Goal: Task Accomplishment & Management: Manage account settings

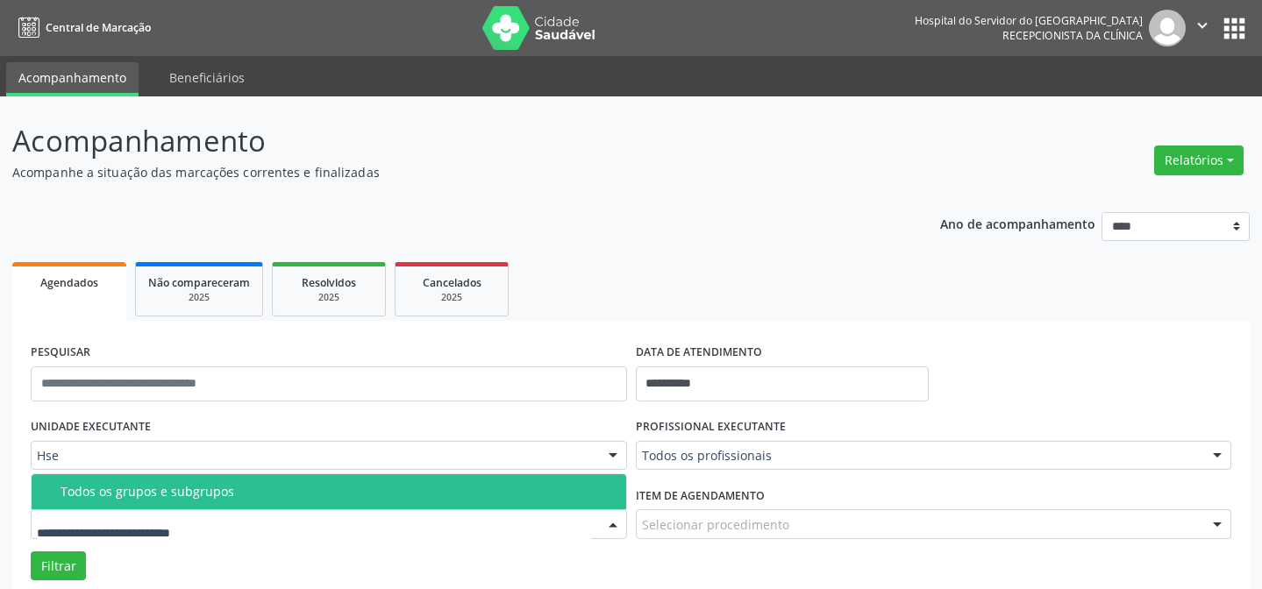
scroll to position [118, 0]
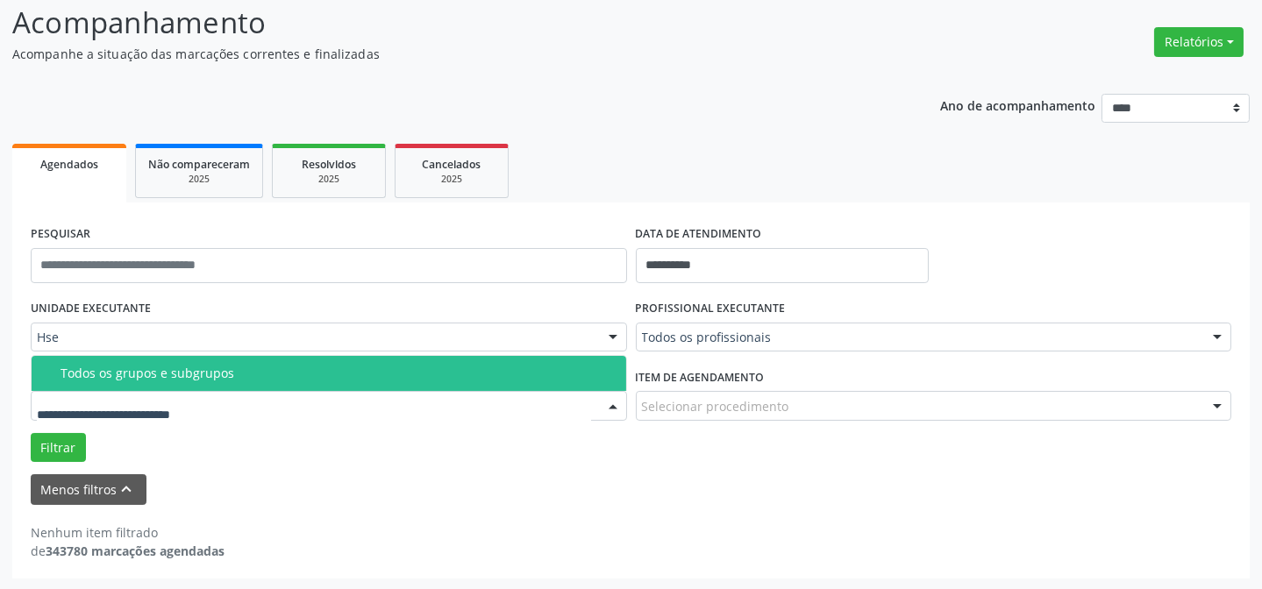
click at [592, 483] on div "Menos filtros keyboard_arrow_up" at bounding box center [630, 489] width 1209 height 31
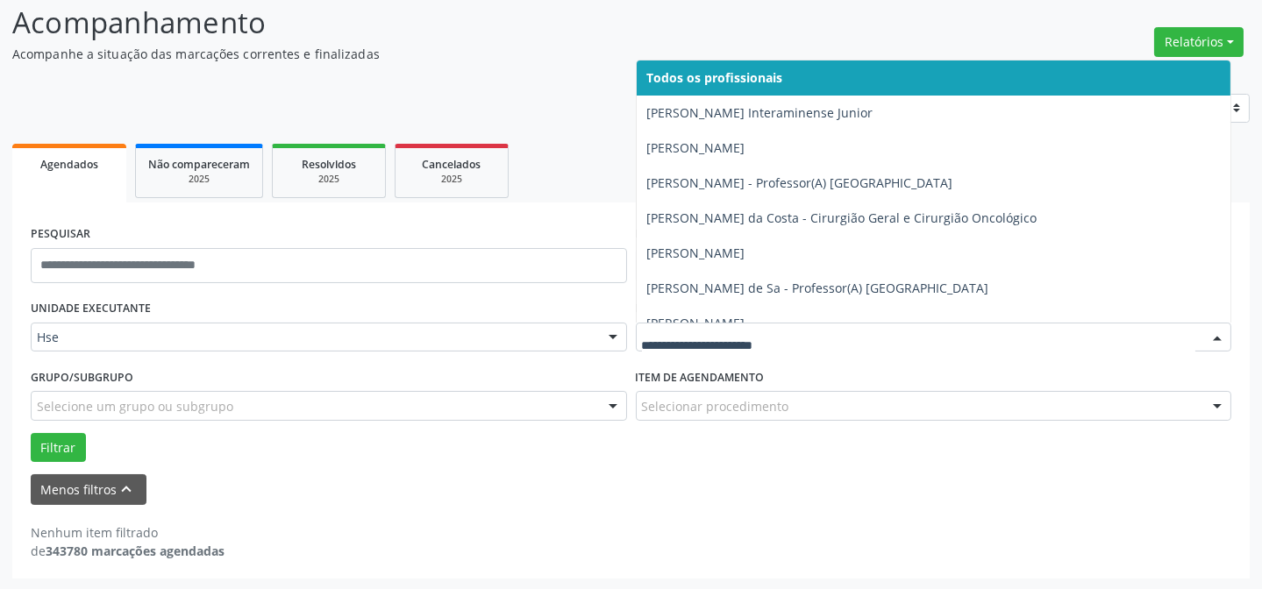
click at [1219, 336] on div at bounding box center [1217, 339] width 26 height 30
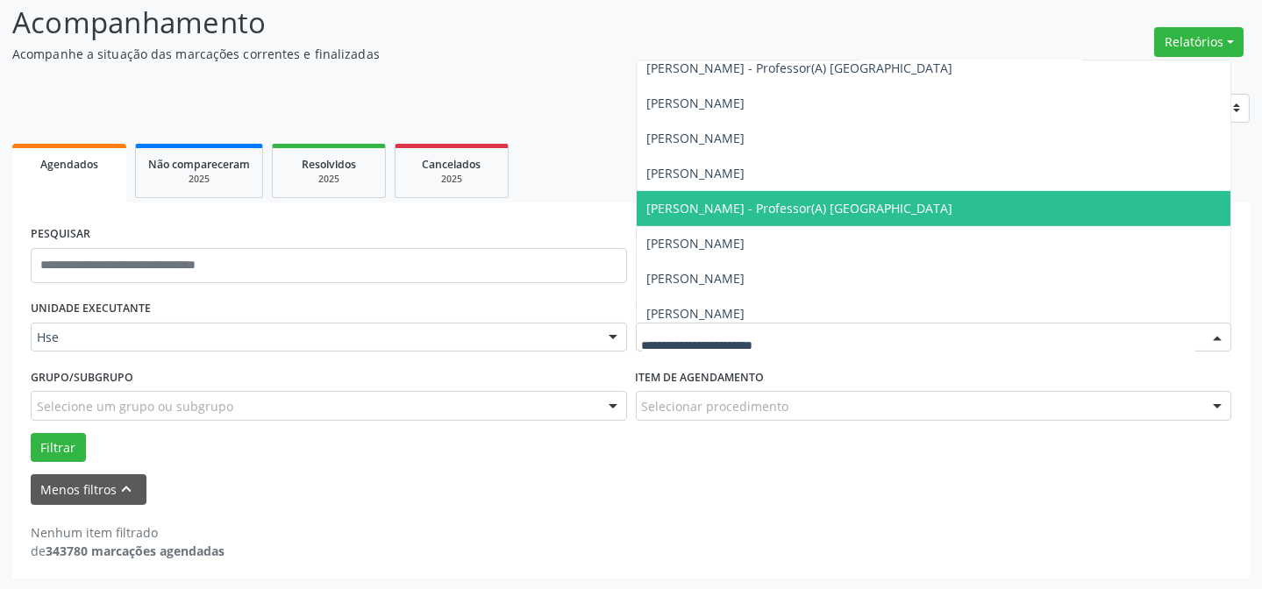
scroll to position [1992, 0]
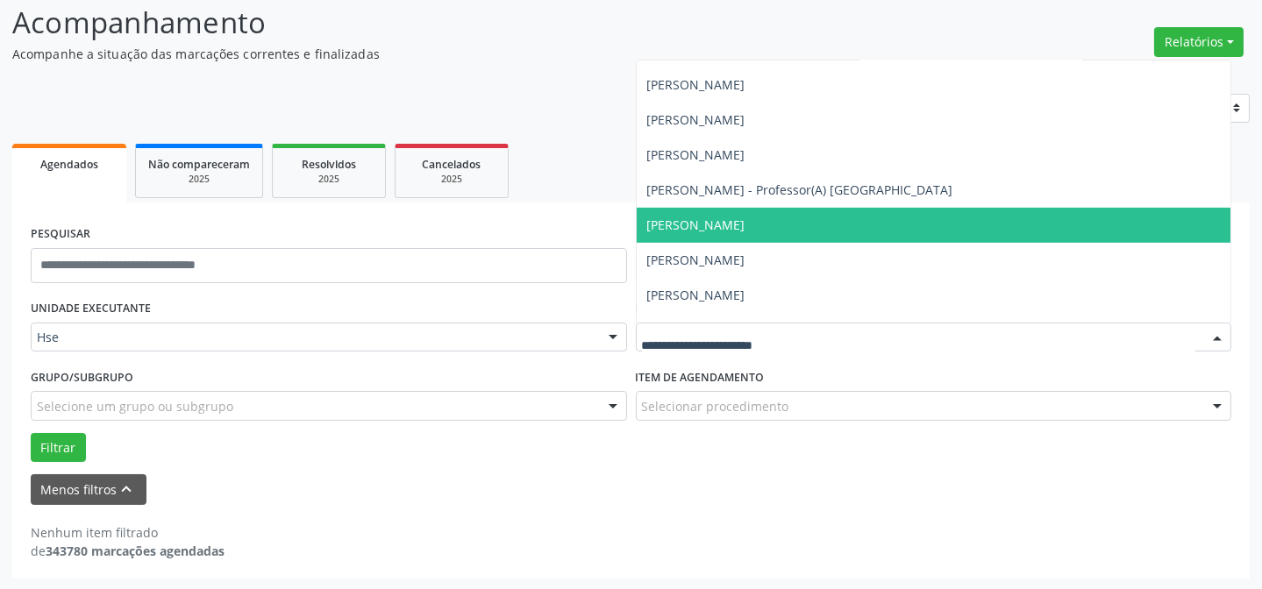
click at [940, 213] on span "[PERSON_NAME]" at bounding box center [934, 225] width 594 height 35
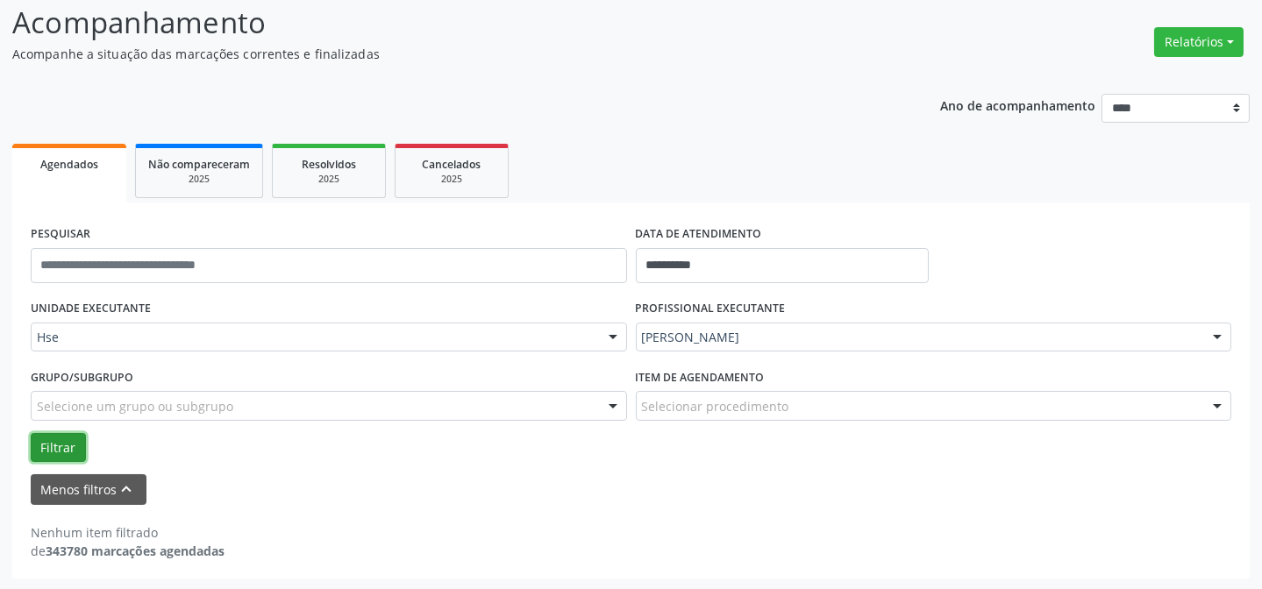
click at [56, 447] on button "Filtrar" at bounding box center [58, 448] width 55 height 30
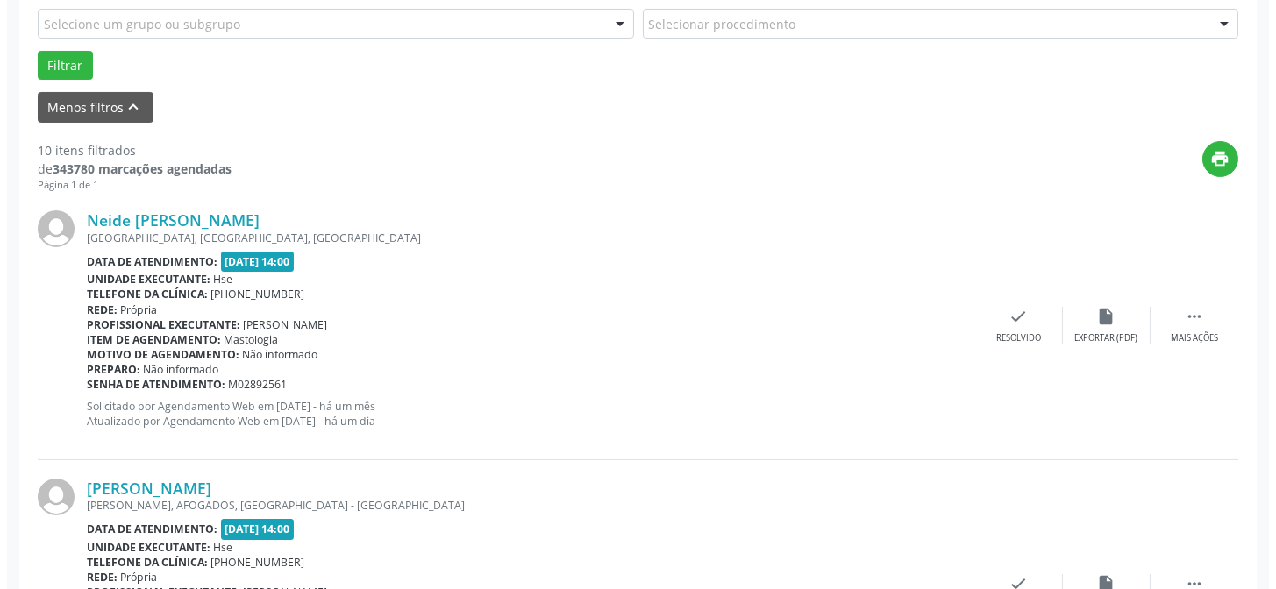
scroll to position [596, 0]
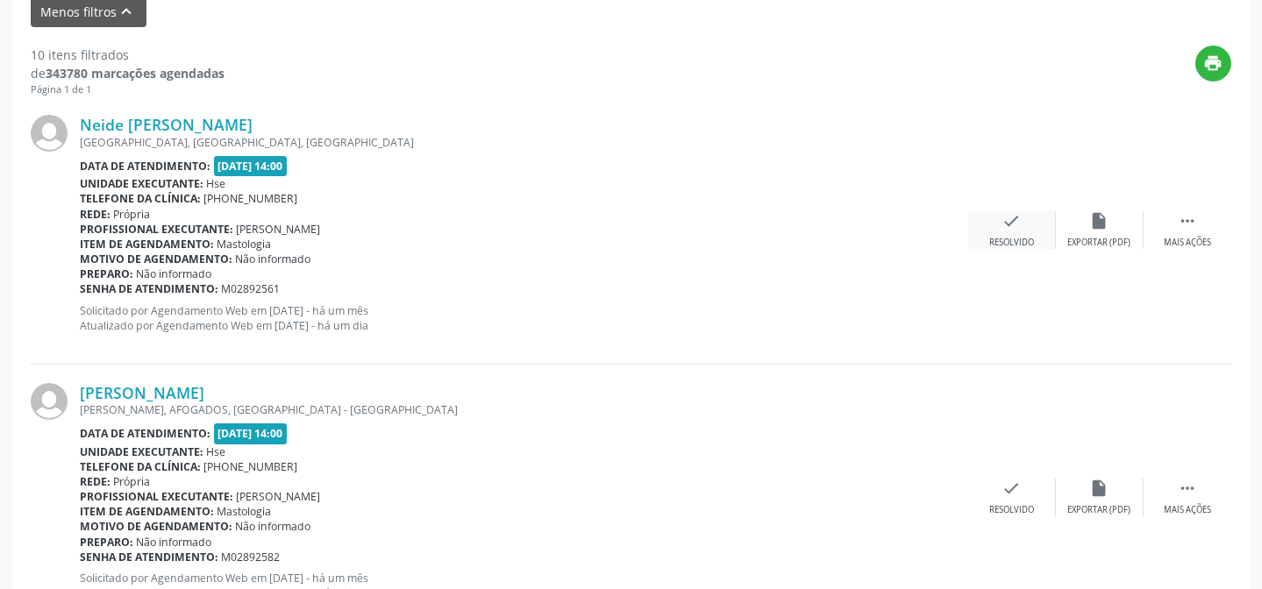
click at [1033, 238] on div "Resolvido" at bounding box center [1011, 243] width 45 height 12
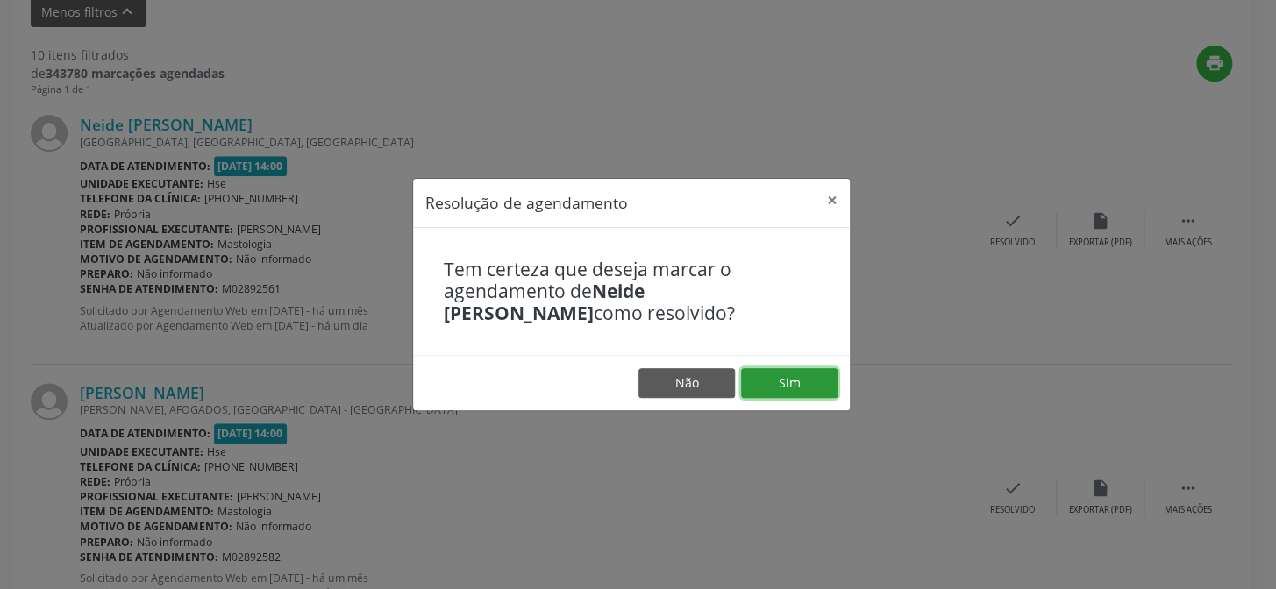
click at [802, 380] on button "Sim" at bounding box center [789, 383] width 96 height 30
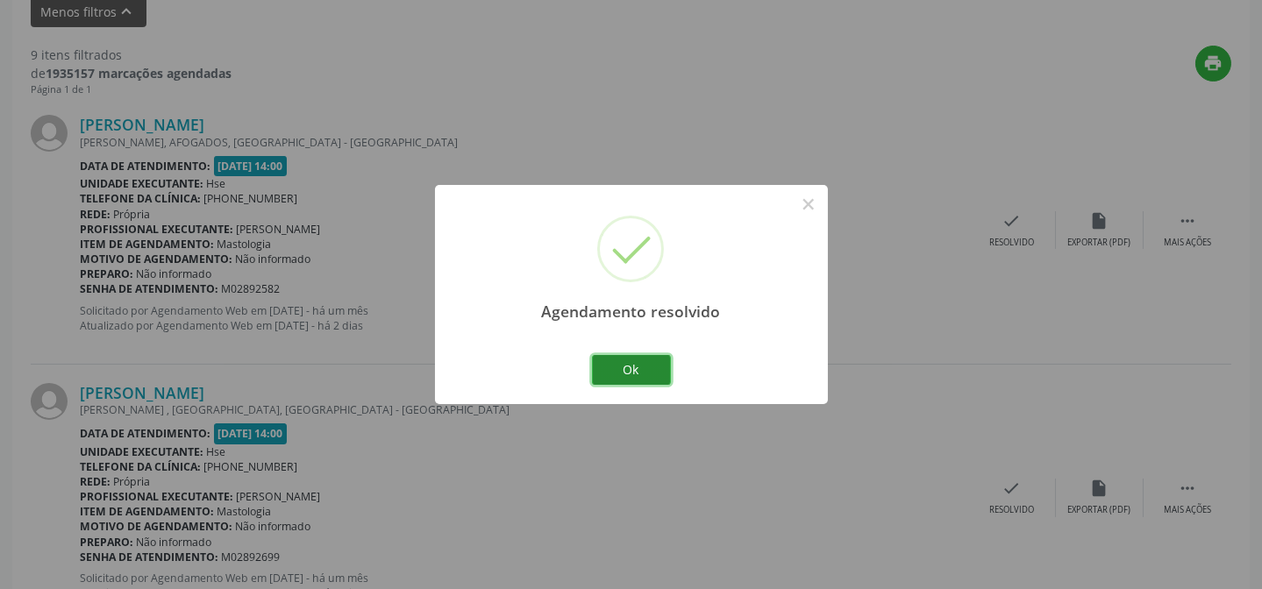
click at [658, 374] on button "Ok" at bounding box center [631, 370] width 79 height 30
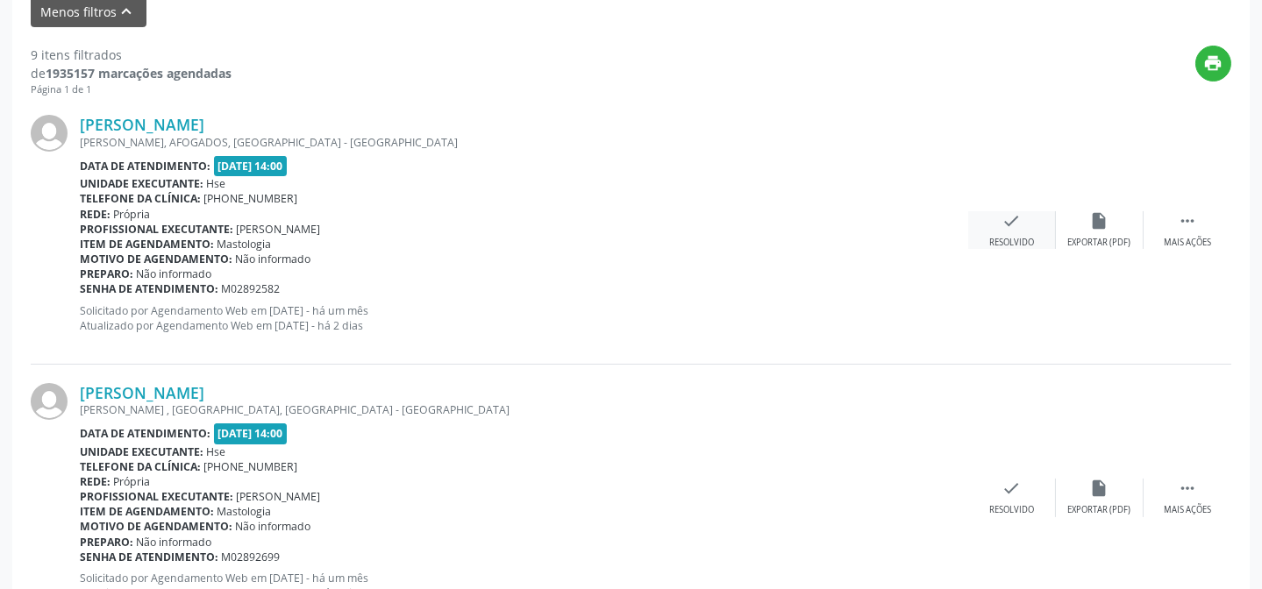
click at [1011, 224] on icon "check" at bounding box center [1011, 220] width 19 height 19
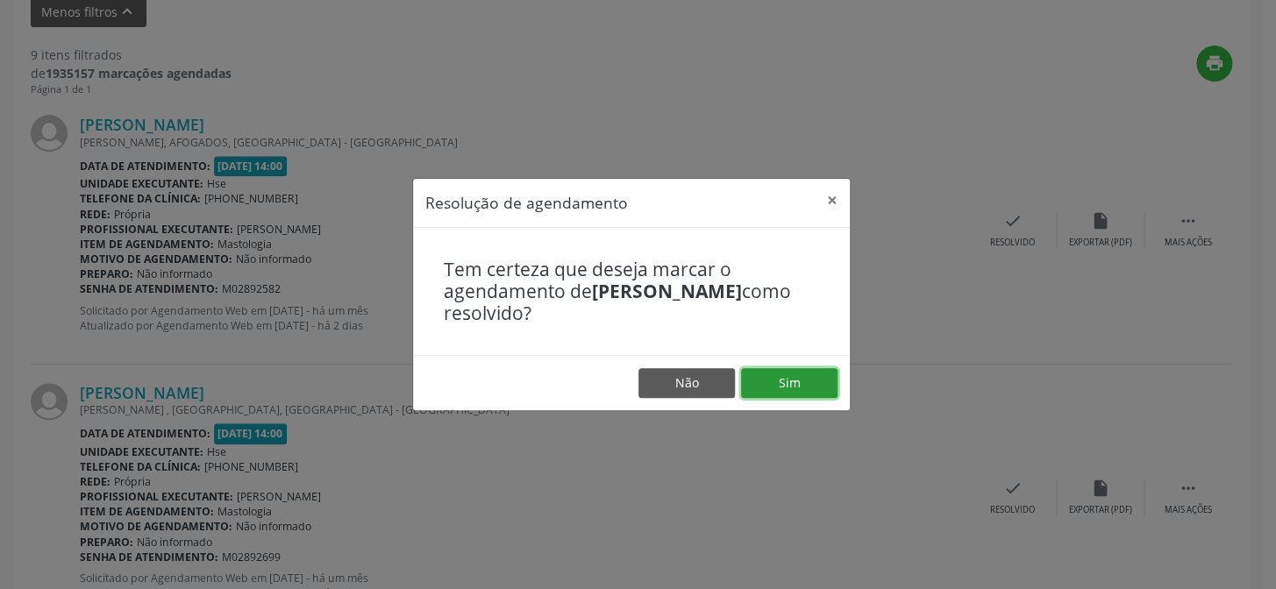
click at [797, 378] on button "Sim" at bounding box center [789, 383] width 96 height 30
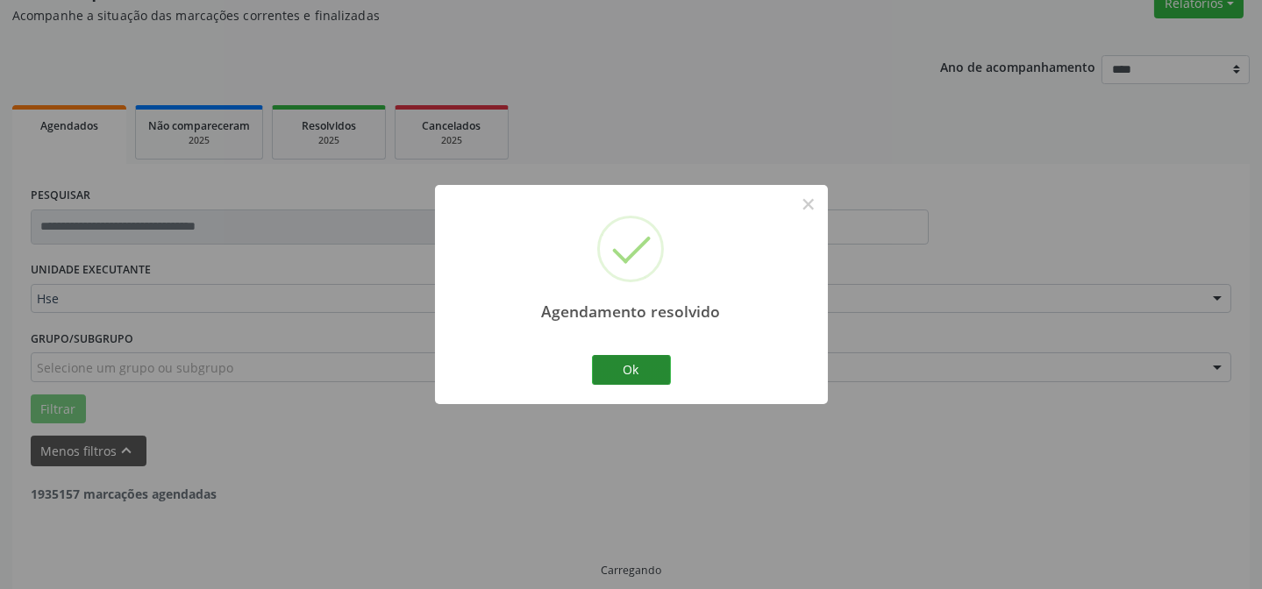
scroll to position [175, 0]
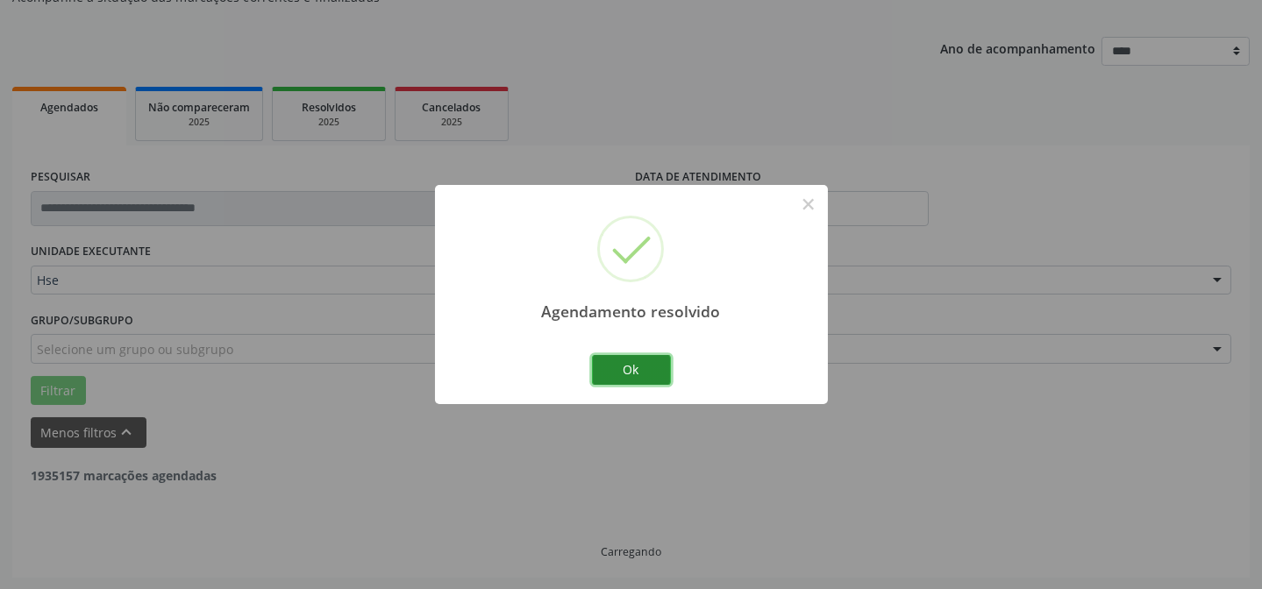
click at [643, 373] on button "Ok" at bounding box center [631, 370] width 79 height 30
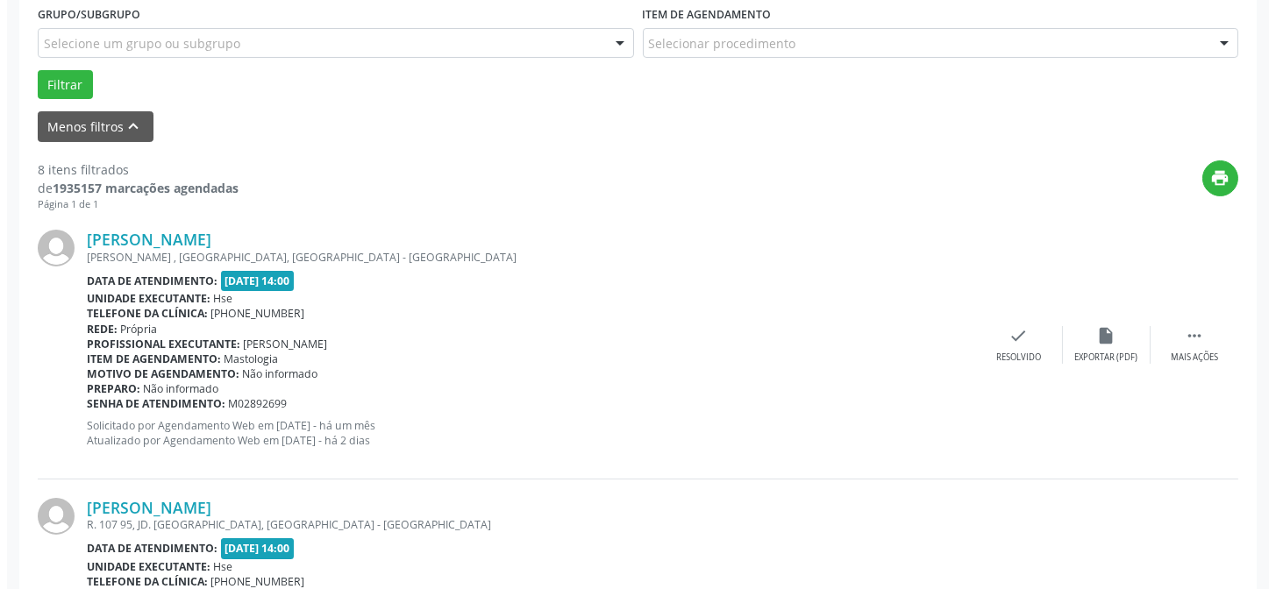
scroll to position [494, 0]
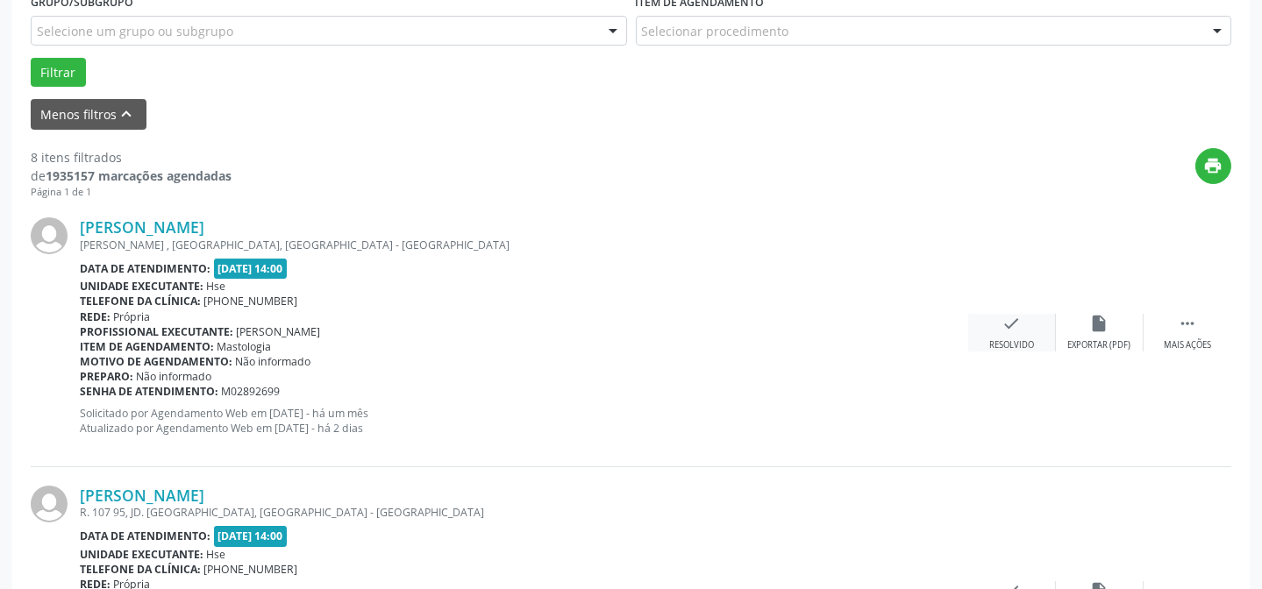
click at [1010, 340] on div "Resolvido" at bounding box center [1011, 345] width 45 height 12
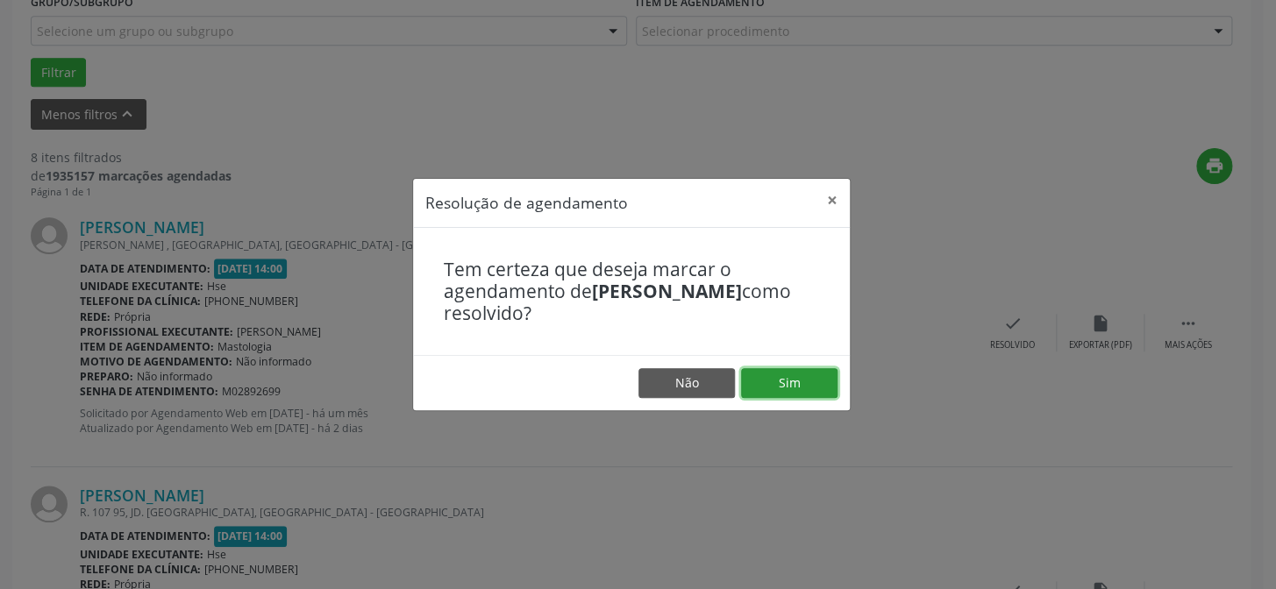
click at [809, 385] on button "Sim" at bounding box center [789, 383] width 96 height 30
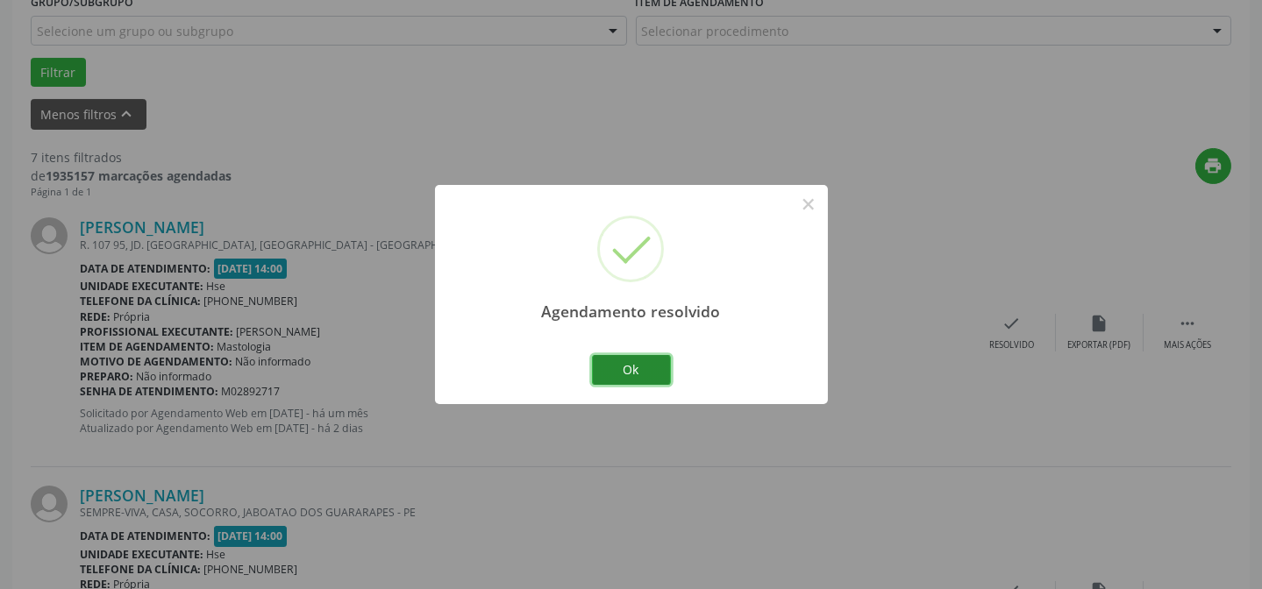
click at [646, 371] on button "Ok" at bounding box center [631, 370] width 79 height 30
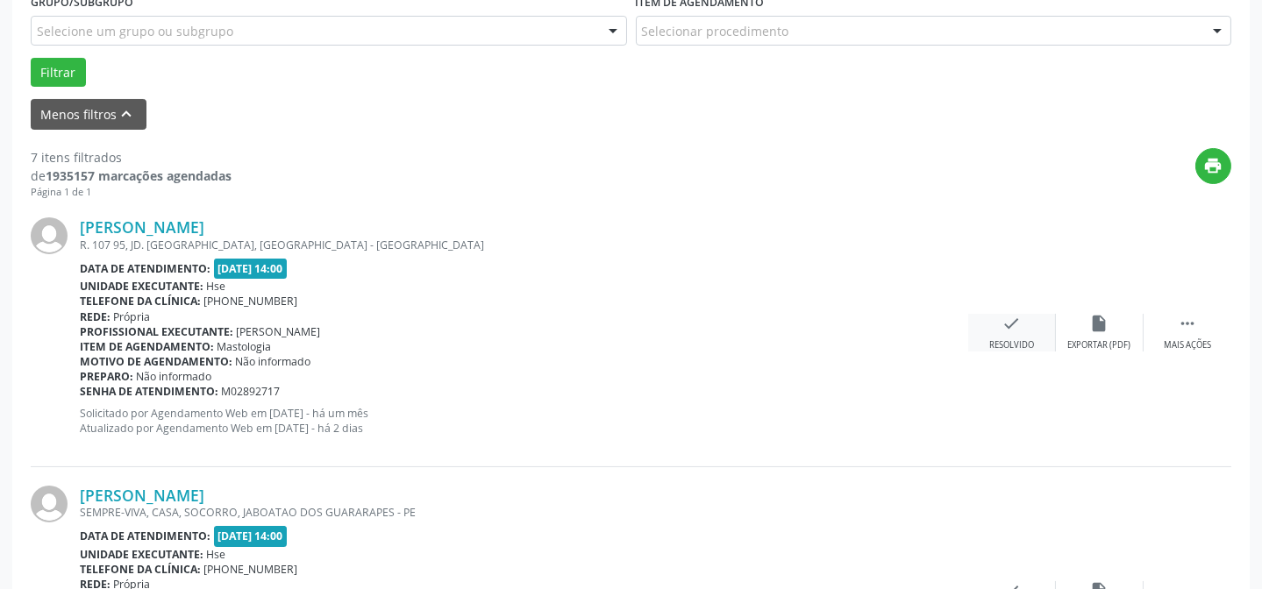
click at [1024, 324] on div "check Resolvido" at bounding box center [1012, 333] width 88 height 38
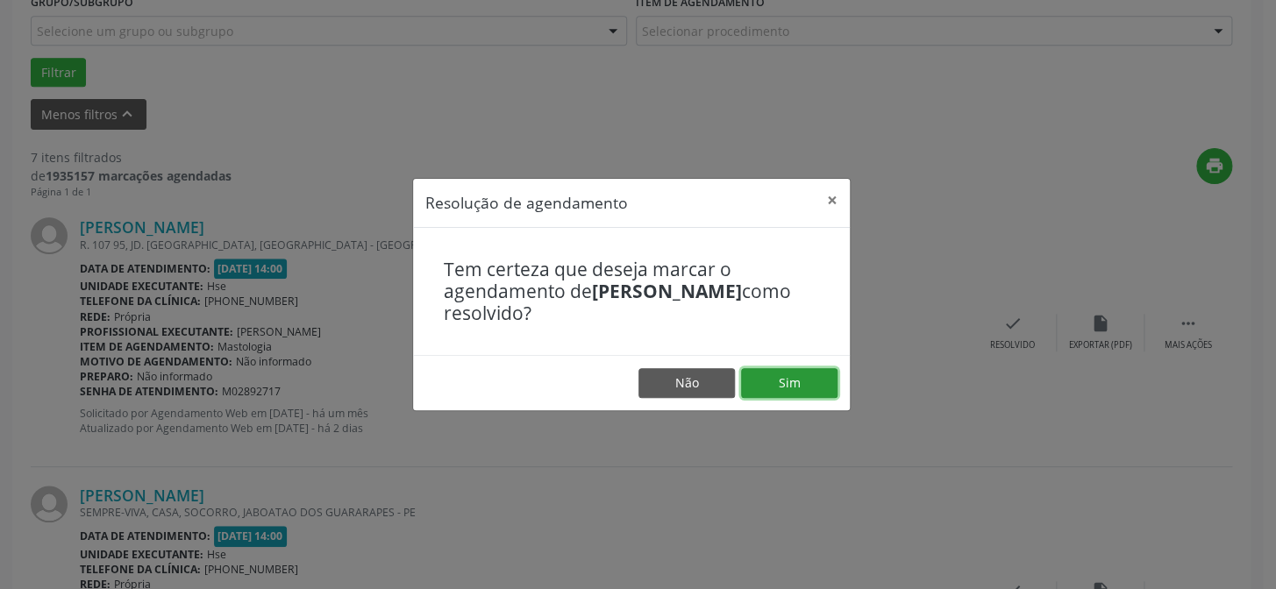
click at [786, 381] on button "Sim" at bounding box center [789, 383] width 96 height 30
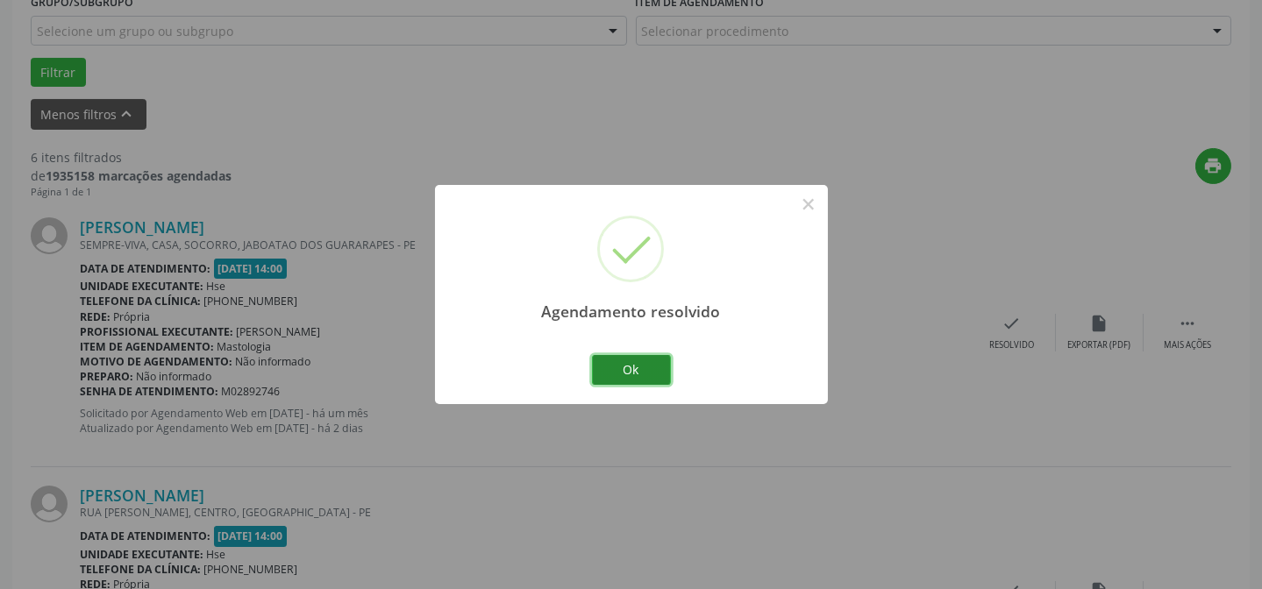
click at [651, 371] on button "Ok" at bounding box center [631, 370] width 79 height 30
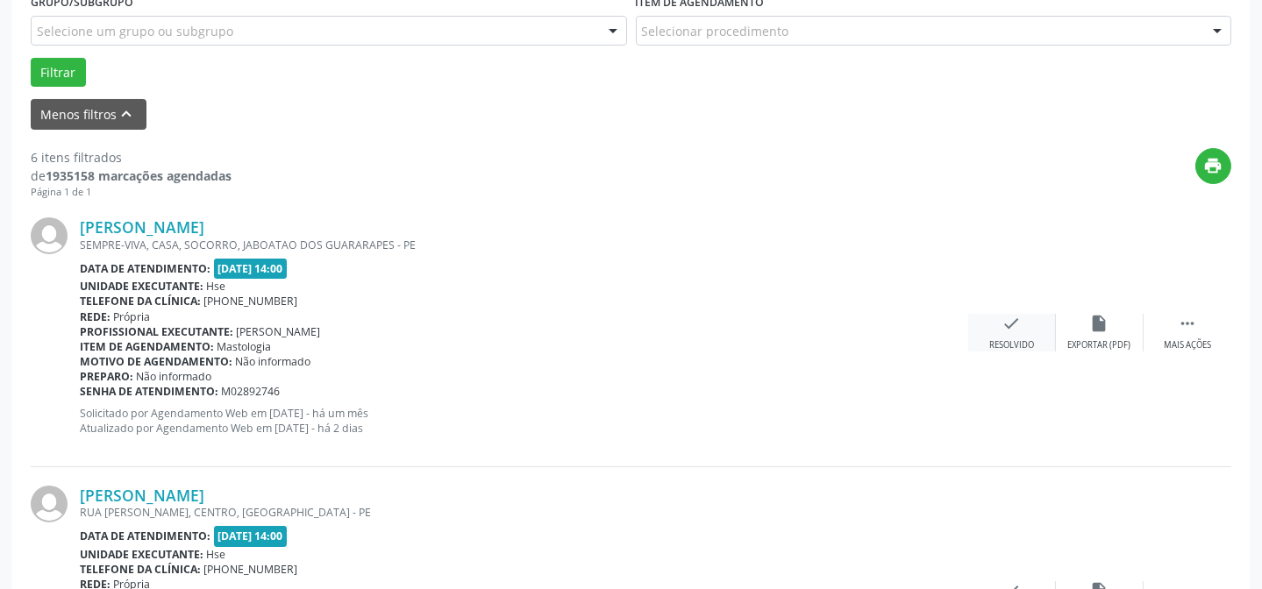
click at [1004, 333] on div "check Resolvido" at bounding box center [1012, 333] width 88 height 38
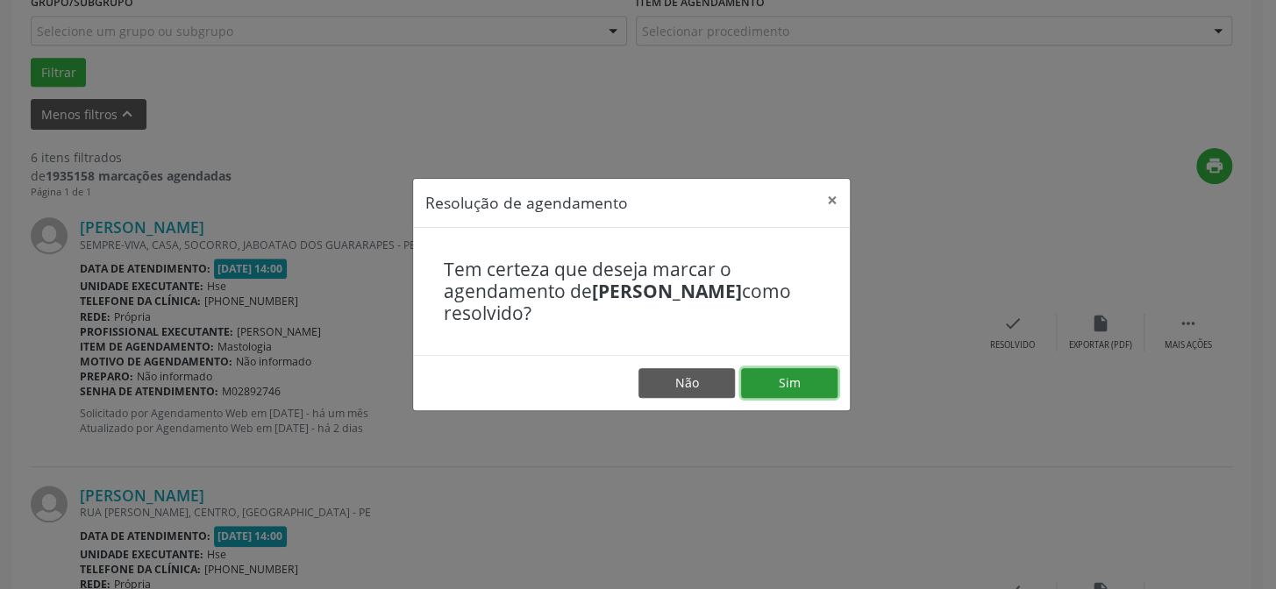
click at [769, 380] on button "Sim" at bounding box center [789, 383] width 96 height 30
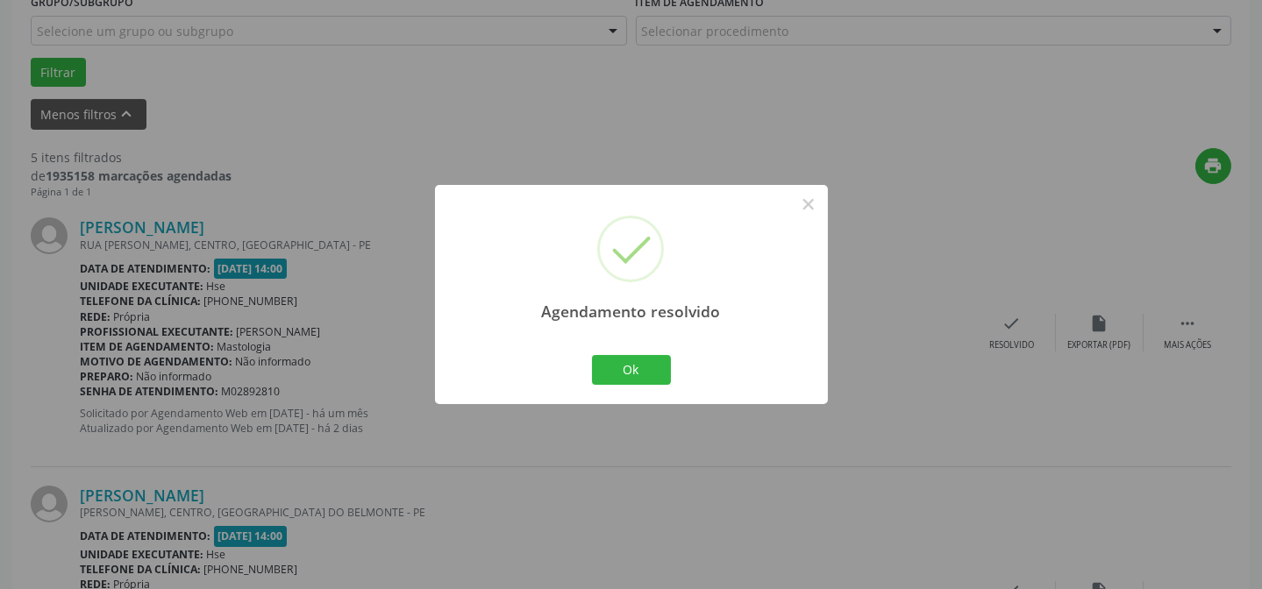
click at [648, 353] on div "Ok Cancel" at bounding box center [630, 370] width 87 height 37
click at [644, 372] on button "Ok" at bounding box center [631, 370] width 79 height 30
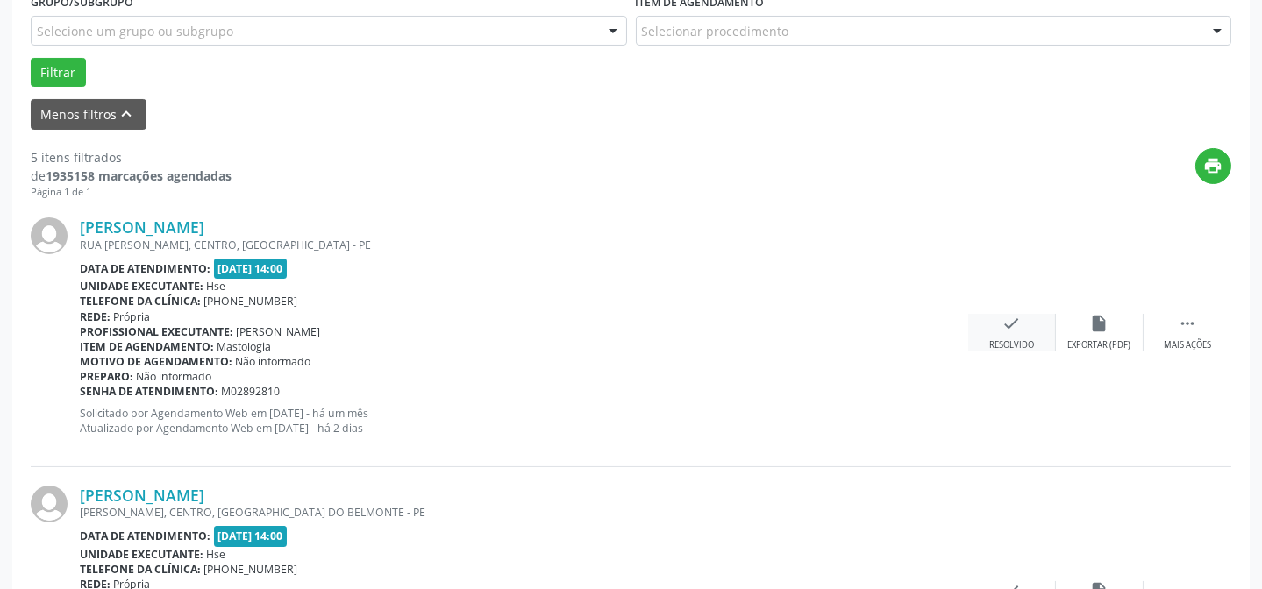
click at [1000, 331] on div "check Resolvido" at bounding box center [1012, 333] width 88 height 38
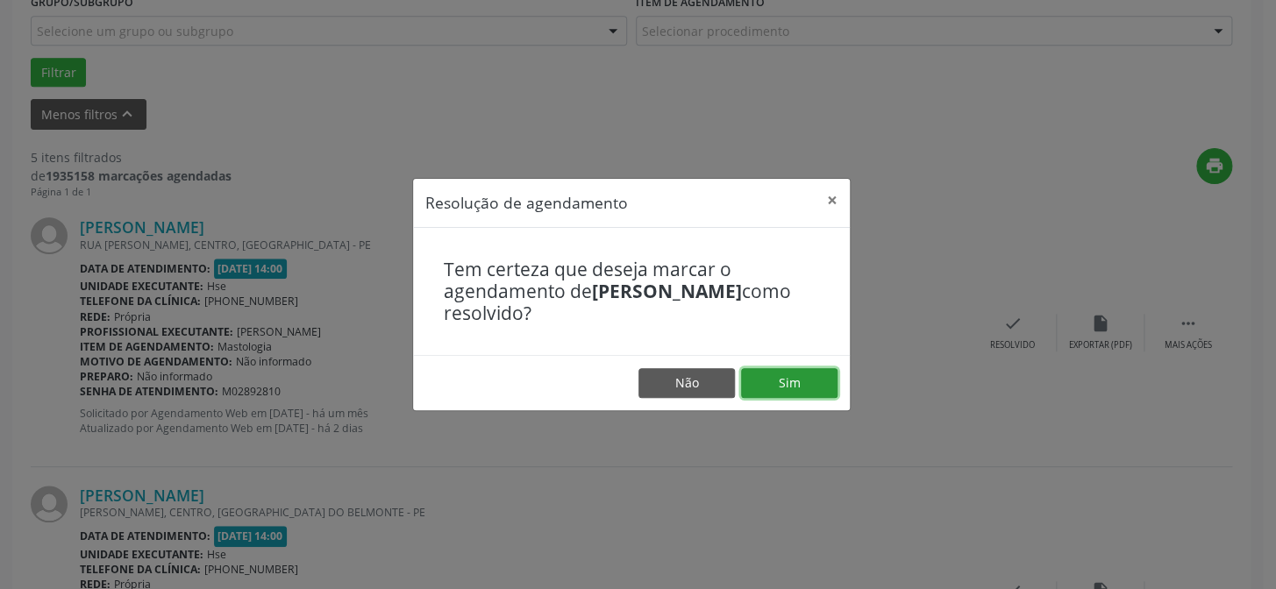
click at [786, 385] on button "Sim" at bounding box center [789, 383] width 96 height 30
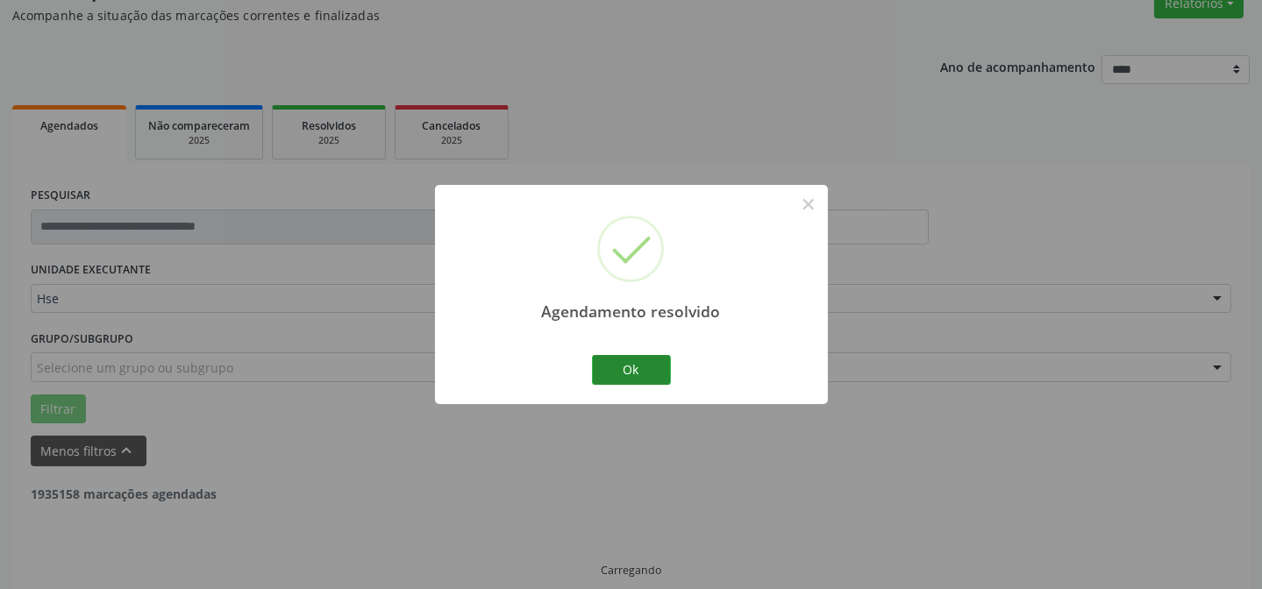
scroll to position [175, 0]
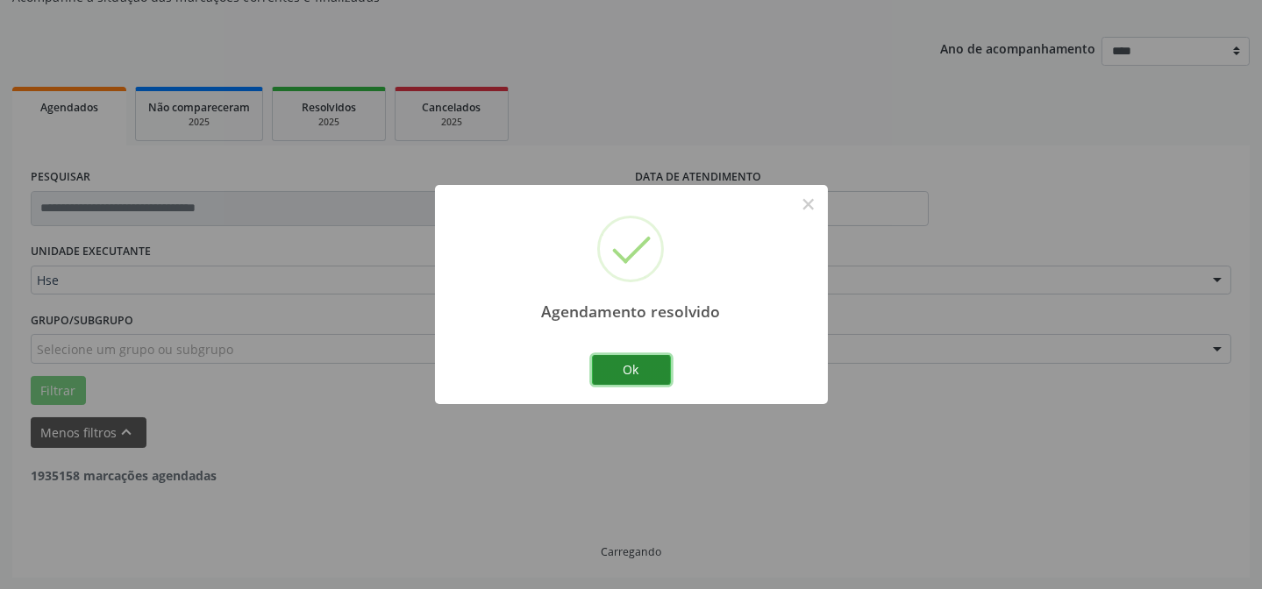
click at [638, 374] on button "Ok" at bounding box center [631, 370] width 79 height 30
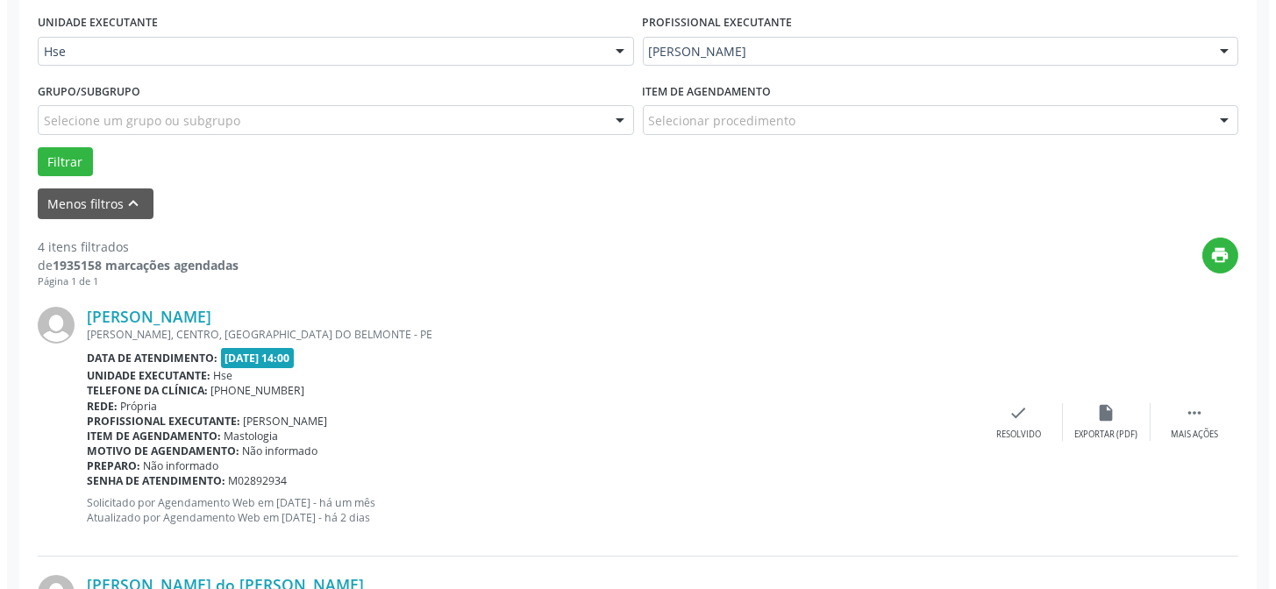
scroll to position [414, 0]
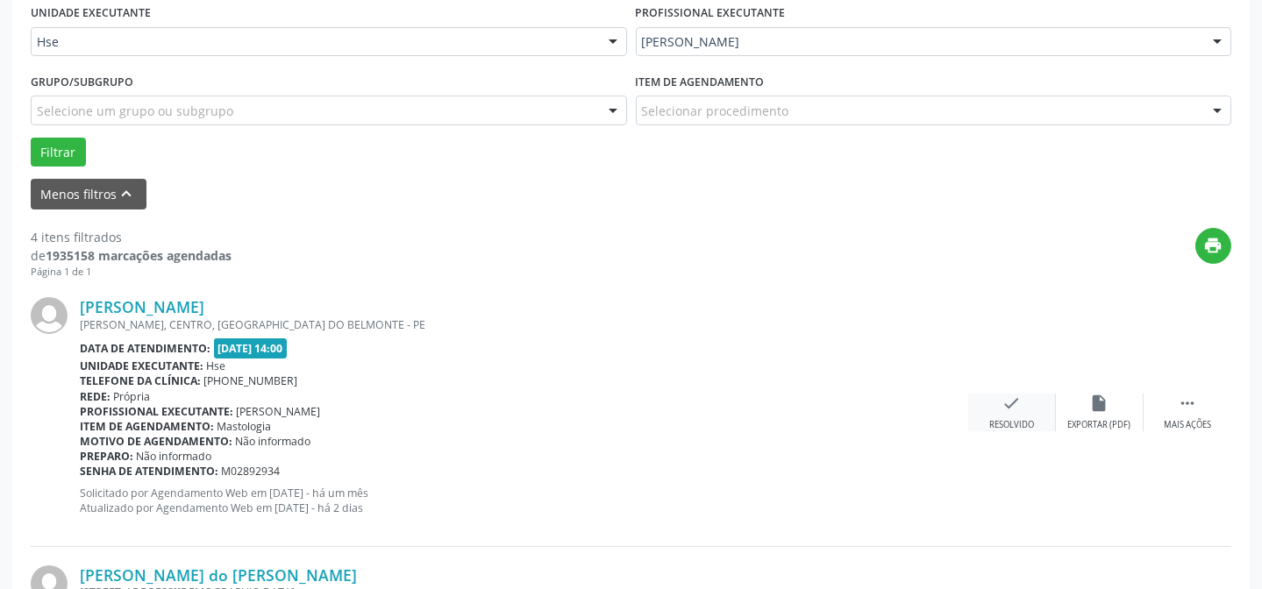
click at [1017, 402] on icon "check" at bounding box center [1011, 403] width 19 height 19
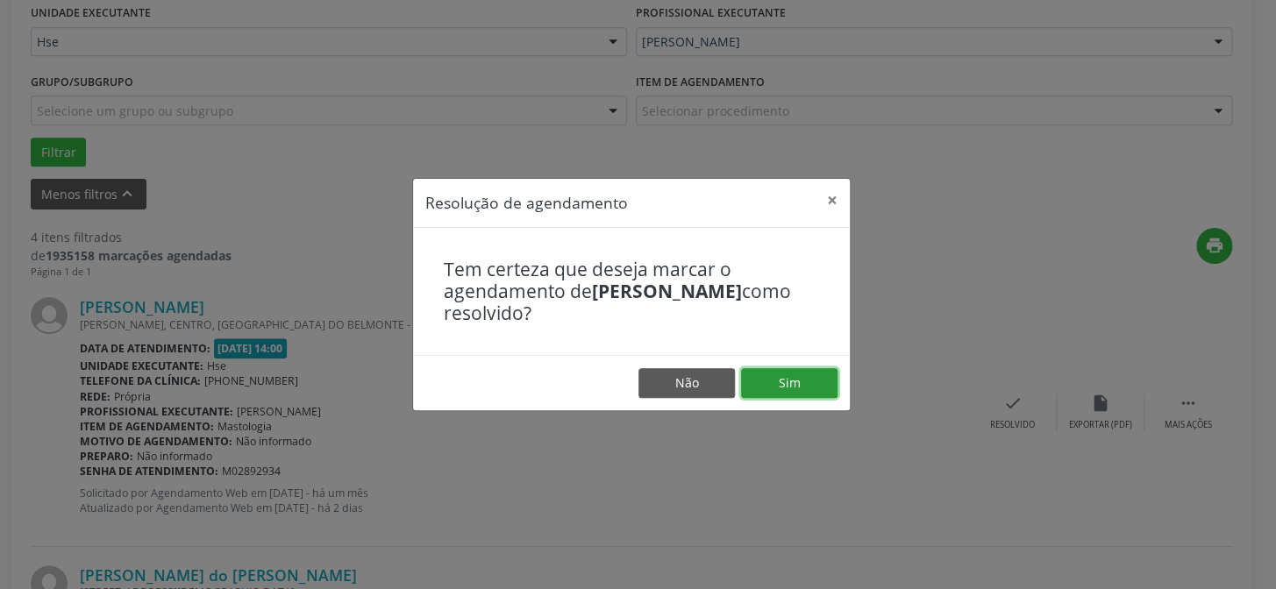
click at [821, 379] on button "Sim" at bounding box center [789, 383] width 96 height 30
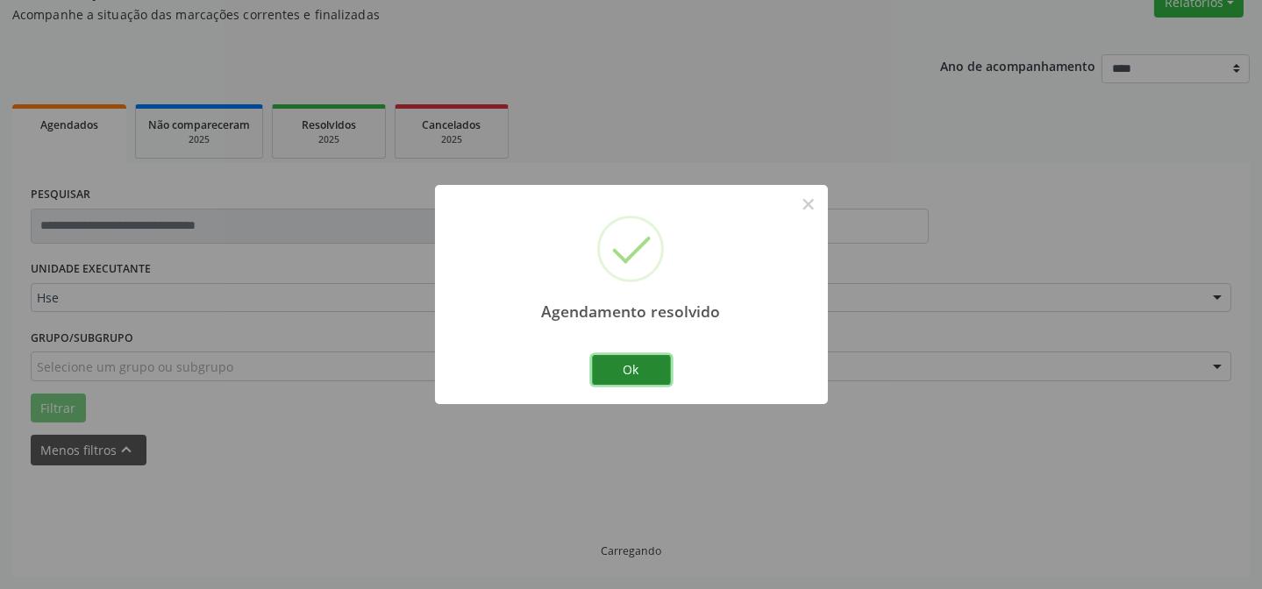
click at [637, 379] on button "Ok" at bounding box center [631, 370] width 79 height 30
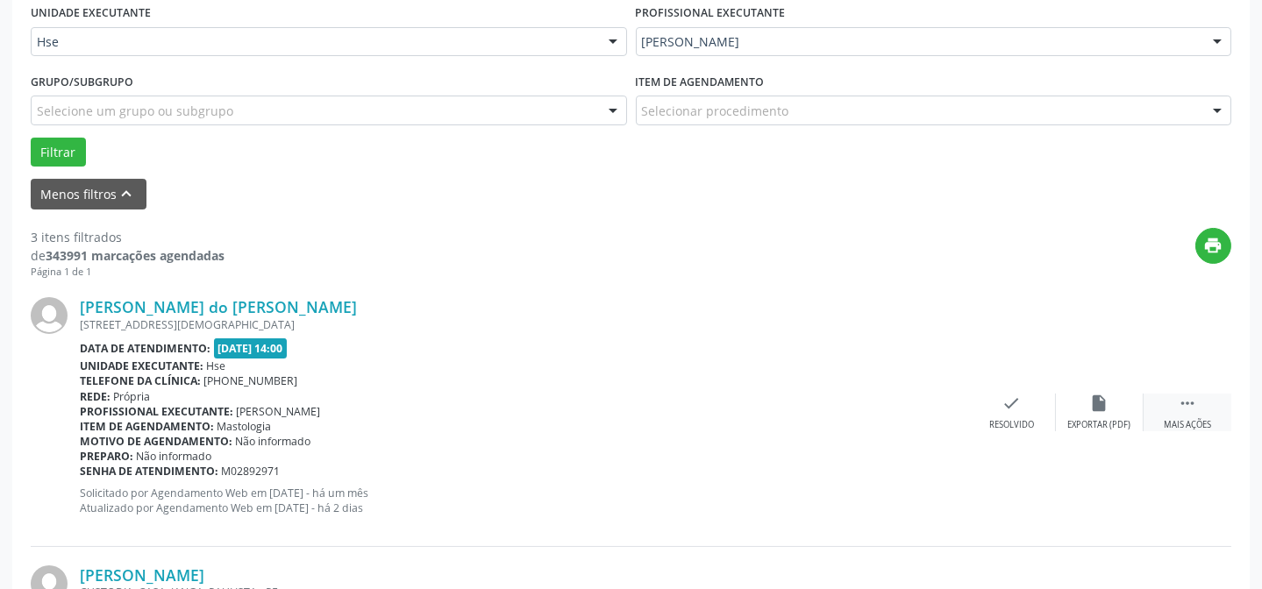
click at [1177, 399] on icon "" at bounding box center [1186, 403] width 19 height 19
click at [1086, 405] on div "alarm_off Não compareceu" at bounding box center [1100, 413] width 88 height 38
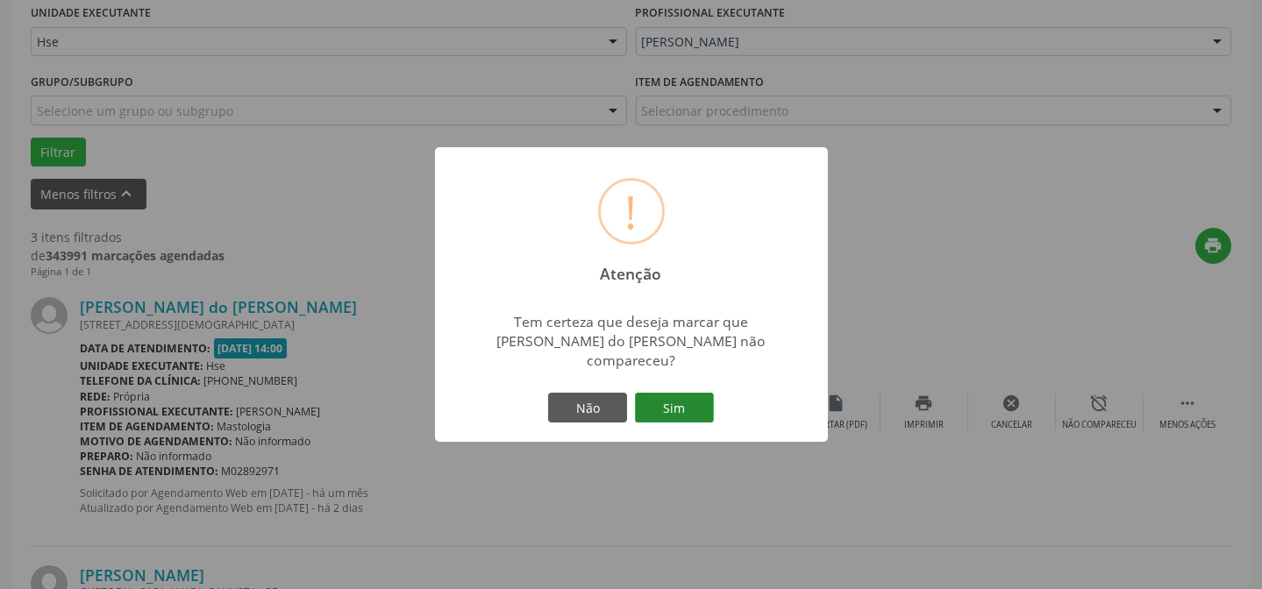
click at [701, 402] on button "Sim" at bounding box center [674, 408] width 79 height 30
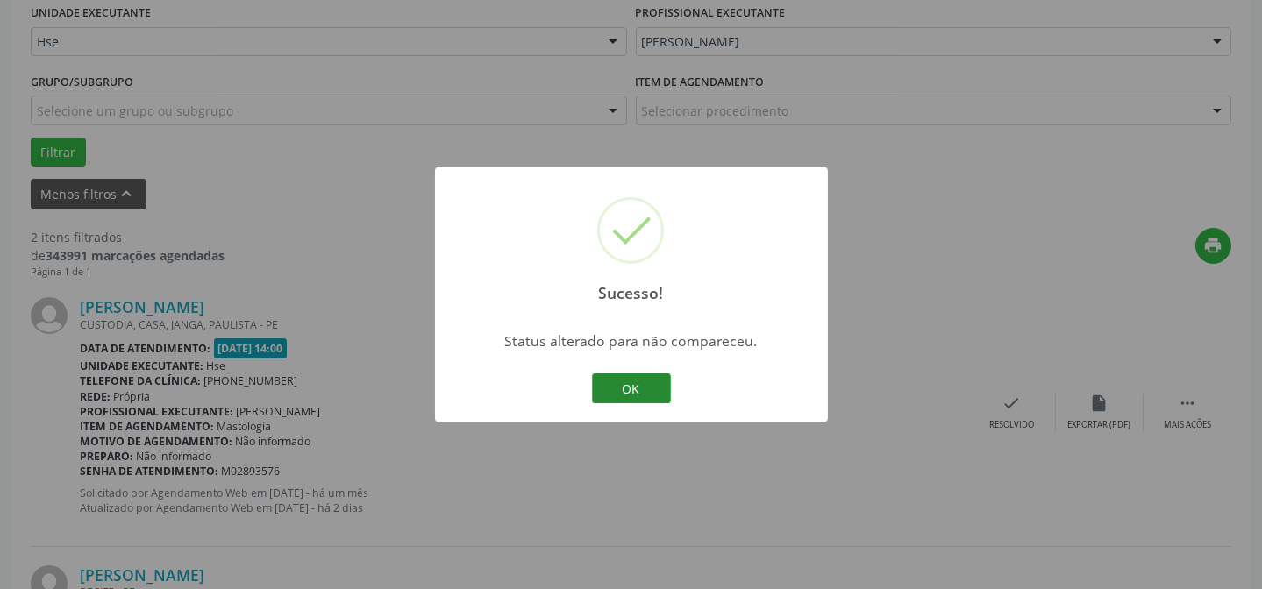
click at [620, 384] on button "OK" at bounding box center [631, 388] width 79 height 30
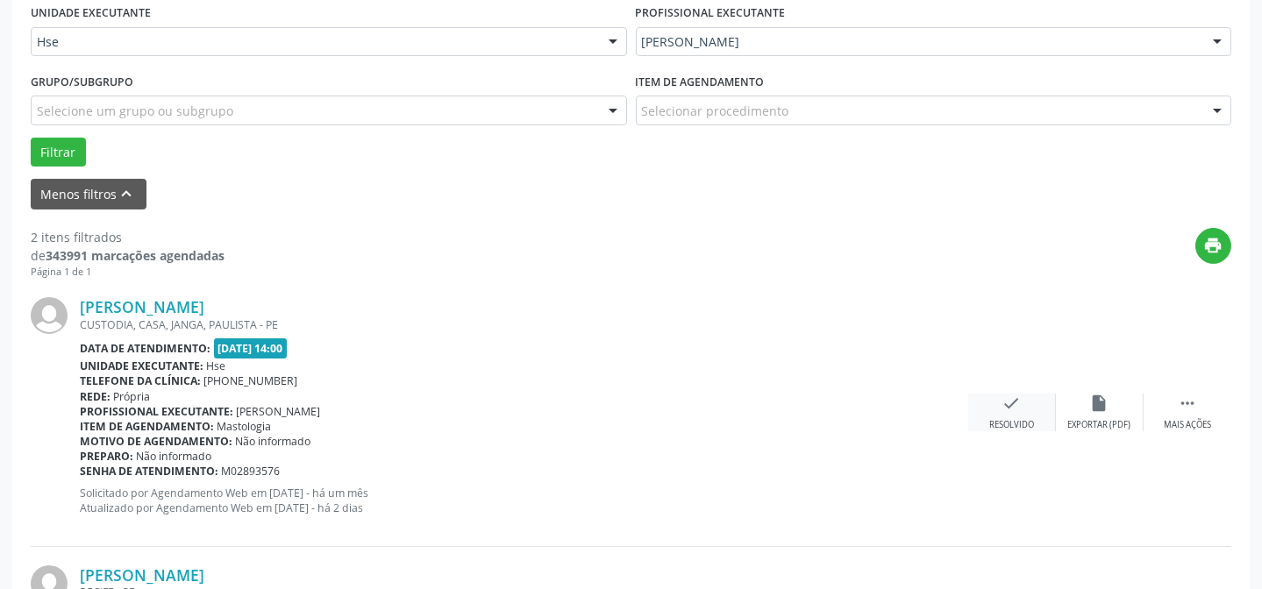
click at [1012, 402] on icon "check" at bounding box center [1011, 403] width 19 height 19
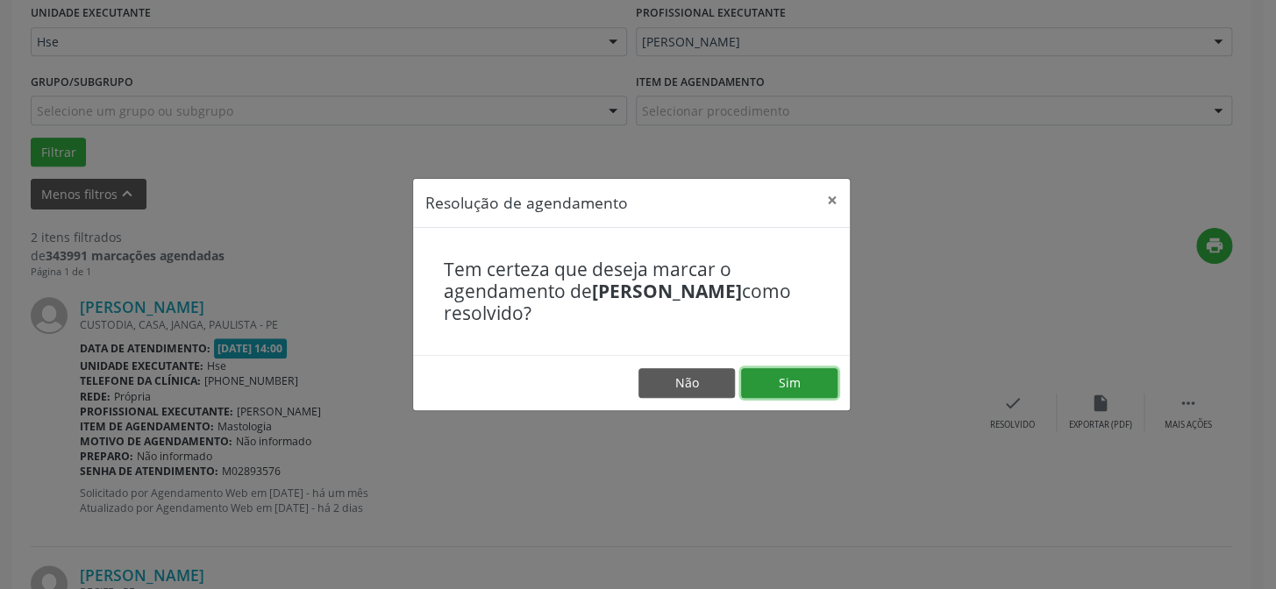
click at [806, 386] on button "Sim" at bounding box center [789, 383] width 96 height 30
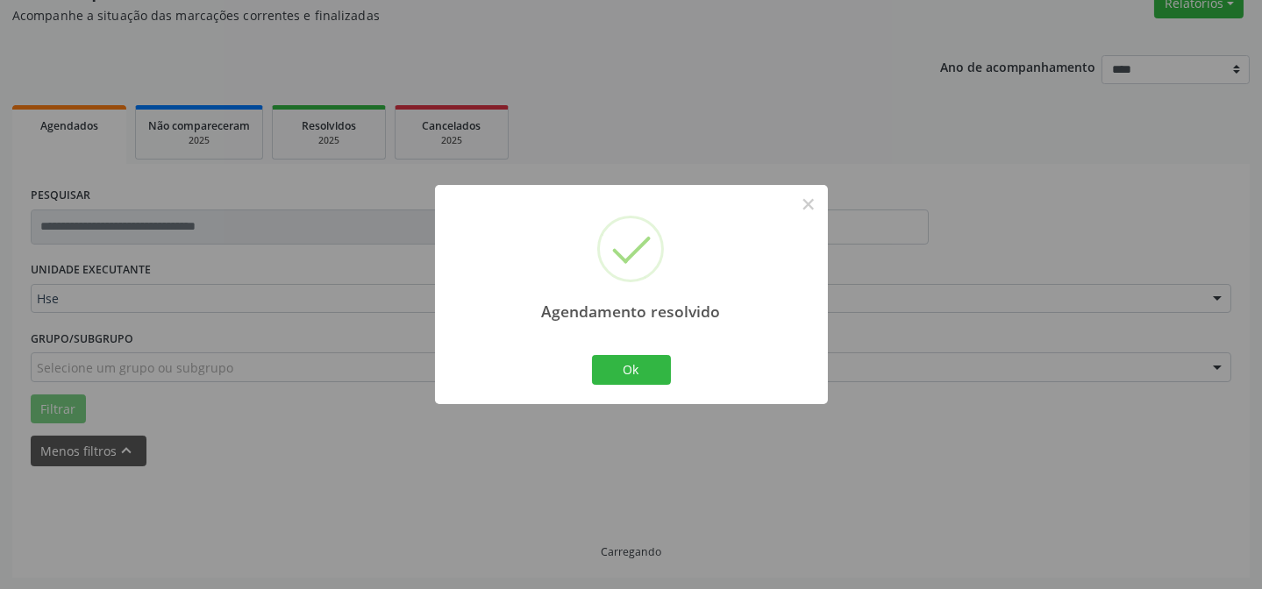
scroll to position [175, 0]
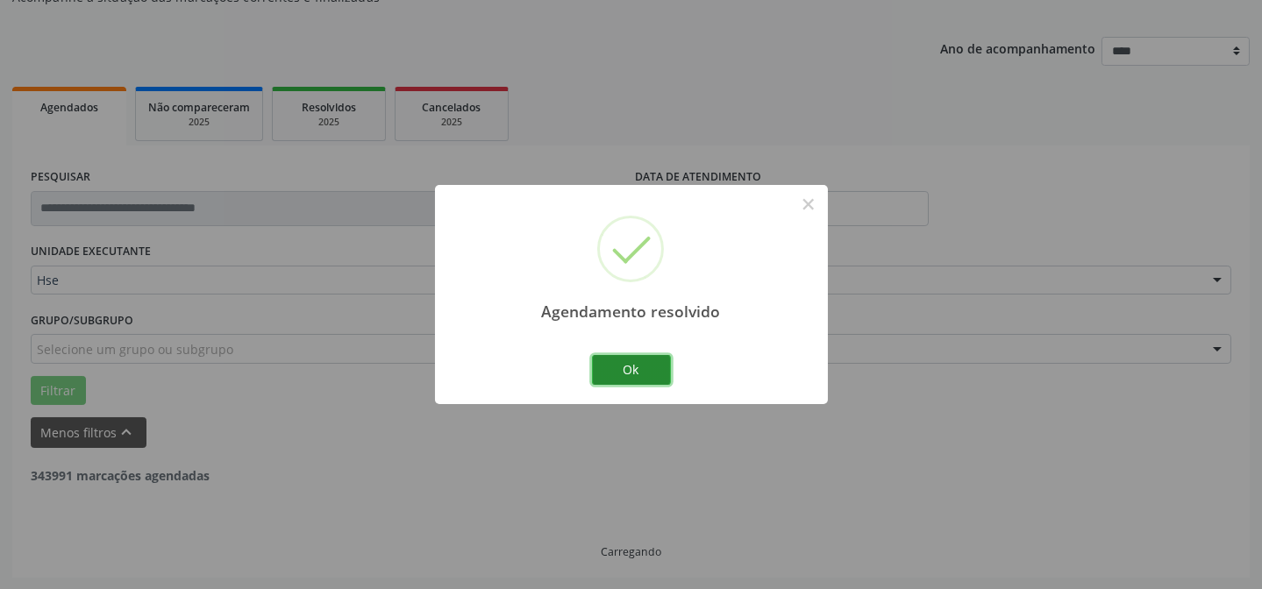
click at [654, 376] on button "Ok" at bounding box center [631, 370] width 79 height 30
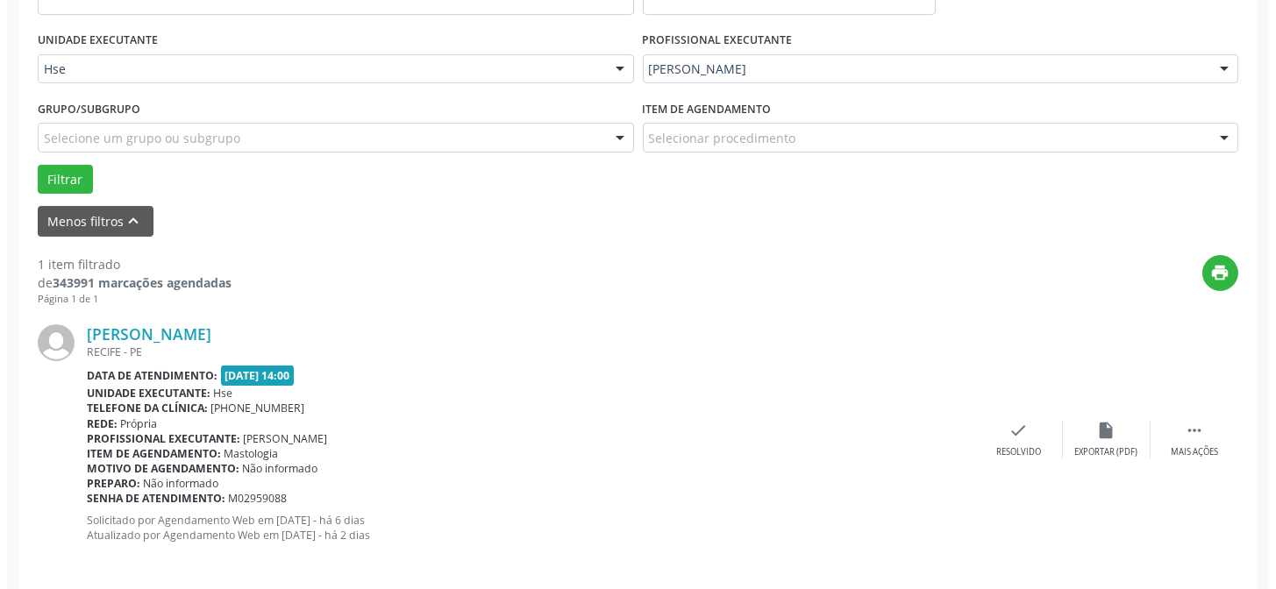
scroll to position [401, 0]
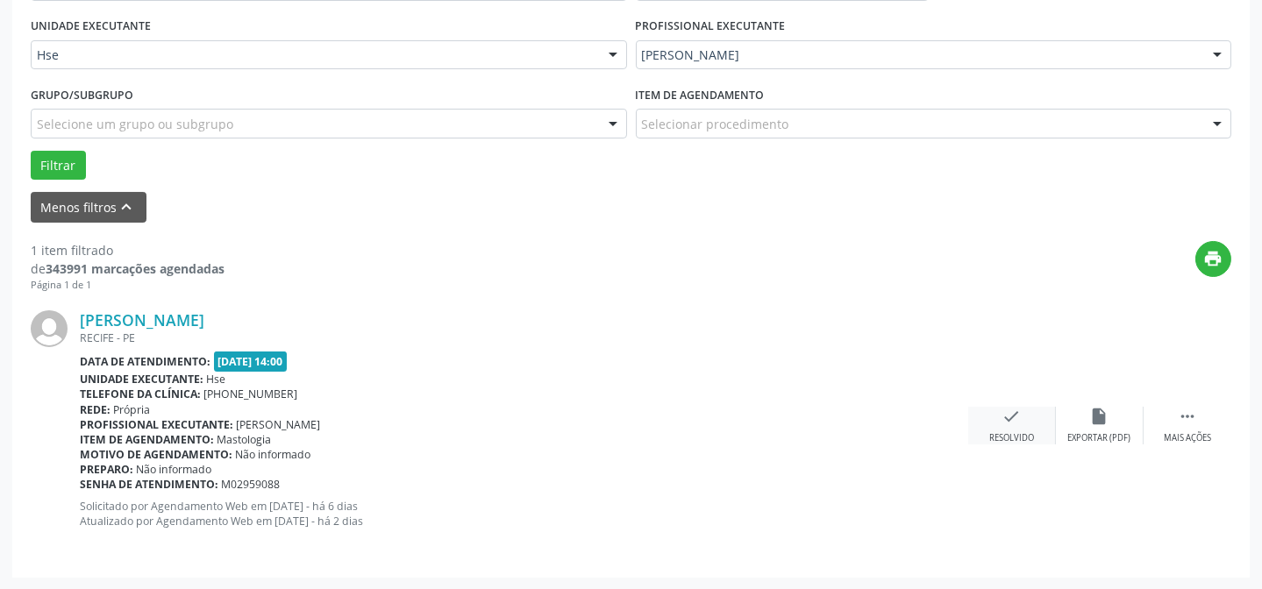
click at [1017, 417] on icon "check" at bounding box center [1011, 416] width 19 height 19
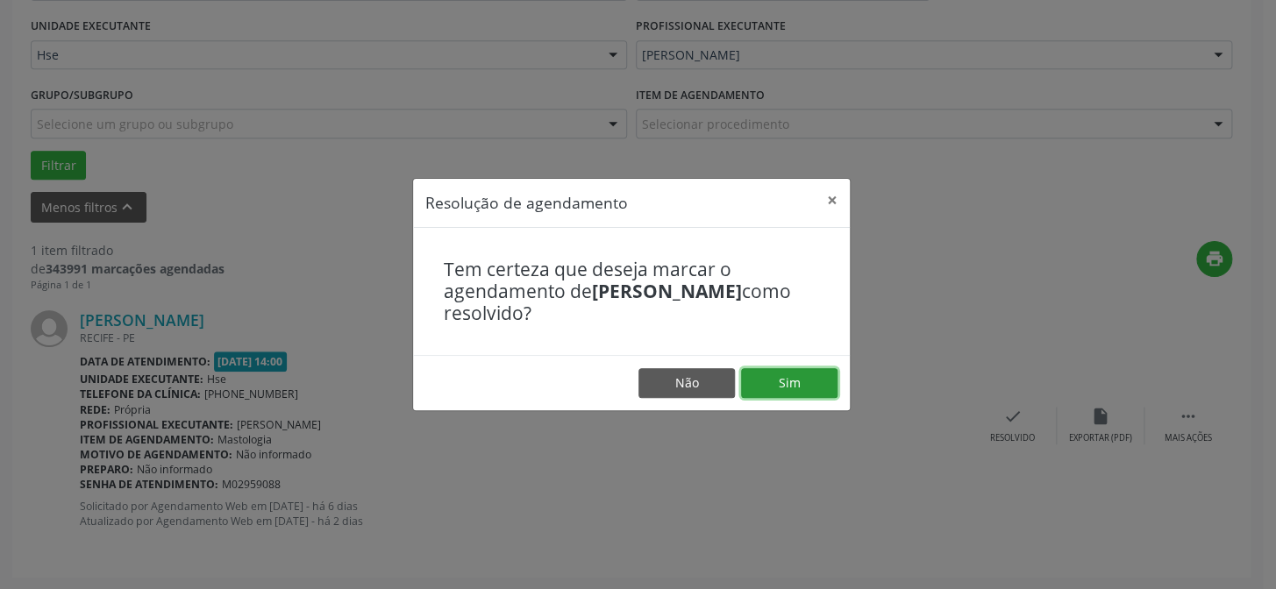
click at [788, 376] on button "Sim" at bounding box center [789, 383] width 96 height 30
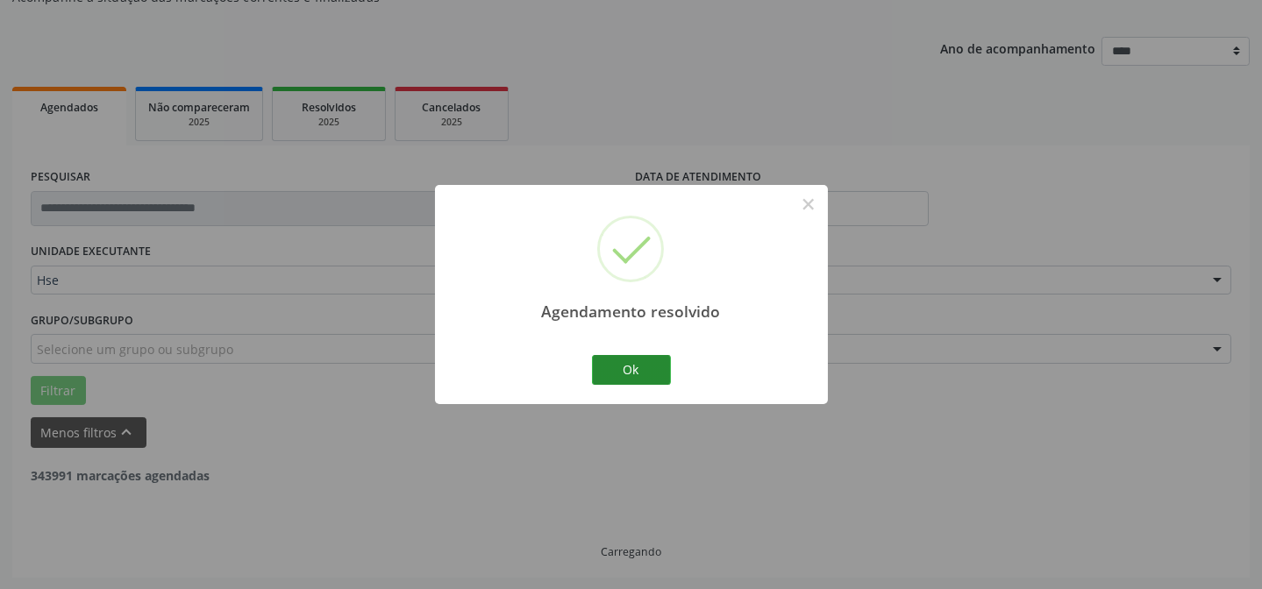
scroll to position [118, 0]
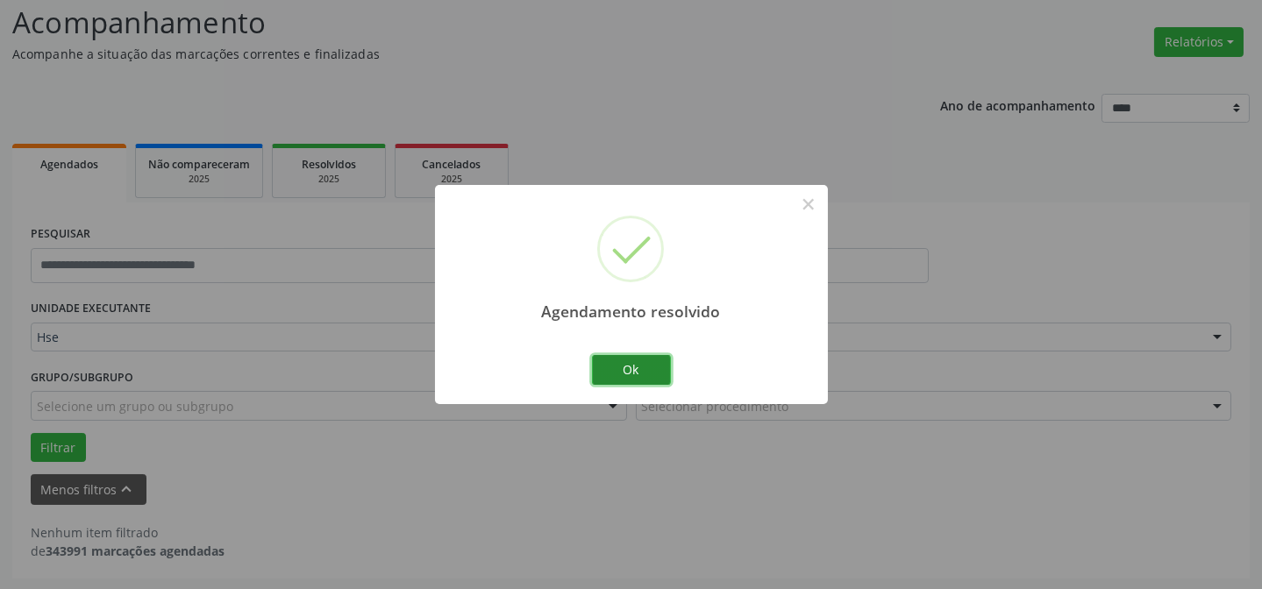
click at [656, 371] on button "Ok" at bounding box center [631, 370] width 79 height 30
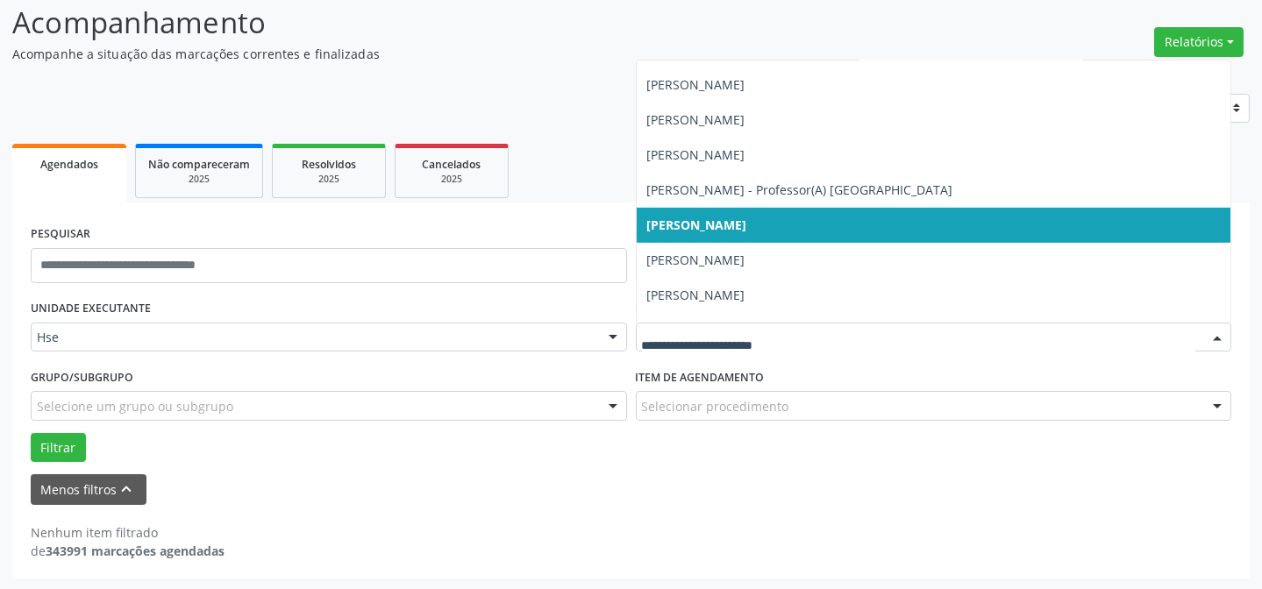
click at [1217, 334] on div at bounding box center [1217, 339] width 26 height 30
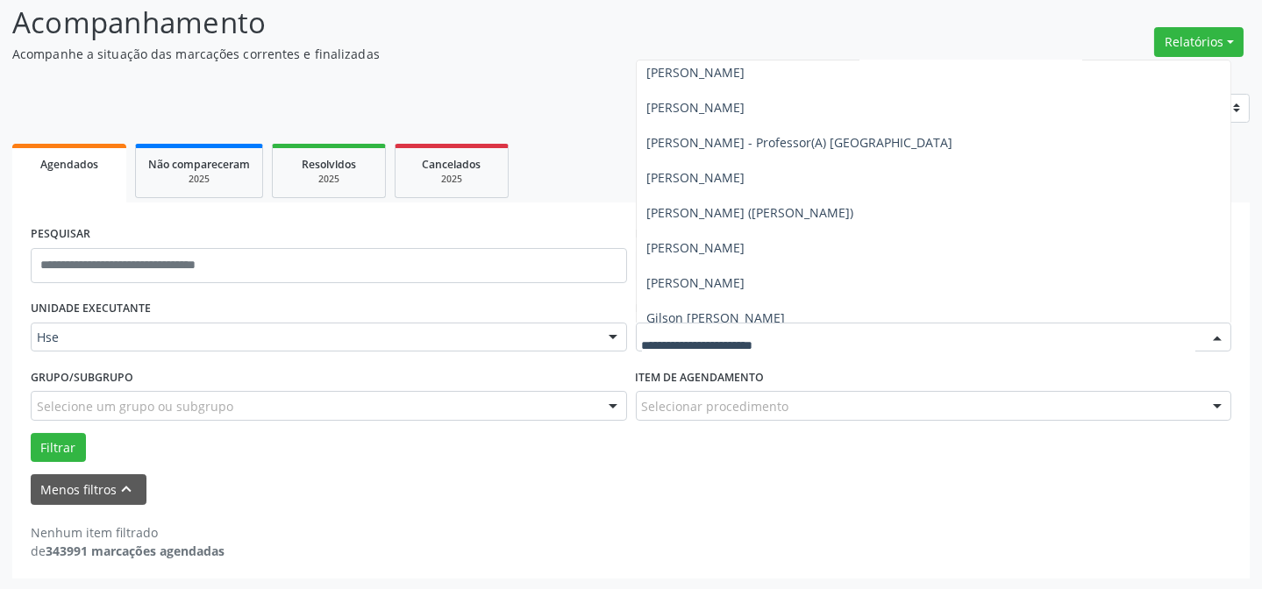
scroll to position [4224, 0]
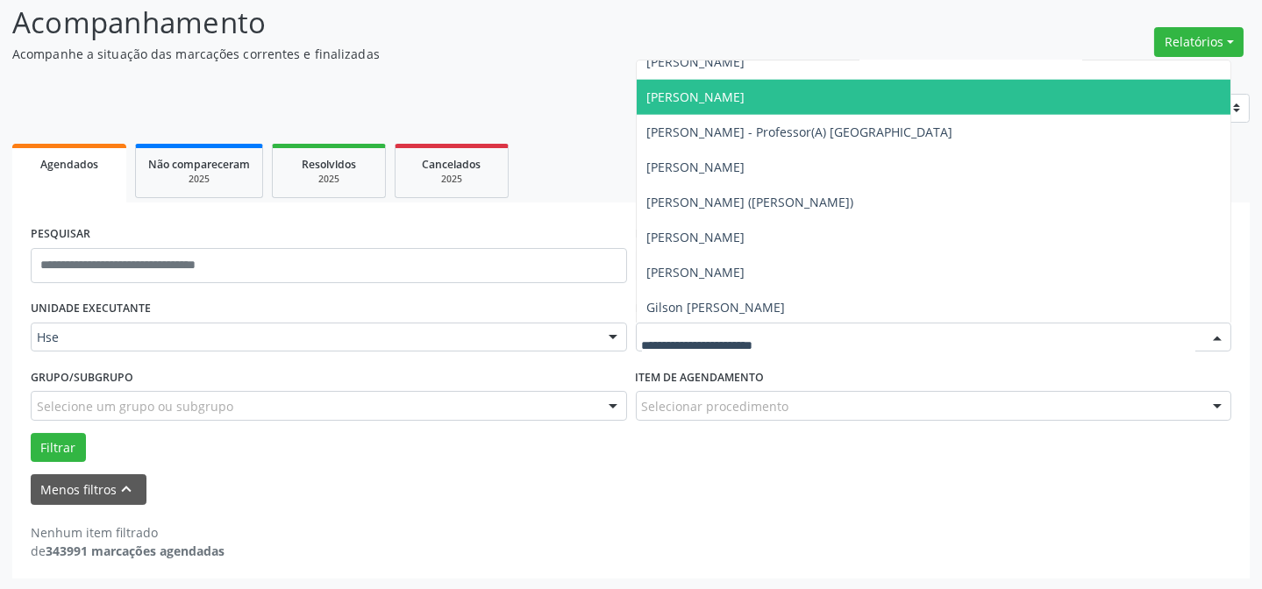
click at [913, 96] on span "[PERSON_NAME]" at bounding box center [934, 97] width 594 height 35
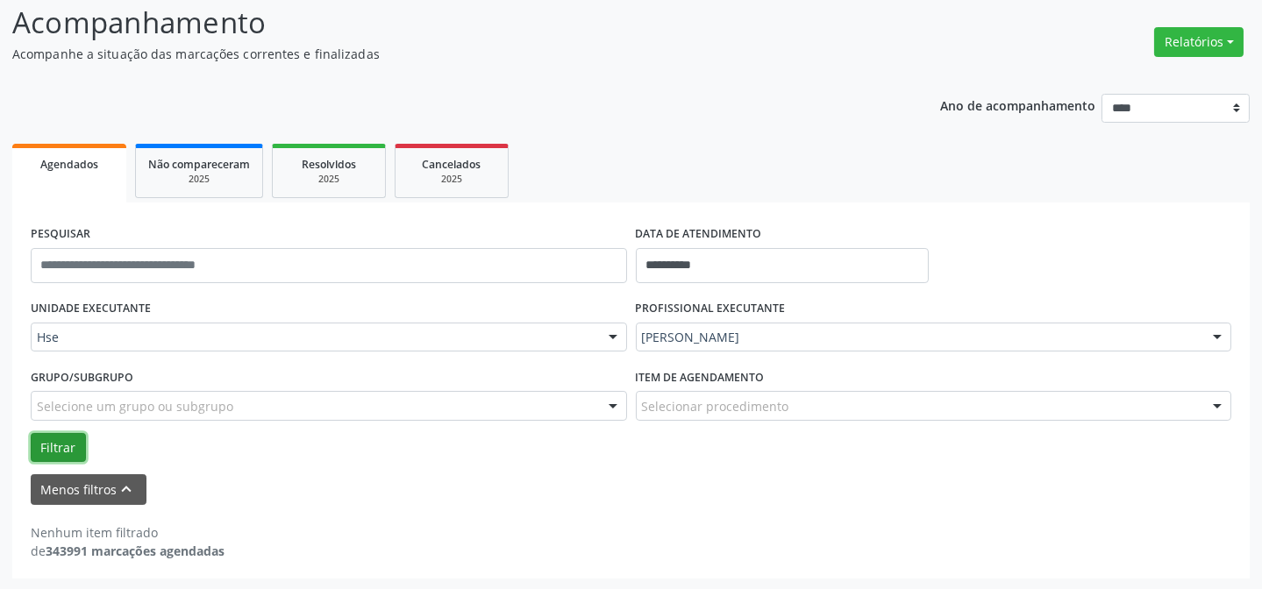
click at [39, 441] on button "Filtrar" at bounding box center [58, 448] width 55 height 30
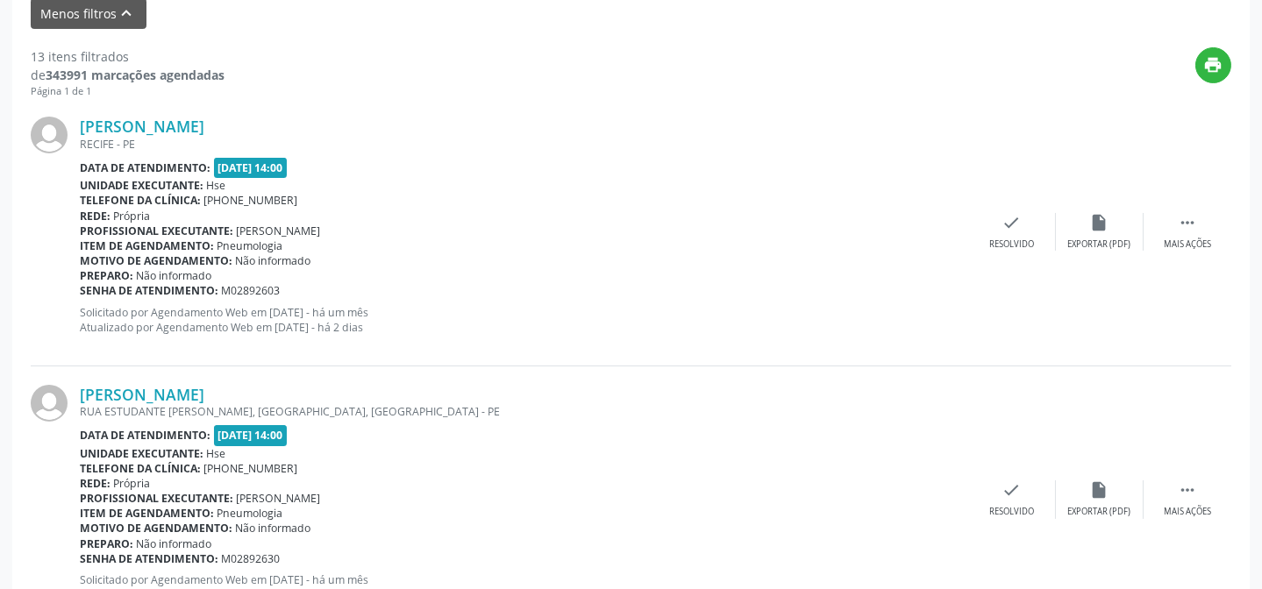
scroll to position [596, 0]
click at [1176, 230] on div " Mais ações" at bounding box center [1187, 230] width 88 height 38
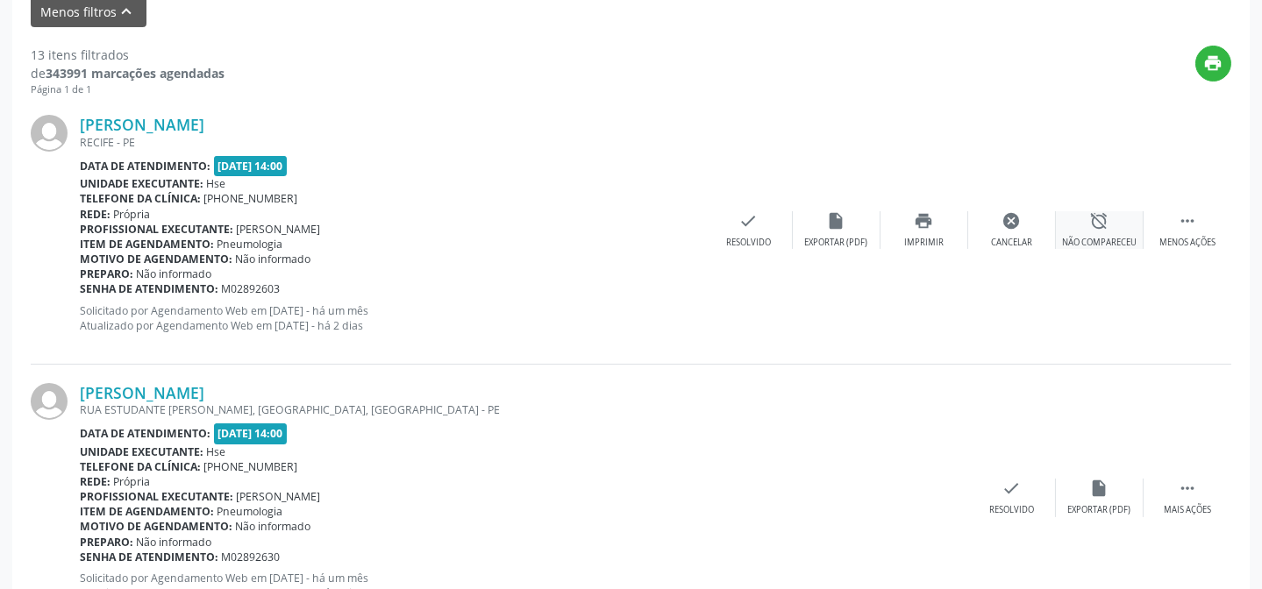
click at [1105, 241] on div "Não compareceu" at bounding box center [1099, 243] width 75 height 12
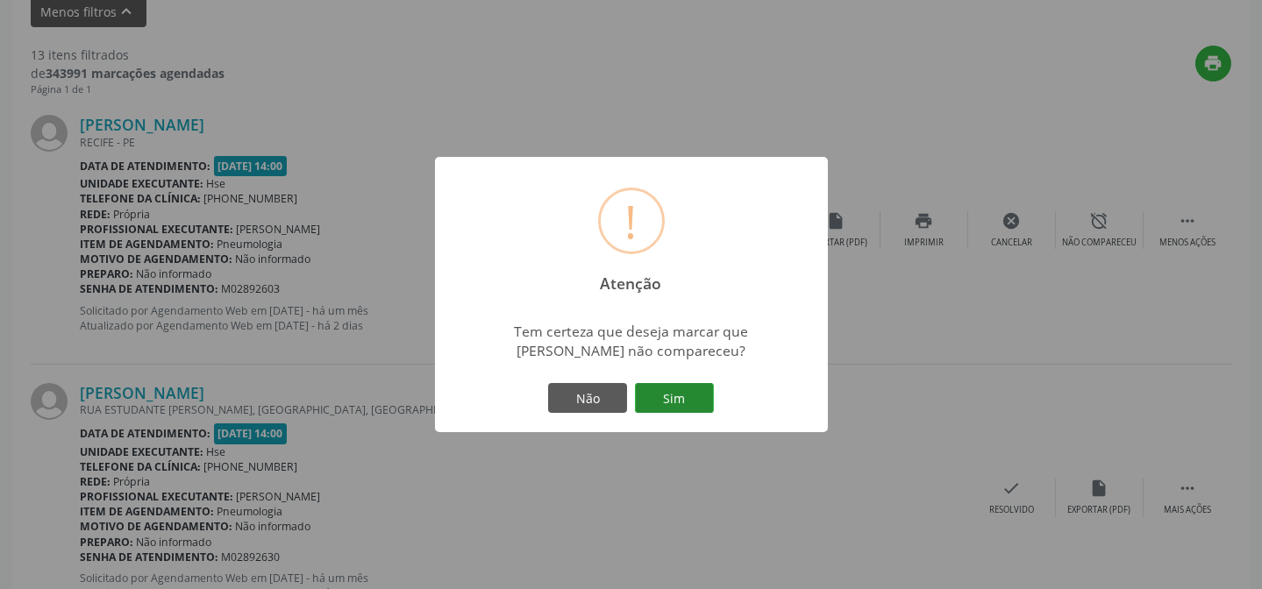
click at [692, 398] on button "Sim" at bounding box center [674, 398] width 79 height 30
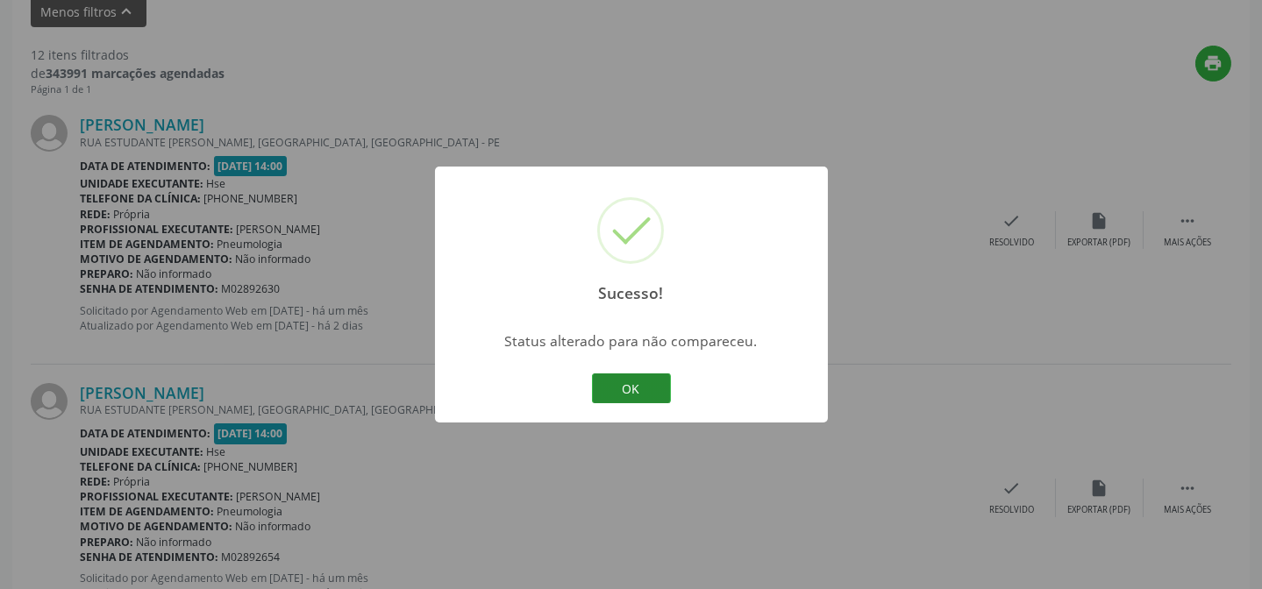
click at [630, 385] on button "OK" at bounding box center [631, 388] width 79 height 30
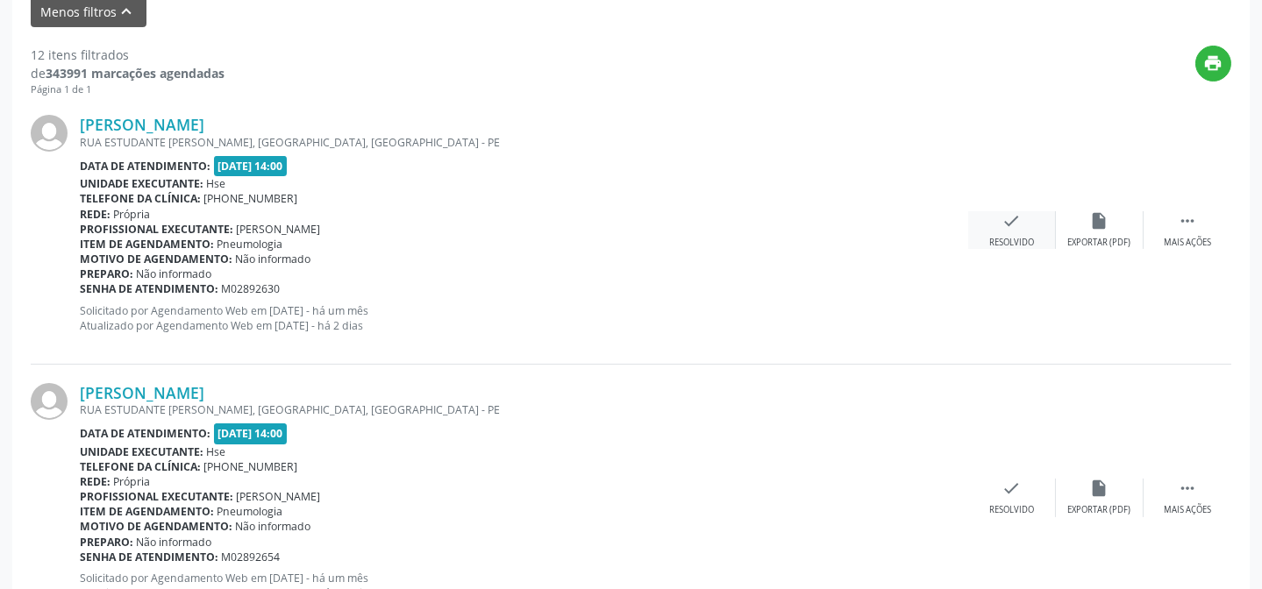
click at [1018, 240] on div "Resolvido" at bounding box center [1011, 243] width 45 height 12
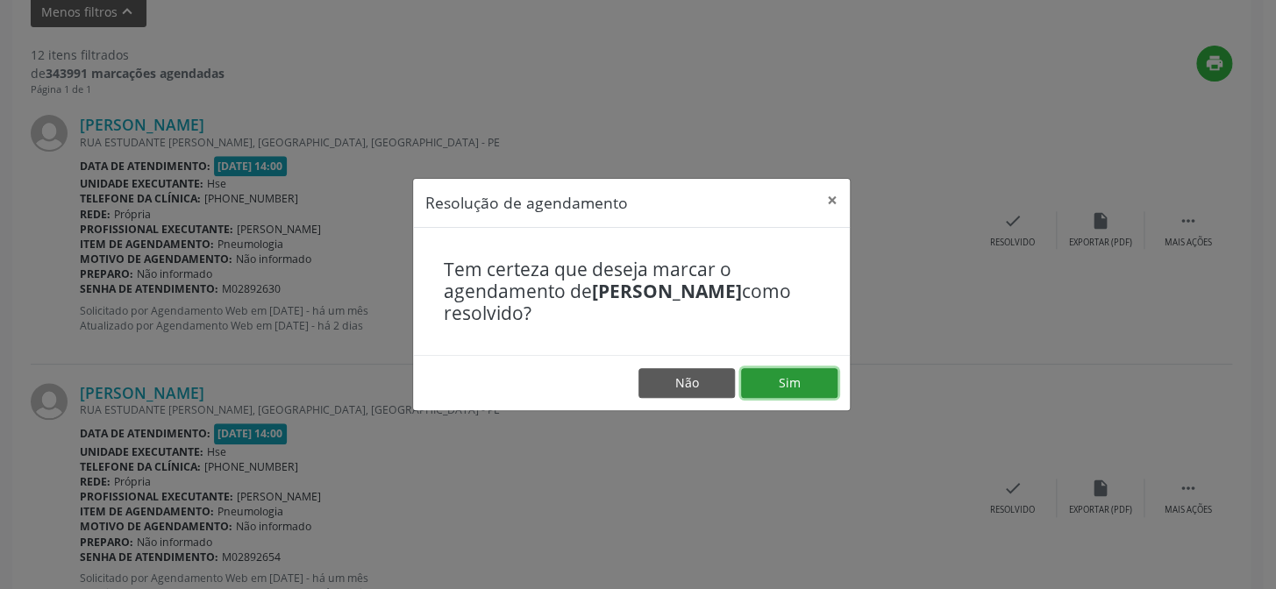
click at [822, 376] on button "Sim" at bounding box center [789, 383] width 96 height 30
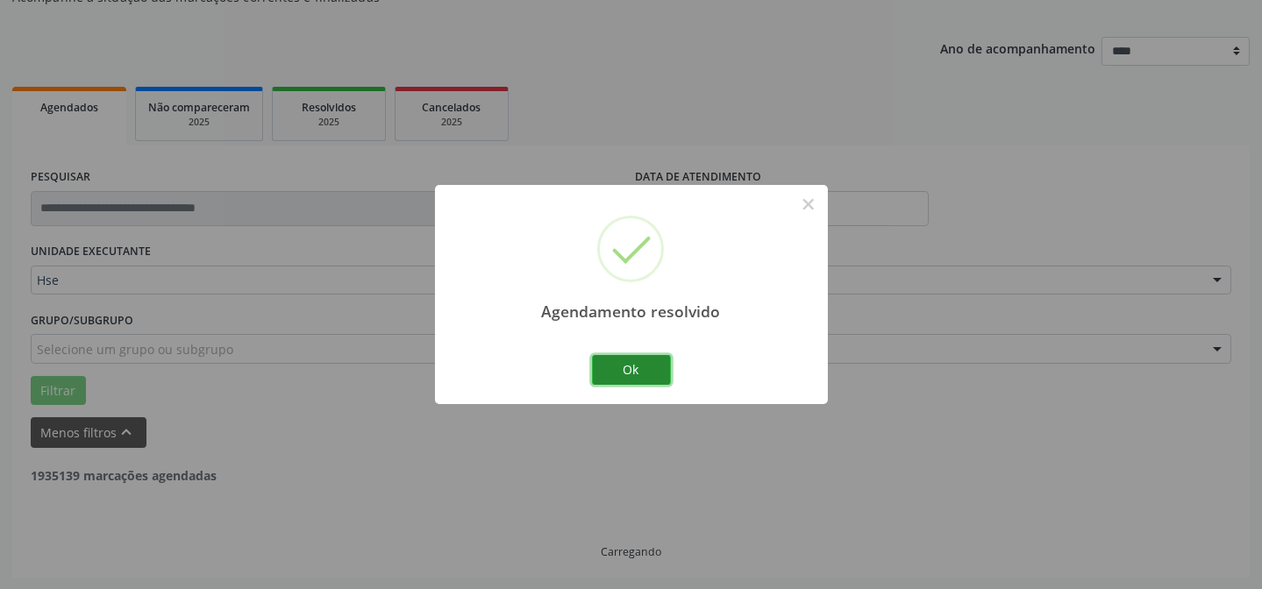
click at [647, 366] on button "Ok" at bounding box center [631, 370] width 79 height 30
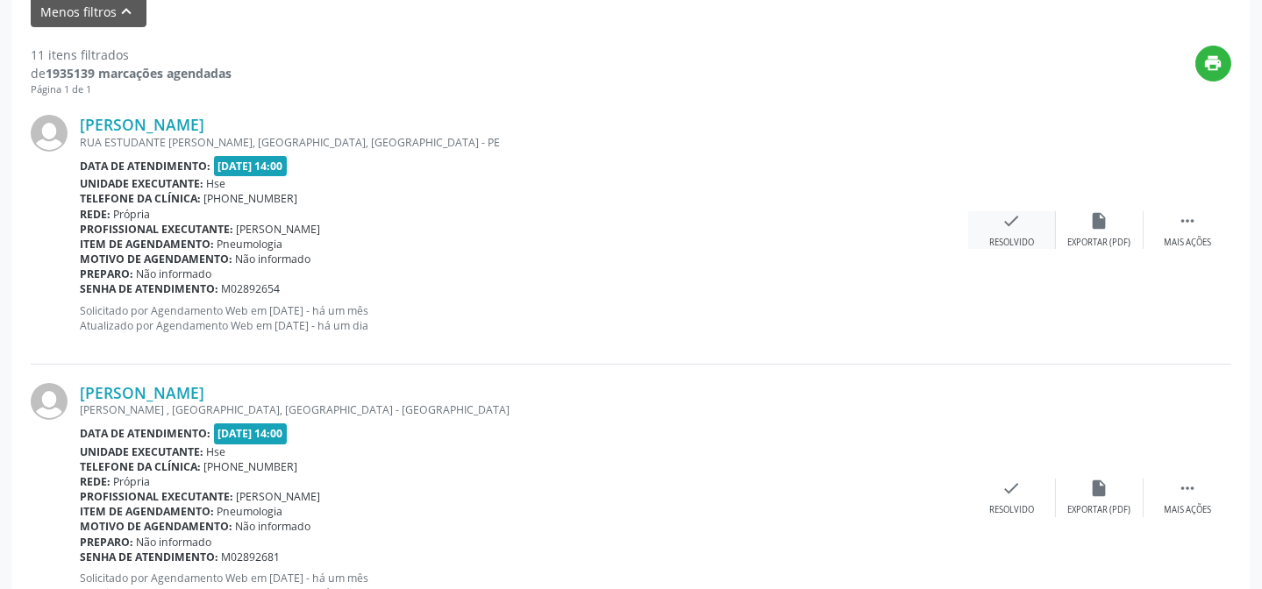
click at [1018, 227] on icon "check" at bounding box center [1011, 220] width 19 height 19
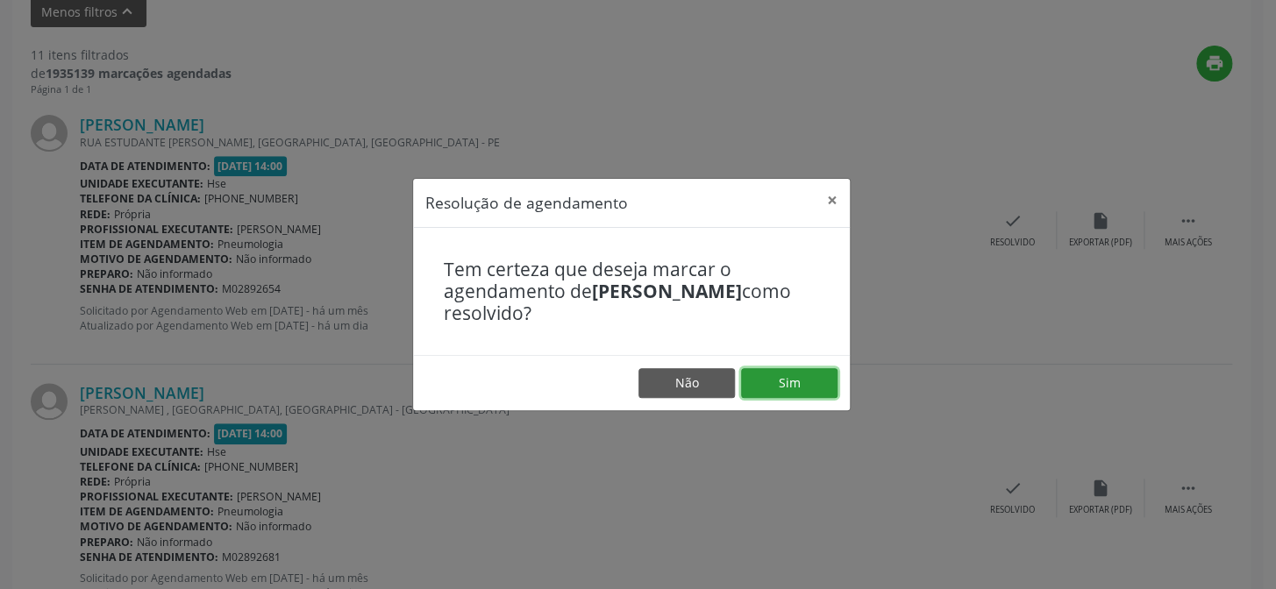
click at [778, 380] on button "Sim" at bounding box center [789, 383] width 96 height 30
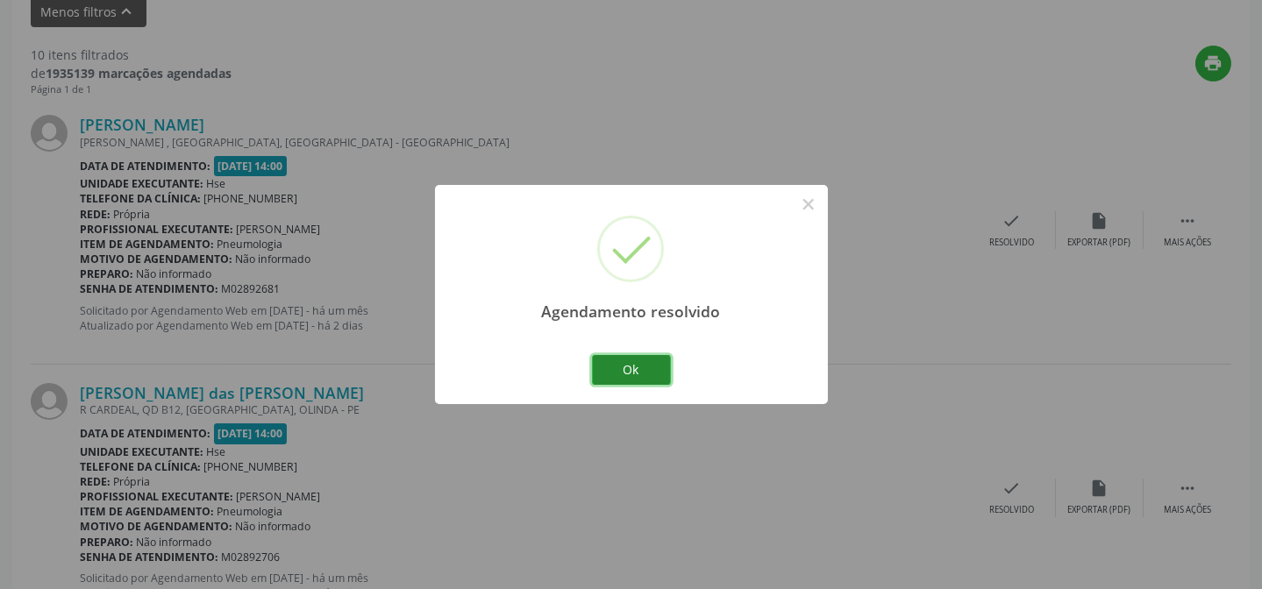
click at [622, 372] on button "Ok" at bounding box center [631, 370] width 79 height 30
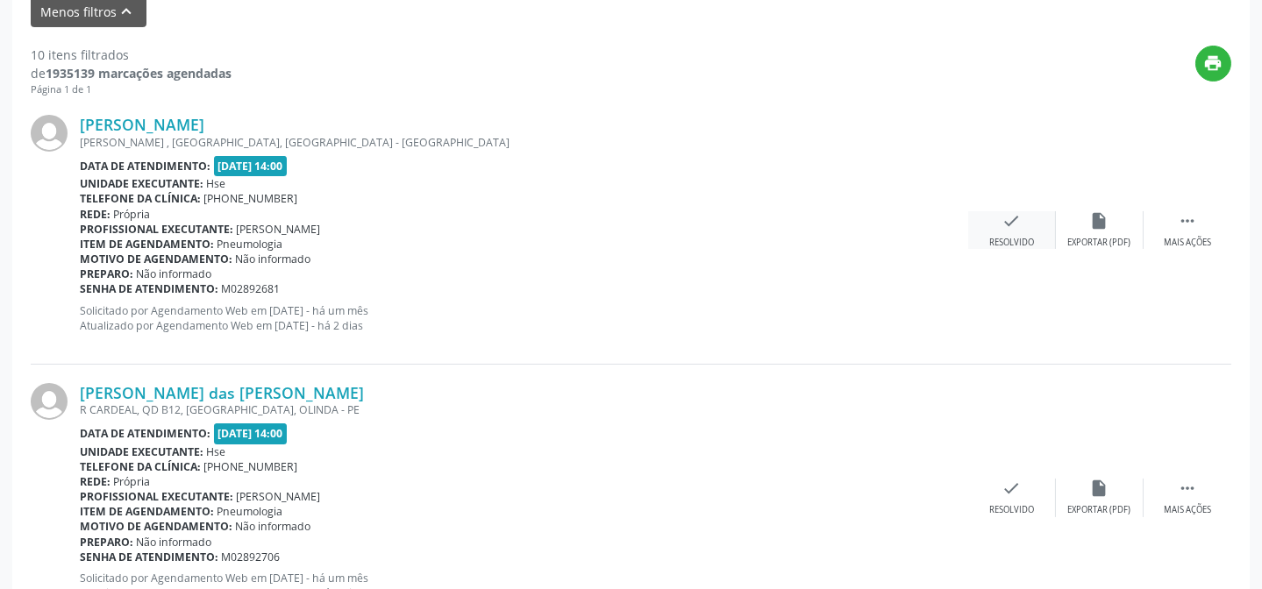
click at [1017, 231] on div "check Resolvido" at bounding box center [1012, 230] width 88 height 38
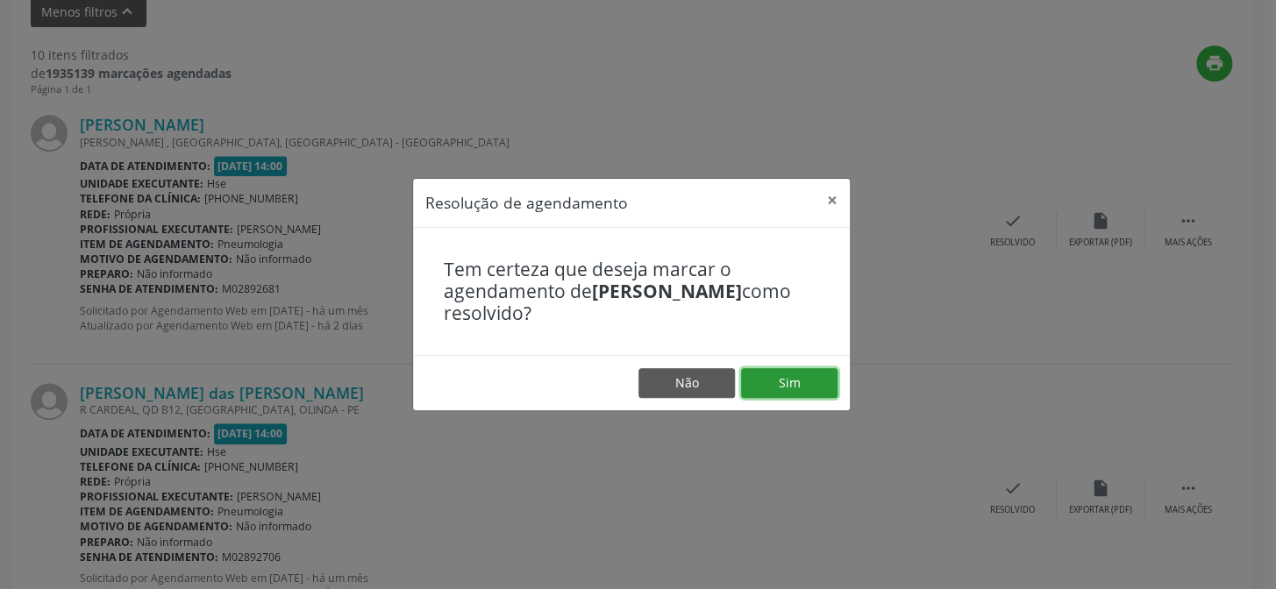
click at [826, 377] on button "Sim" at bounding box center [789, 383] width 96 height 30
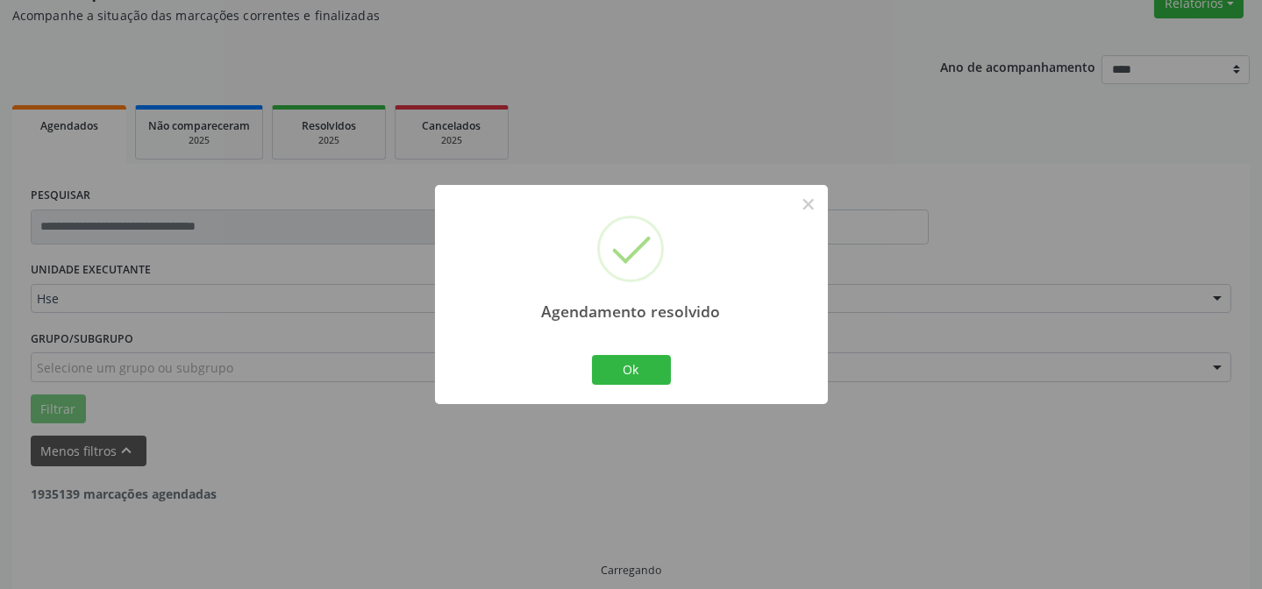
scroll to position [175, 0]
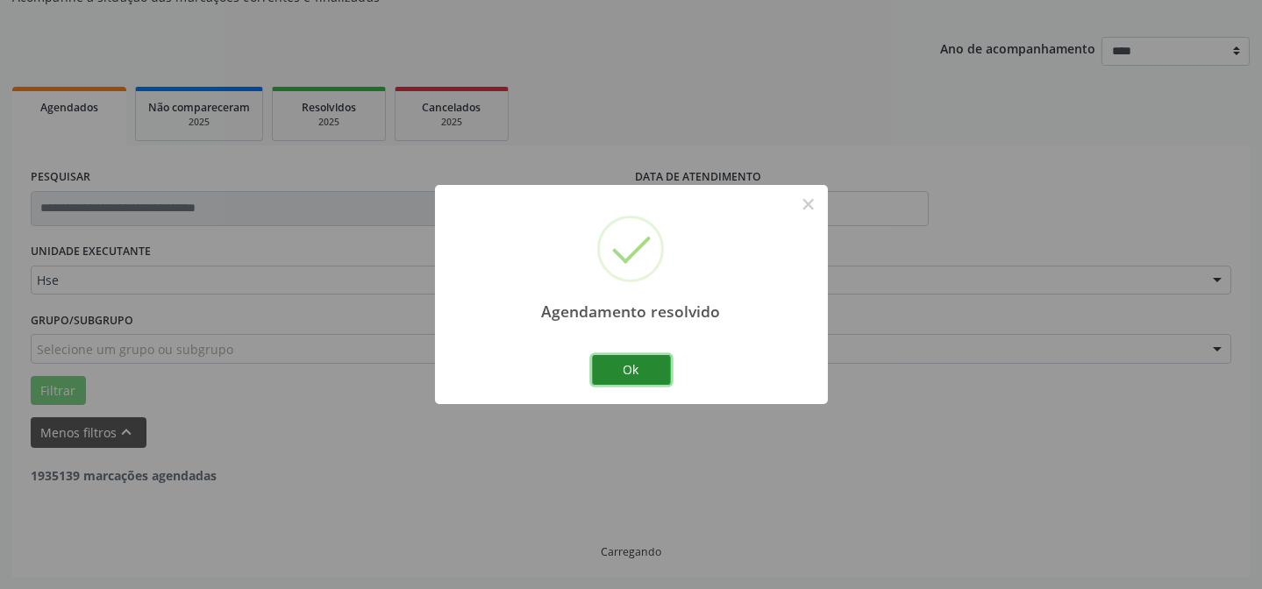
click at [662, 368] on button "Ok" at bounding box center [631, 370] width 79 height 30
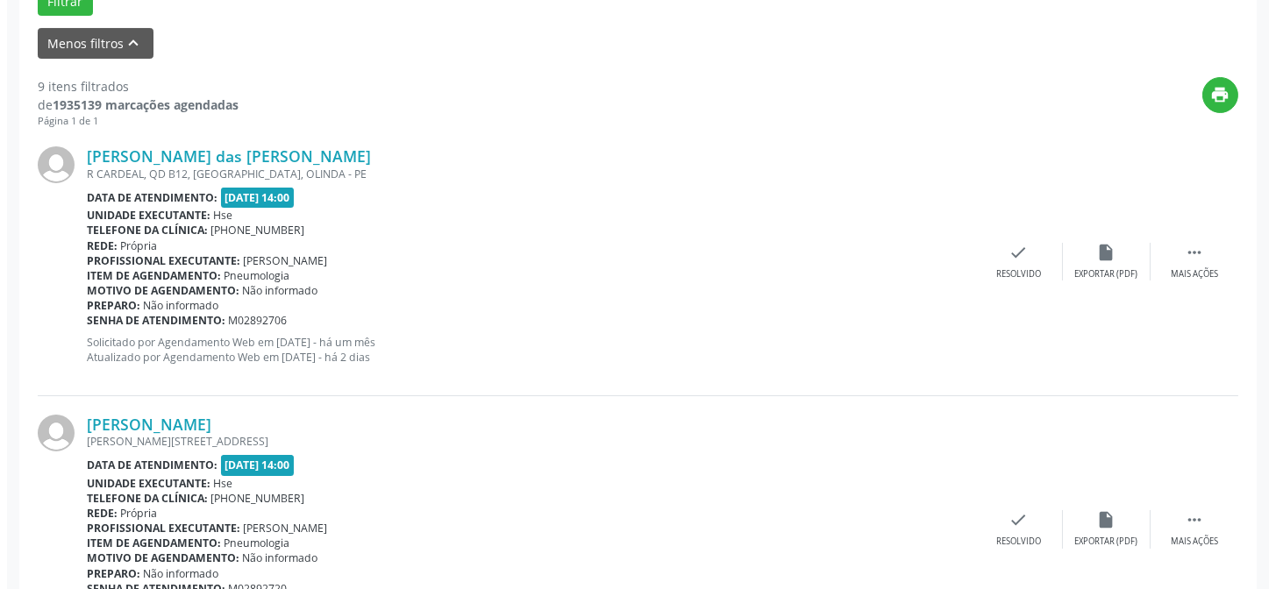
scroll to position [573, 0]
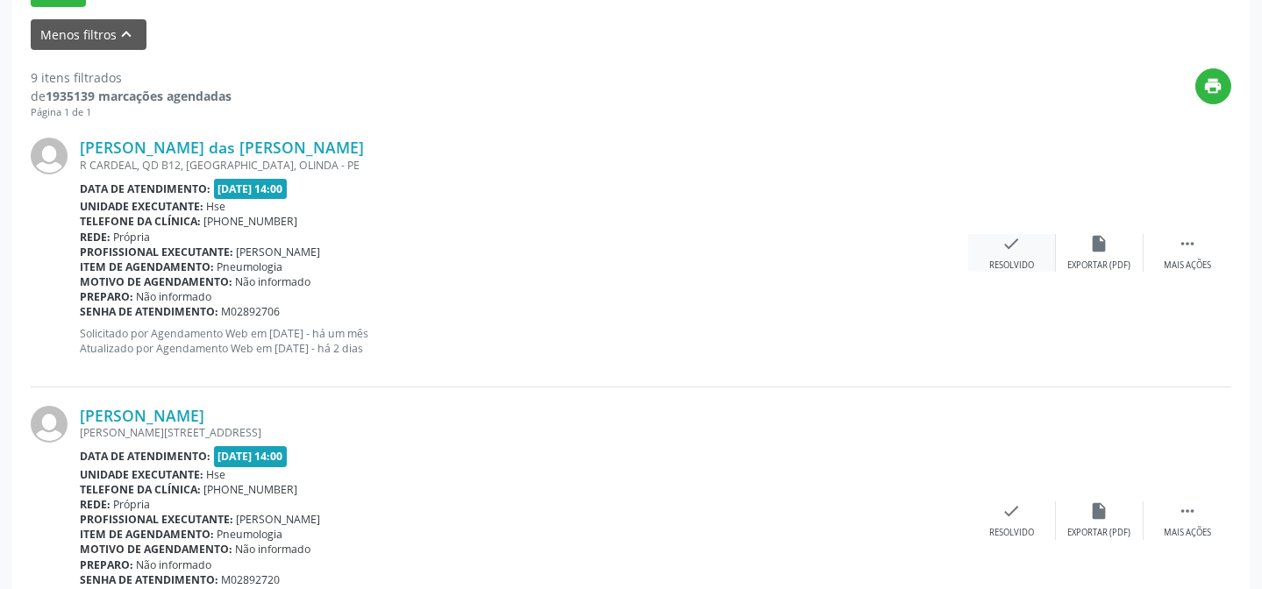
click at [1019, 254] on div "check Resolvido" at bounding box center [1012, 253] width 88 height 38
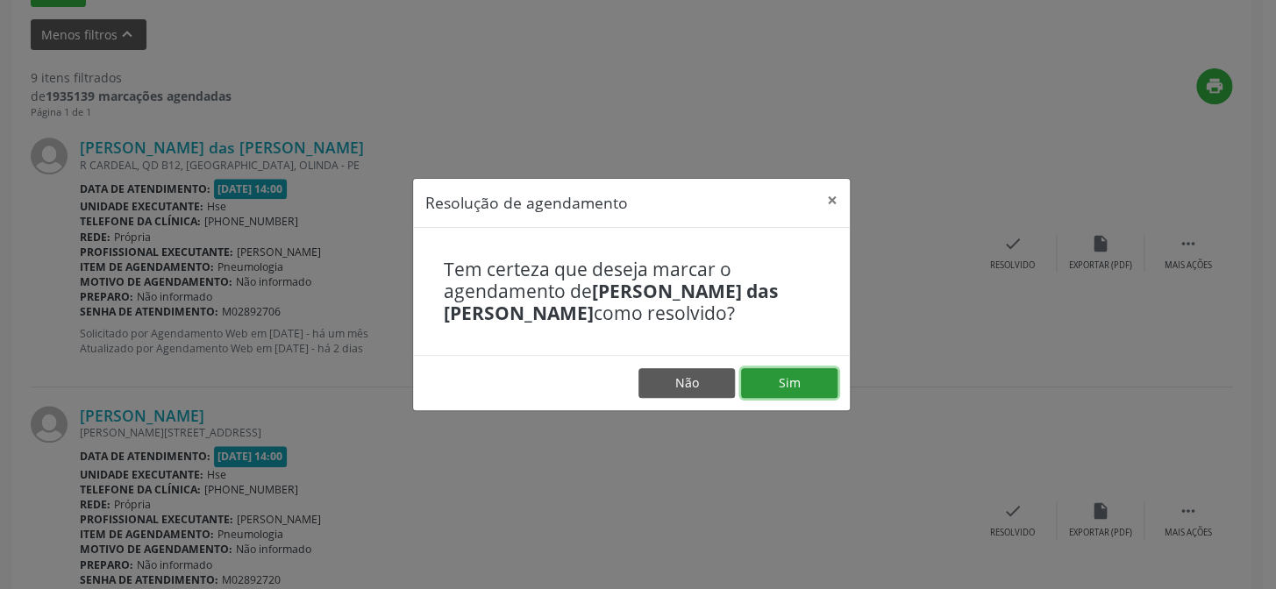
click at [795, 381] on button "Sim" at bounding box center [789, 383] width 96 height 30
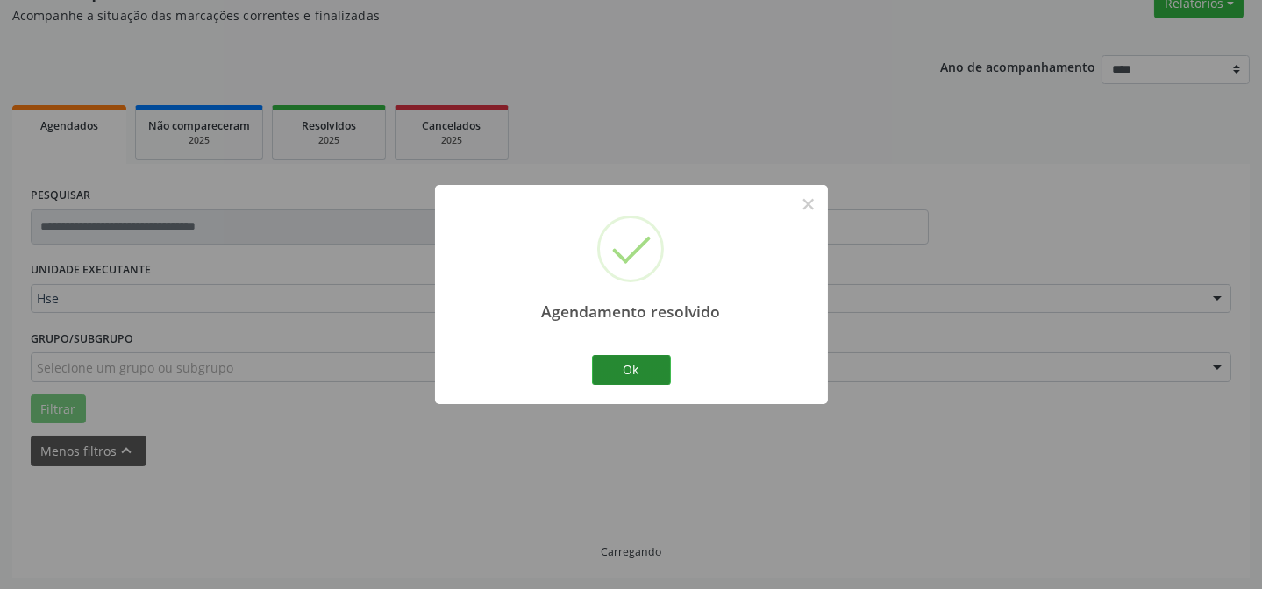
scroll to position [175, 0]
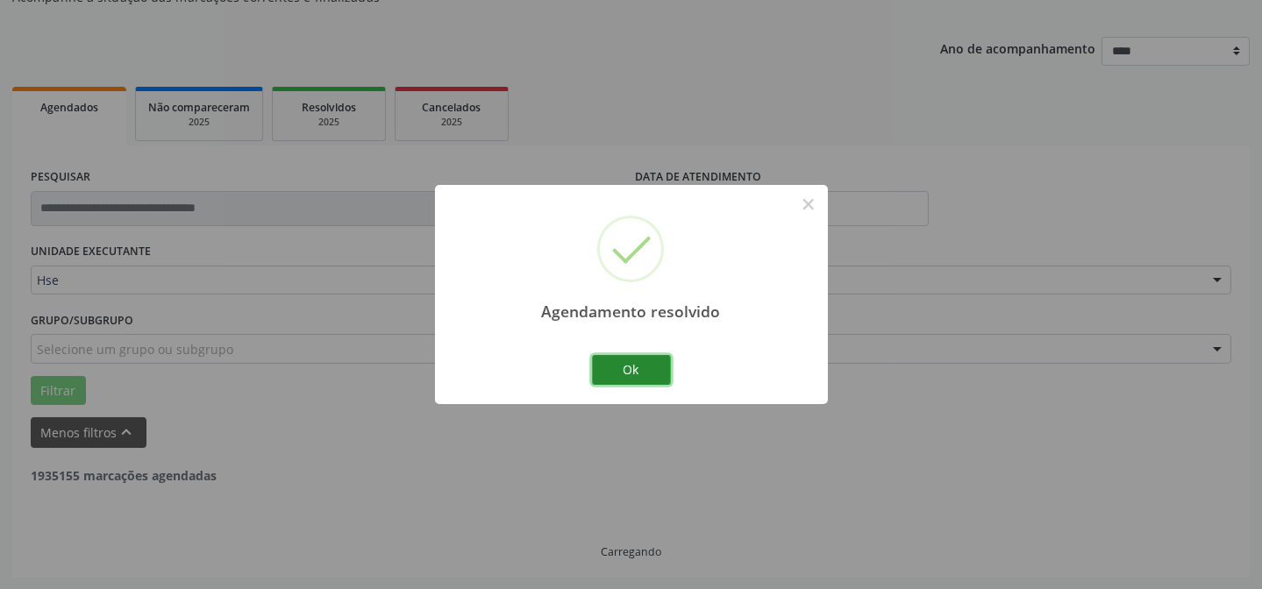
click at [639, 366] on button "Ok" at bounding box center [631, 370] width 79 height 30
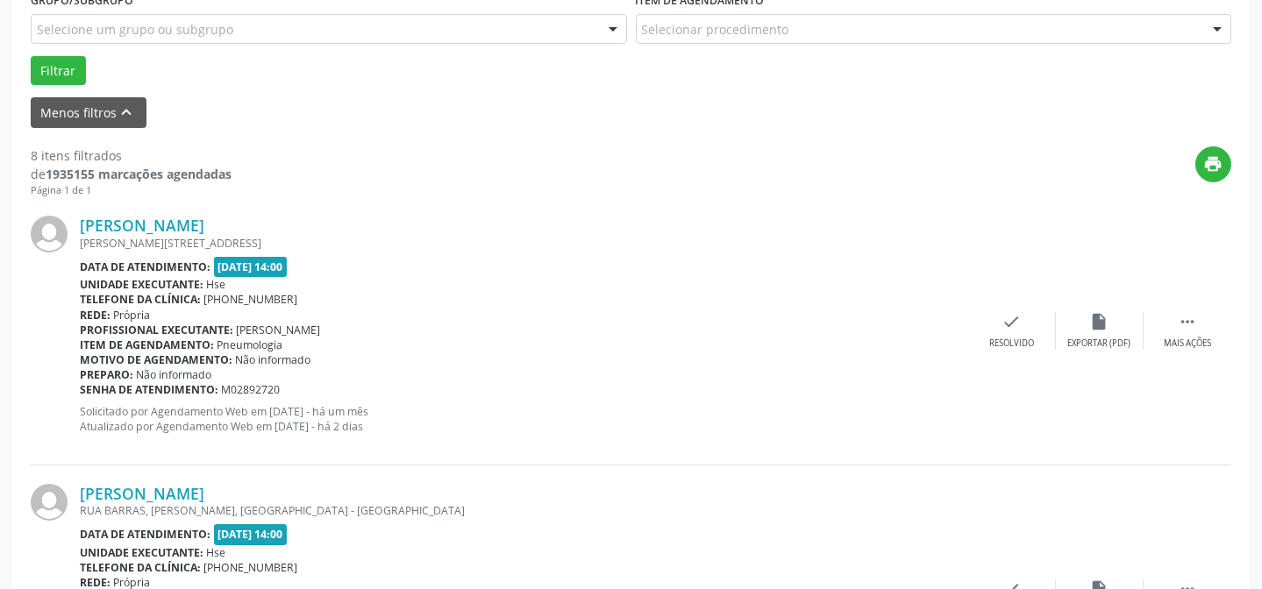
scroll to position [573, 0]
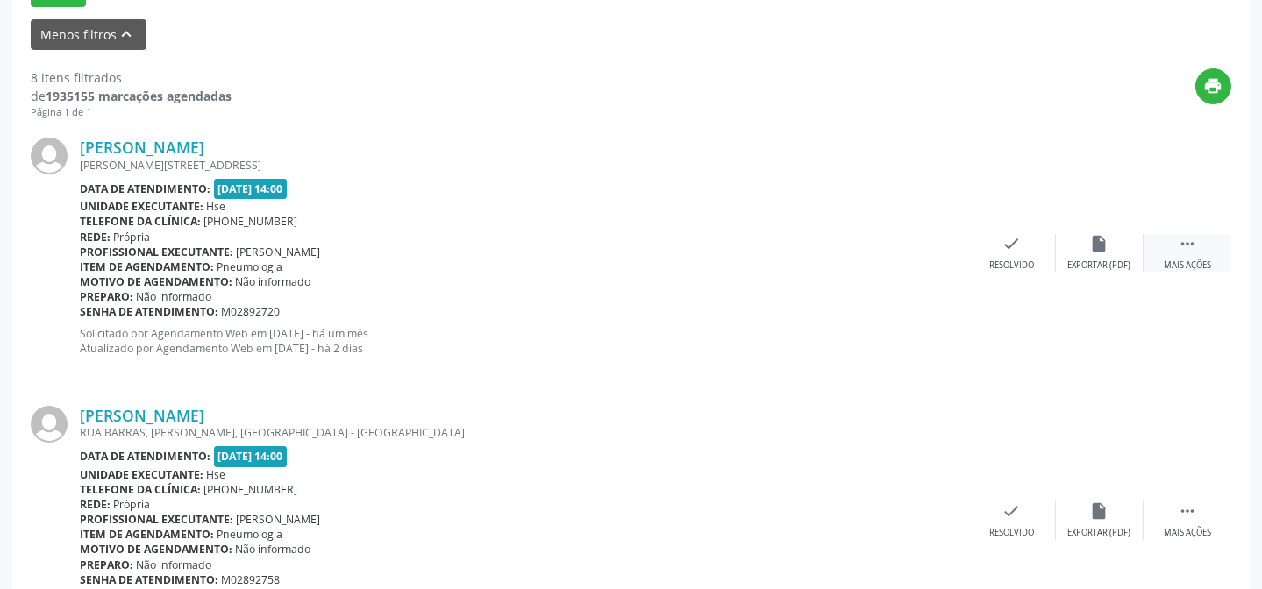
click at [1185, 237] on icon "" at bounding box center [1186, 243] width 19 height 19
click at [1082, 253] on div "alarm_off Não compareceu" at bounding box center [1100, 253] width 88 height 38
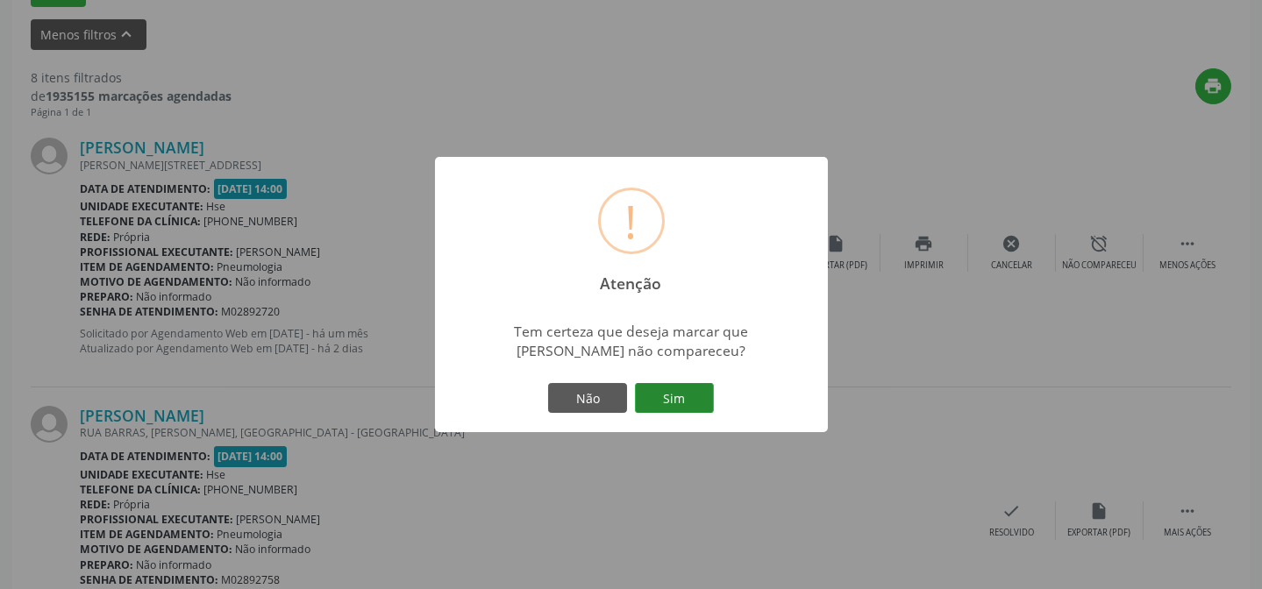
click at [681, 407] on button "Sim" at bounding box center [674, 398] width 79 height 30
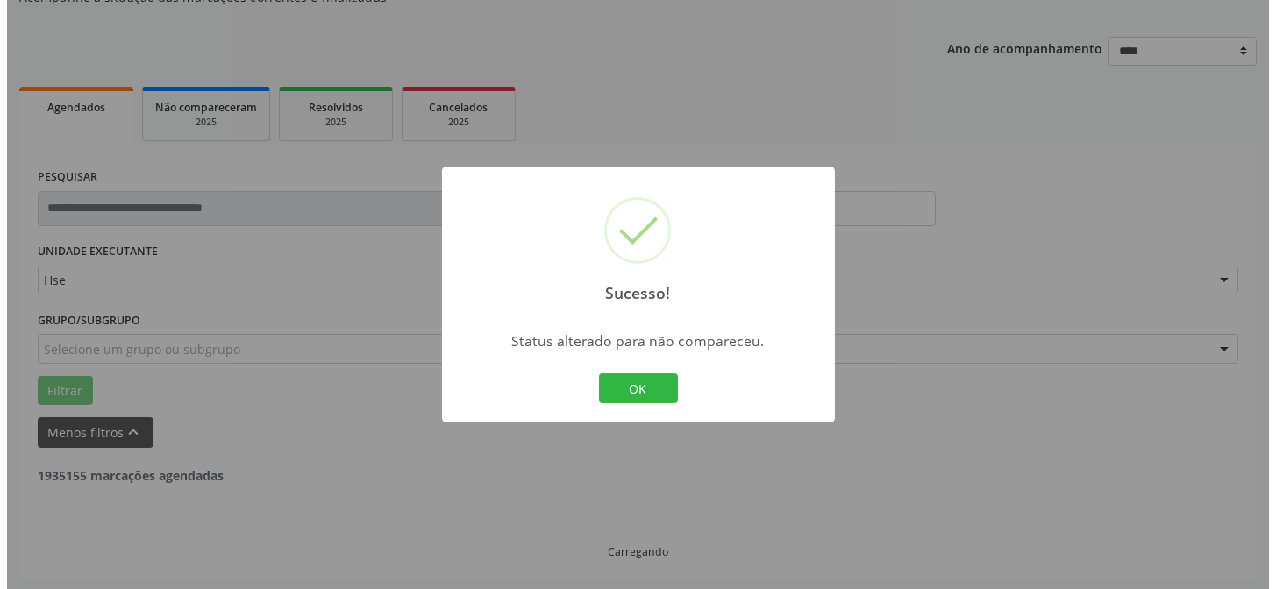
scroll to position [573, 0]
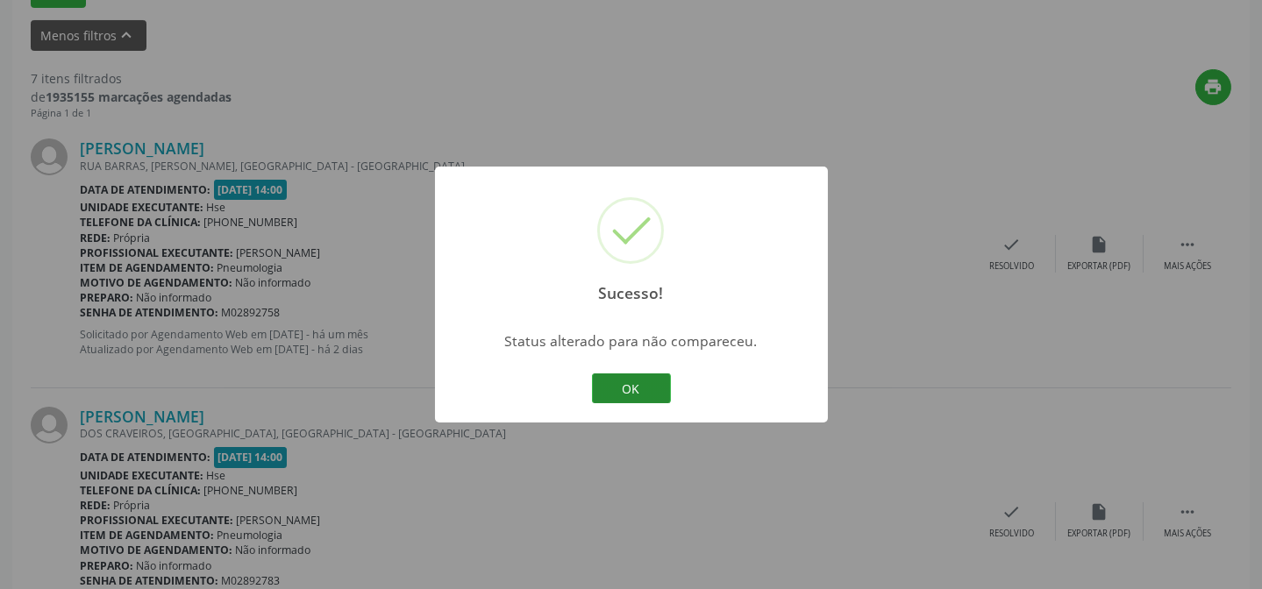
click at [658, 382] on button "OK" at bounding box center [631, 388] width 79 height 30
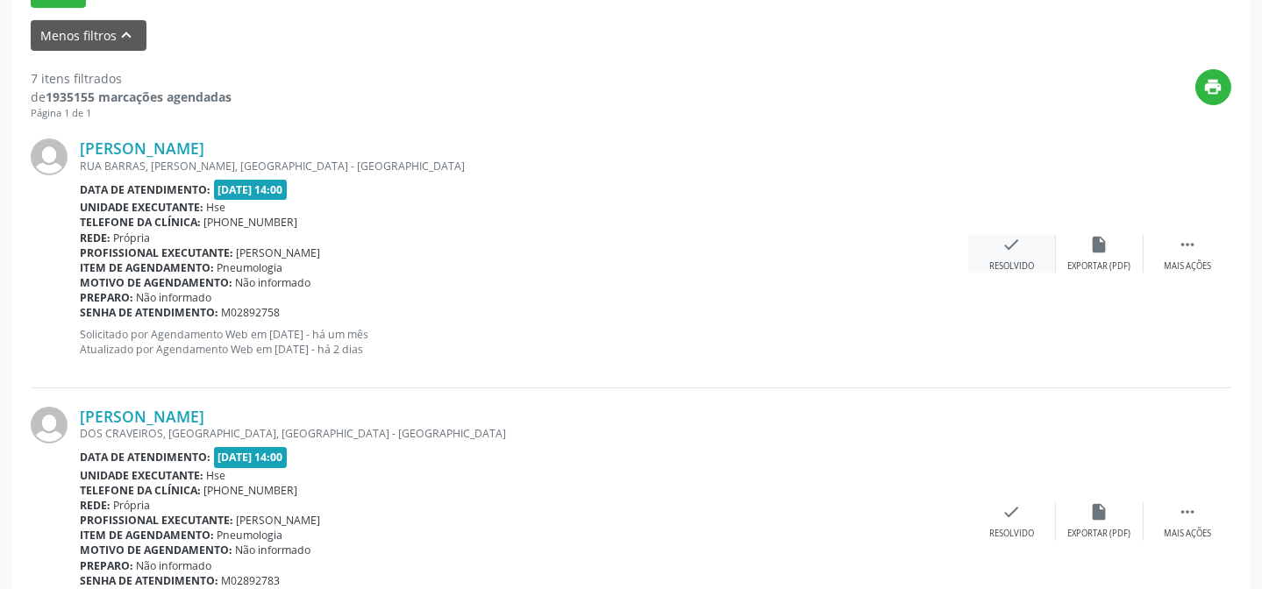
click at [1009, 251] on icon "check" at bounding box center [1011, 244] width 19 height 19
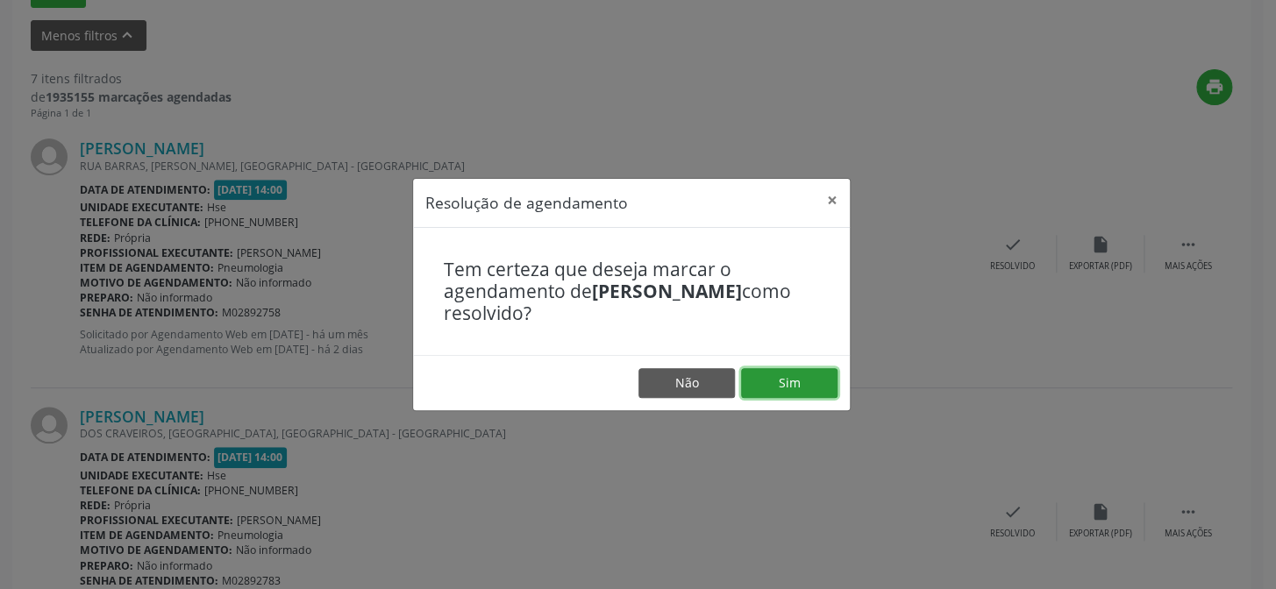
click at [799, 387] on button "Sim" at bounding box center [789, 383] width 96 height 30
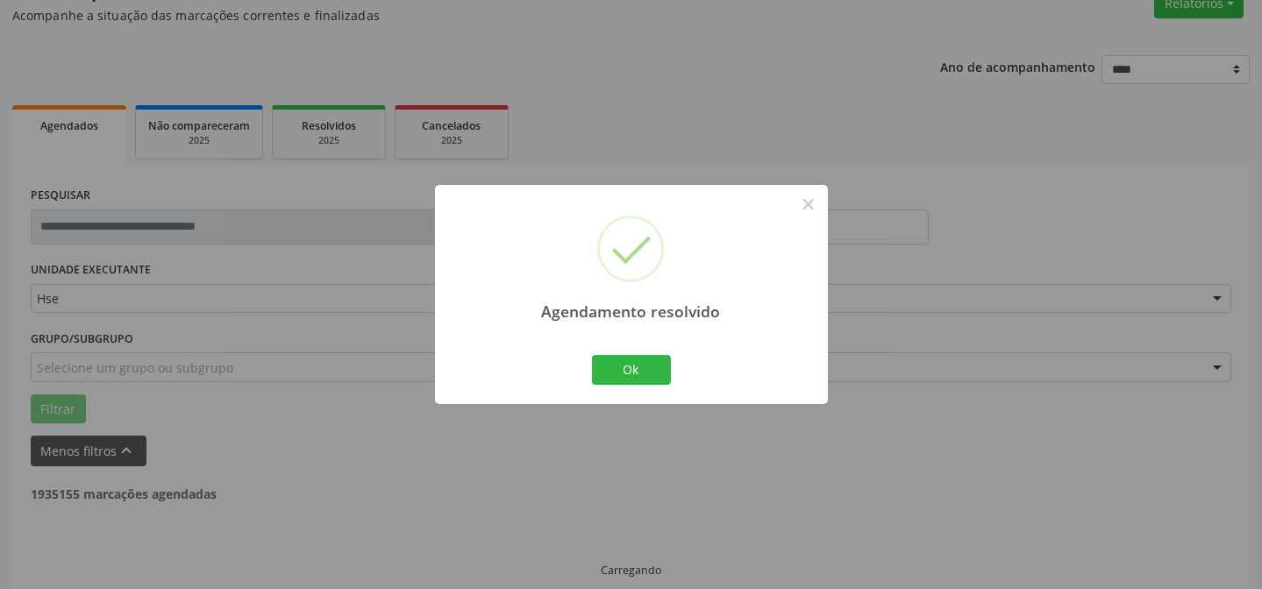
scroll to position [175, 0]
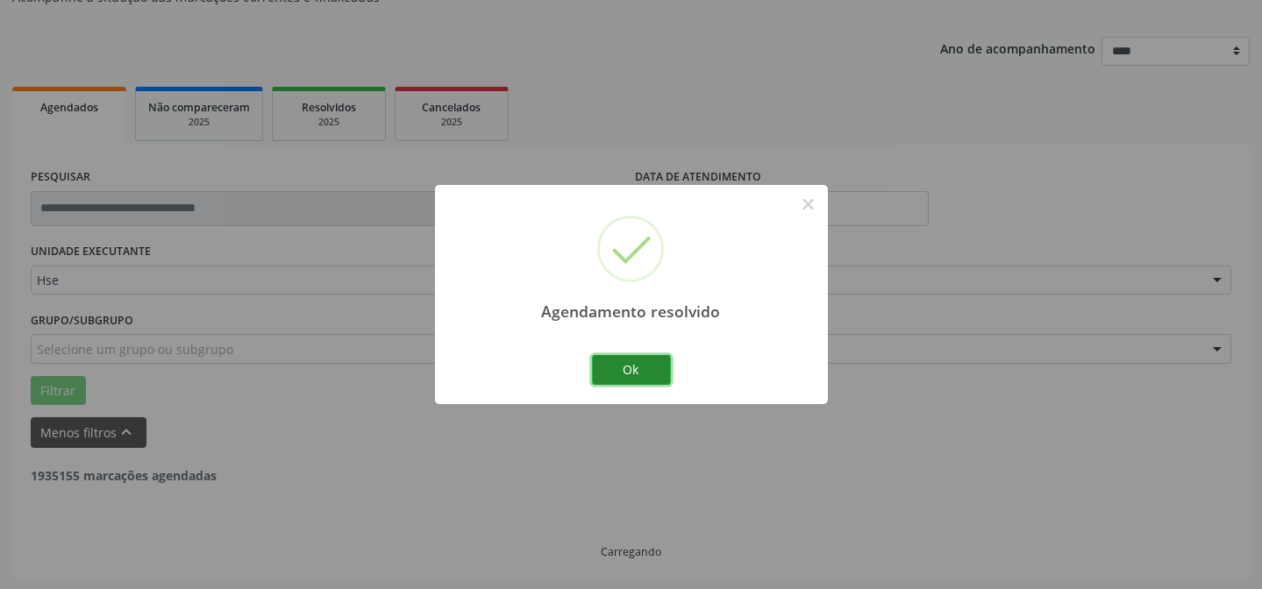
click at [644, 366] on button "Ok" at bounding box center [631, 370] width 79 height 30
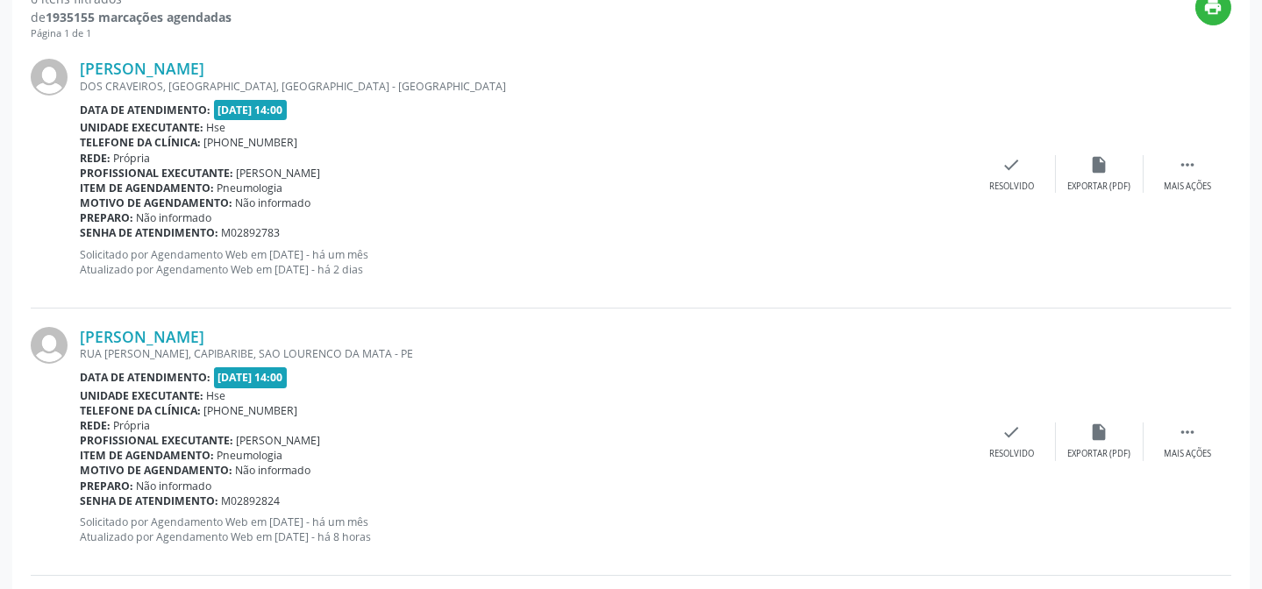
scroll to position [653, 0]
click at [1185, 167] on icon "" at bounding box center [1186, 163] width 19 height 19
click at [1087, 165] on div "alarm_off Não compareceu" at bounding box center [1100, 173] width 88 height 38
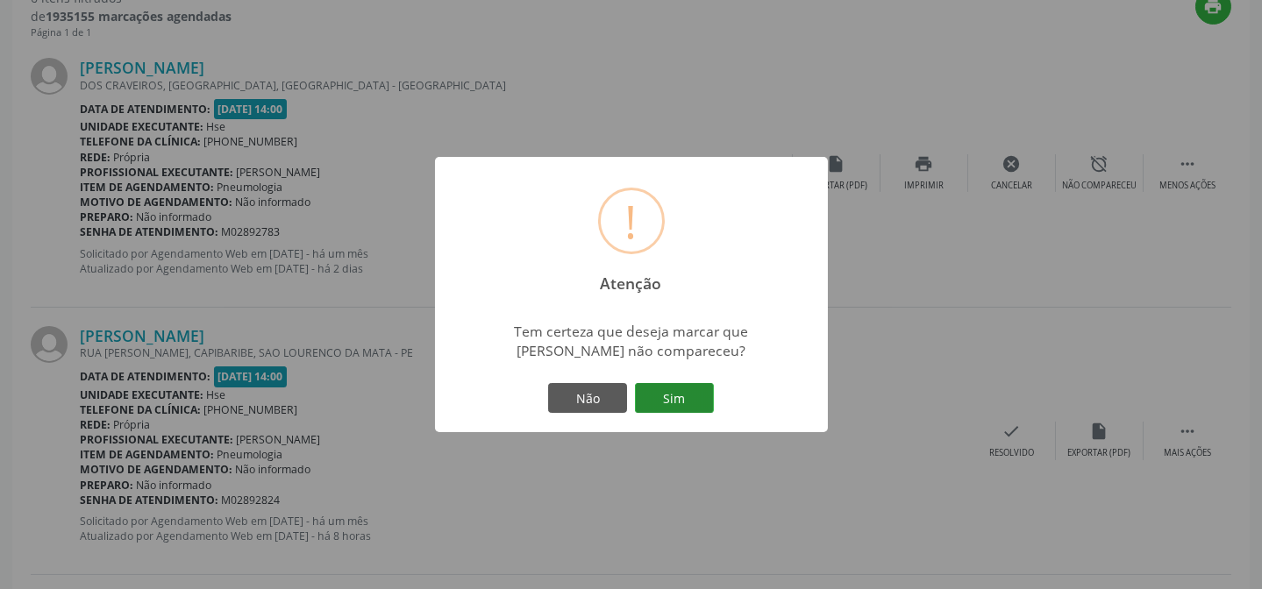
click at [684, 405] on button "Sim" at bounding box center [674, 398] width 79 height 30
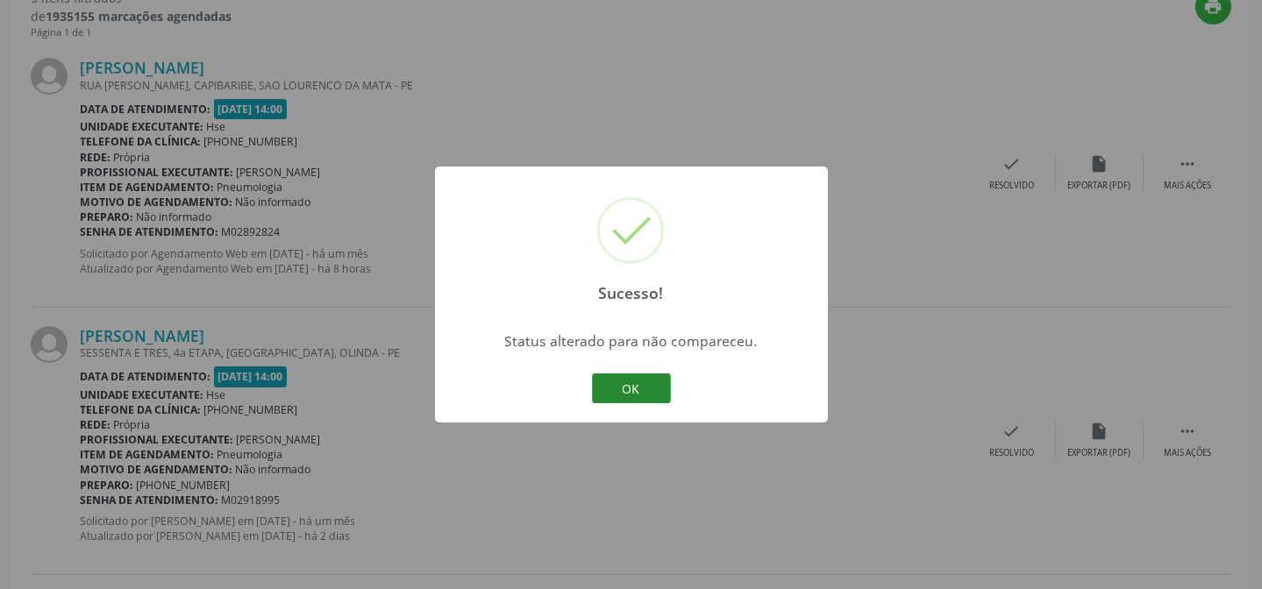
click at [665, 388] on button "OK" at bounding box center [631, 388] width 79 height 30
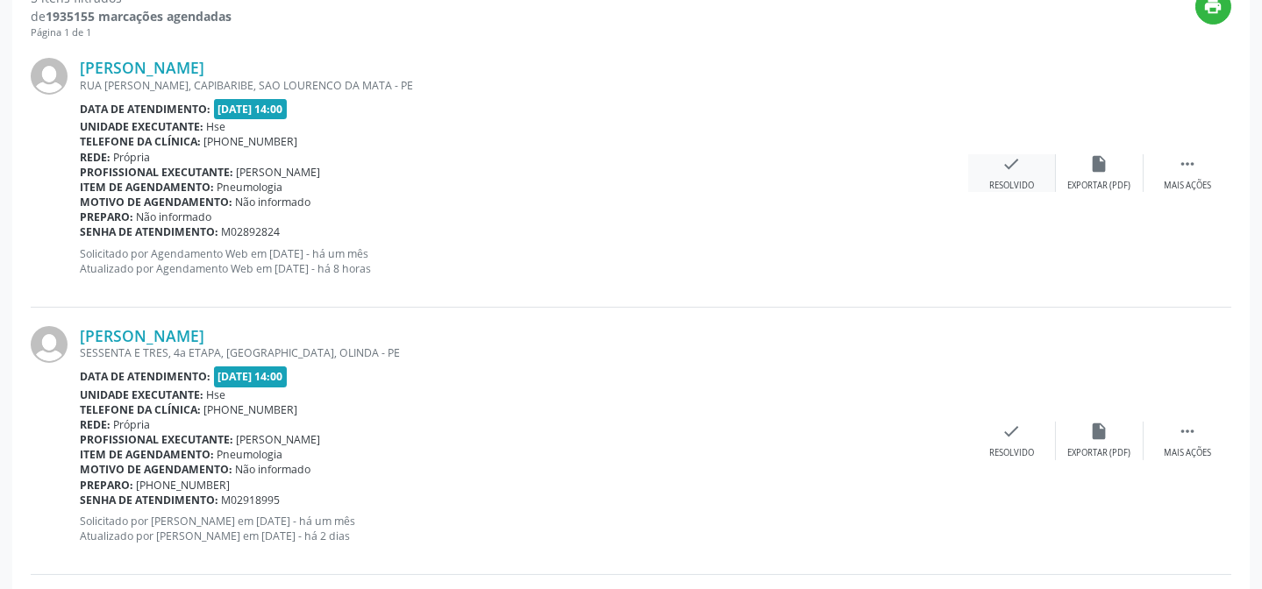
click at [1006, 173] on div "check Resolvido" at bounding box center [1012, 173] width 88 height 38
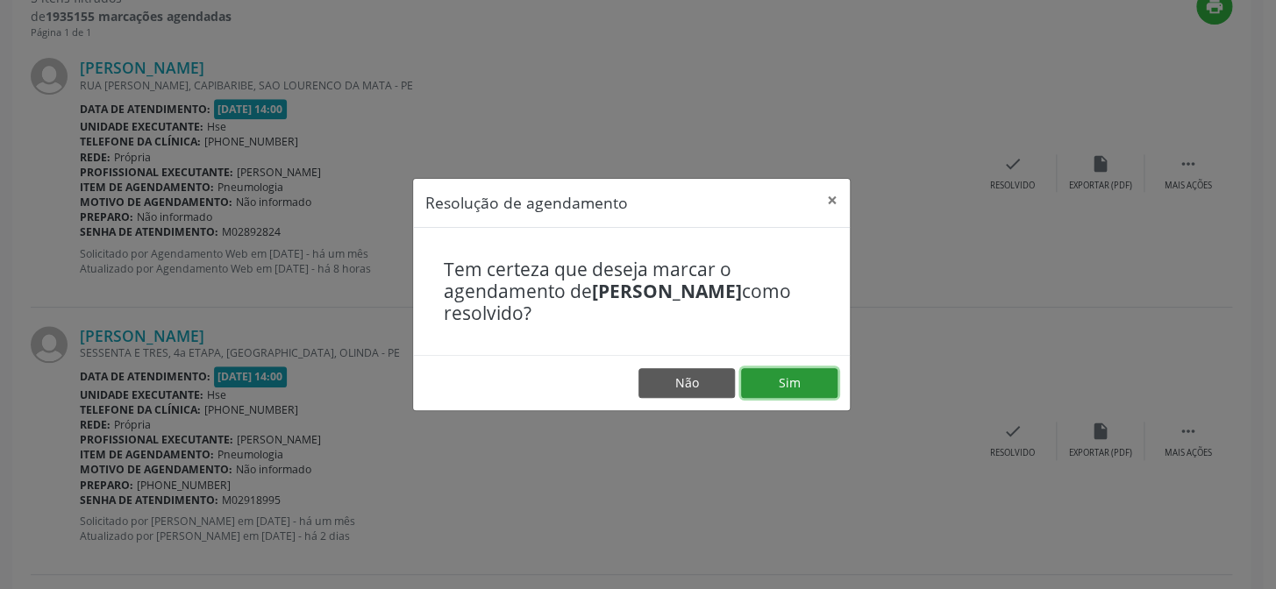
click at [796, 390] on button "Sim" at bounding box center [789, 383] width 96 height 30
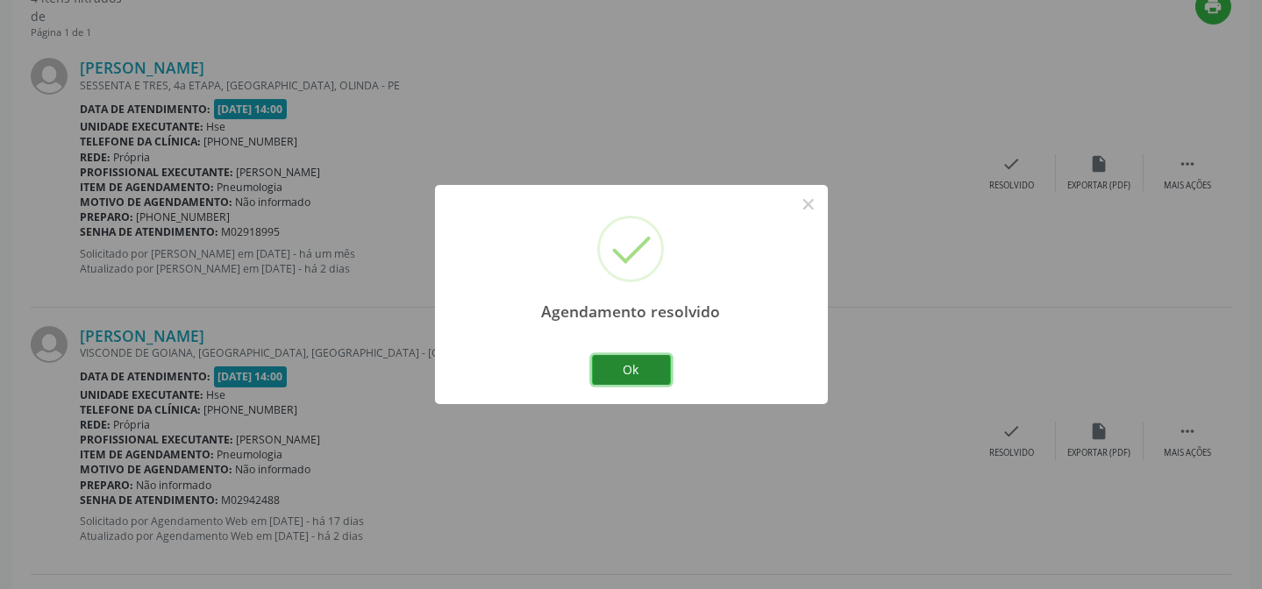
click at [640, 372] on button "Ok" at bounding box center [631, 370] width 79 height 30
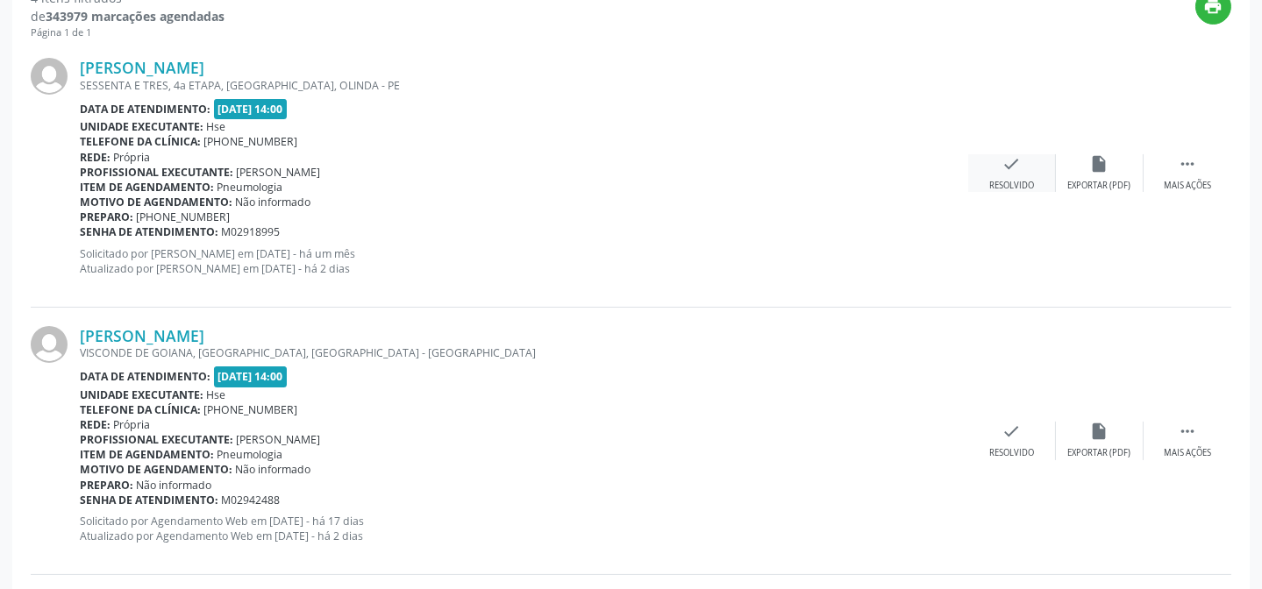
click at [1025, 168] on div "check Resolvido" at bounding box center [1012, 173] width 88 height 38
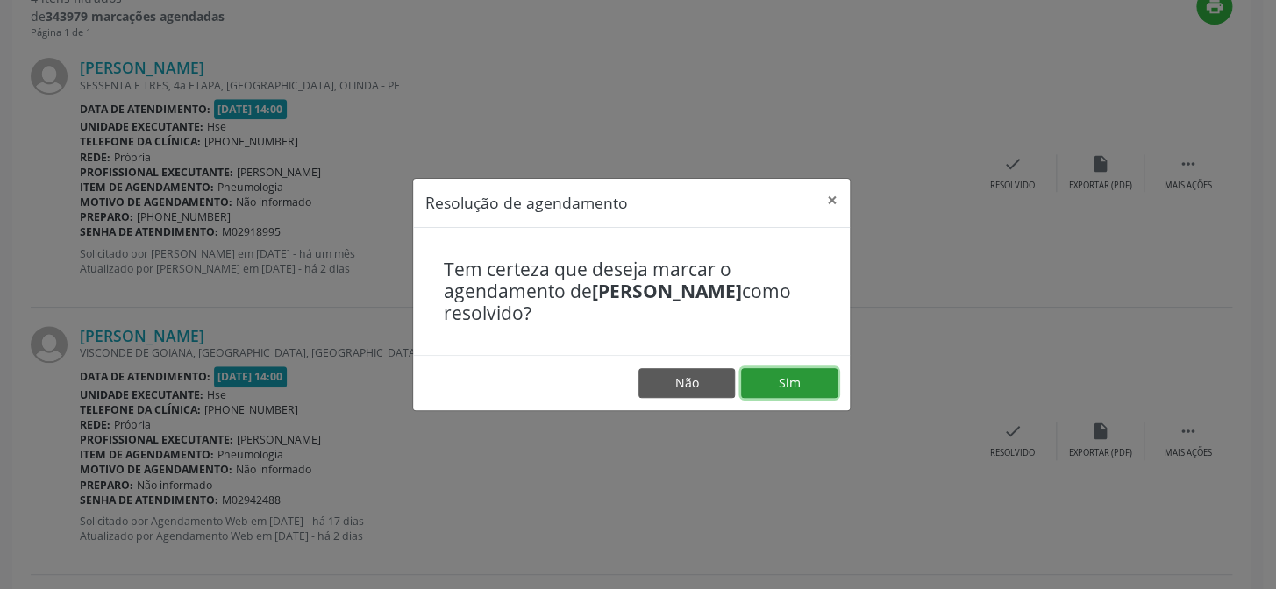
click at [806, 374] on button "Sim" at bounding box center [789, 383] width 96 height 30
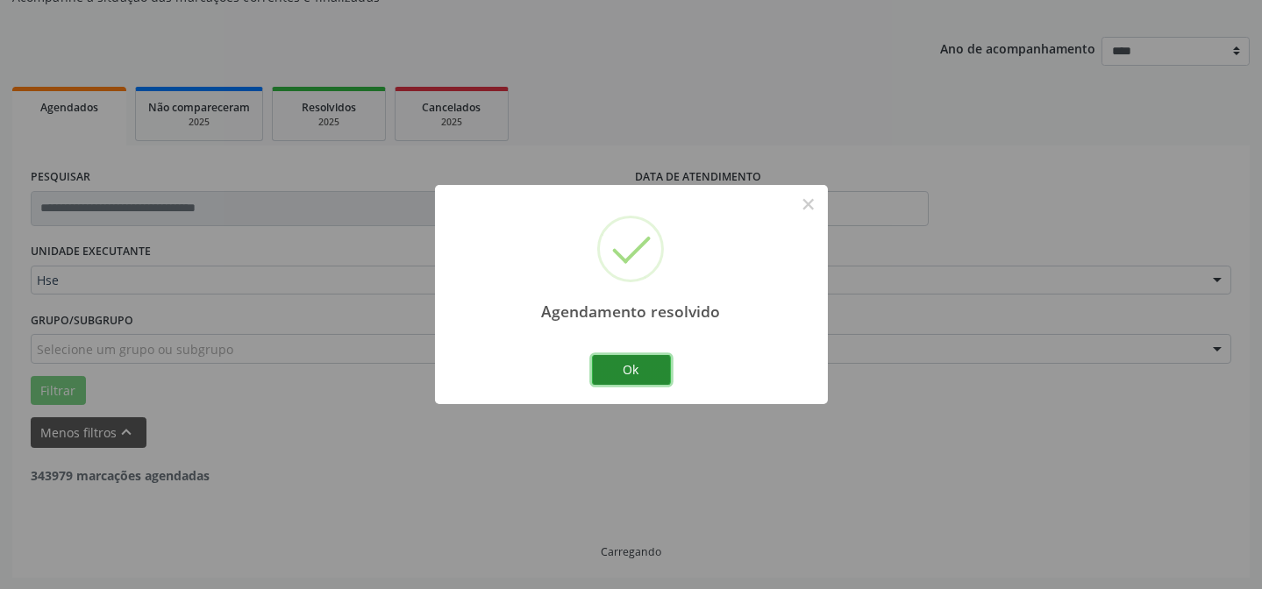
click at [616, 372] on button "Ok" at bounding box center [631, 370] width 79 height 30
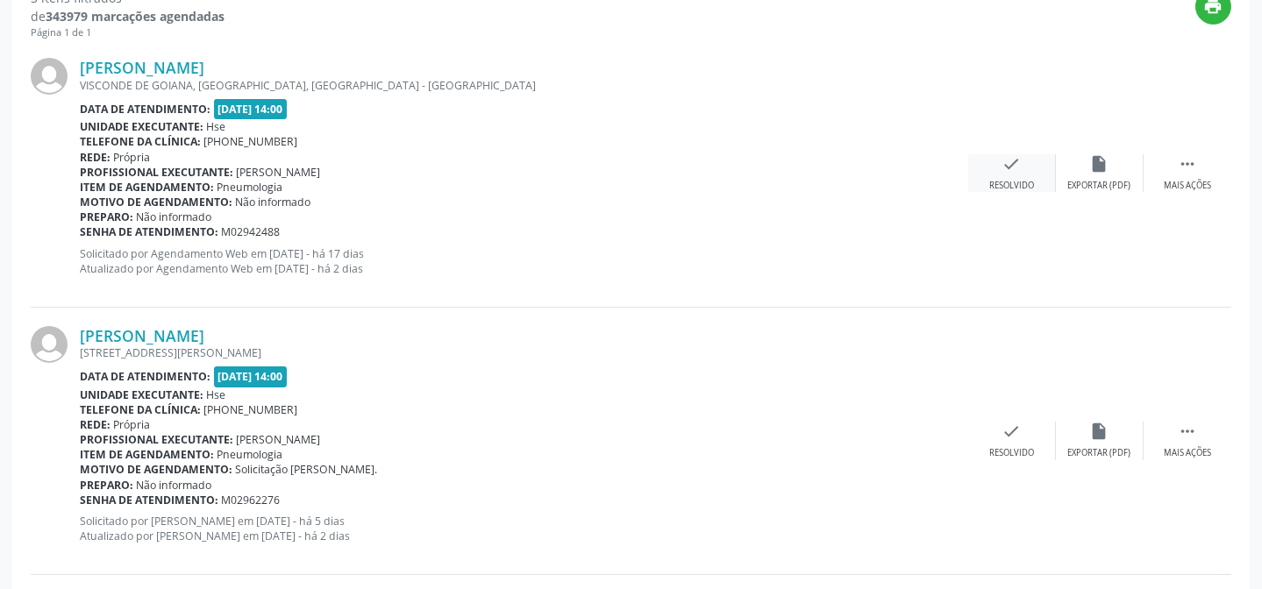
click at [1016, 173] on div "check Resolvido" at bounding box center [1012, 173] width 88 height 38
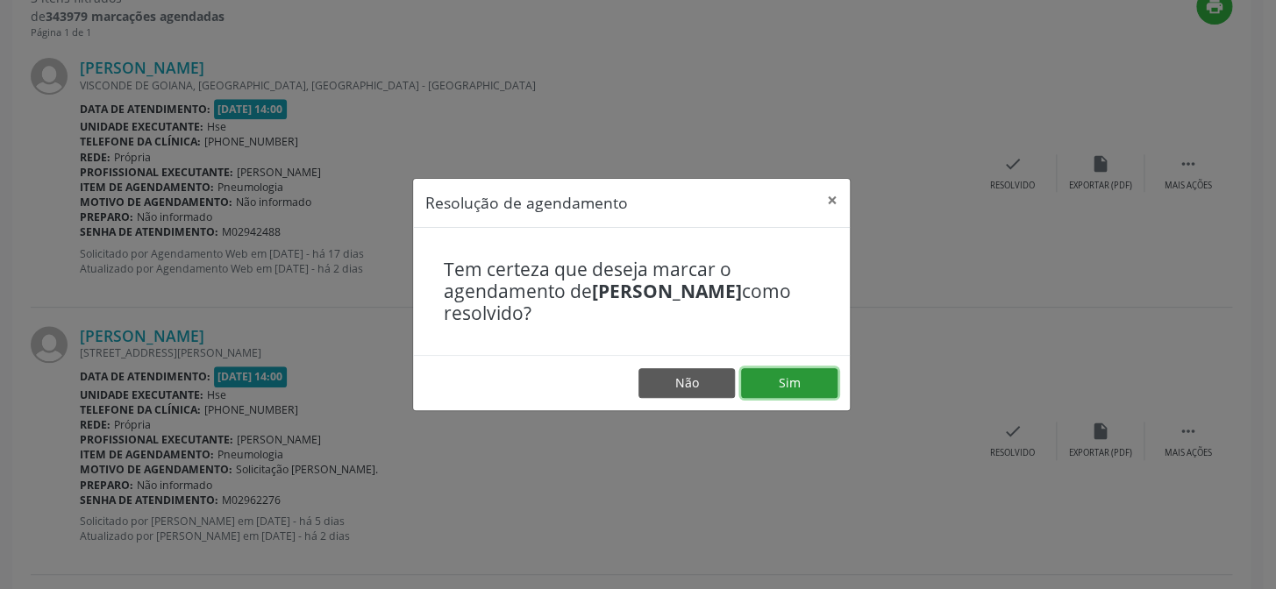
click at [815, 383] on button "Sim" at bounding box center [789, 383] width 96 height 30
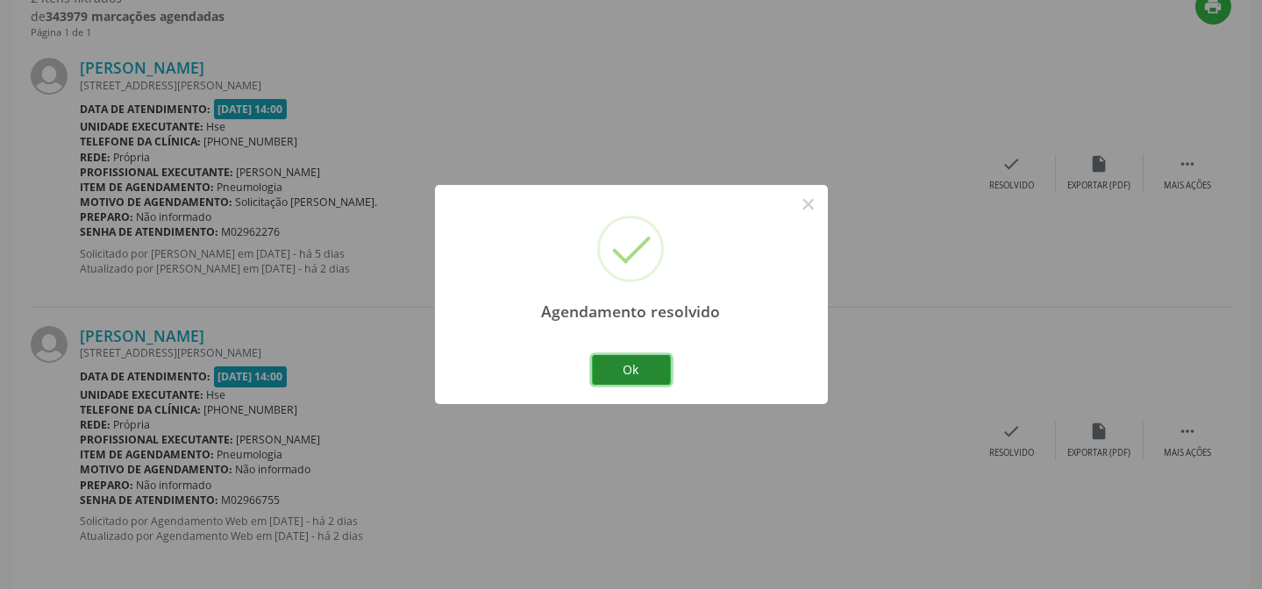
click at [650, 372] on button "Ok" at bounding box center [631, 370] width 79 height 30
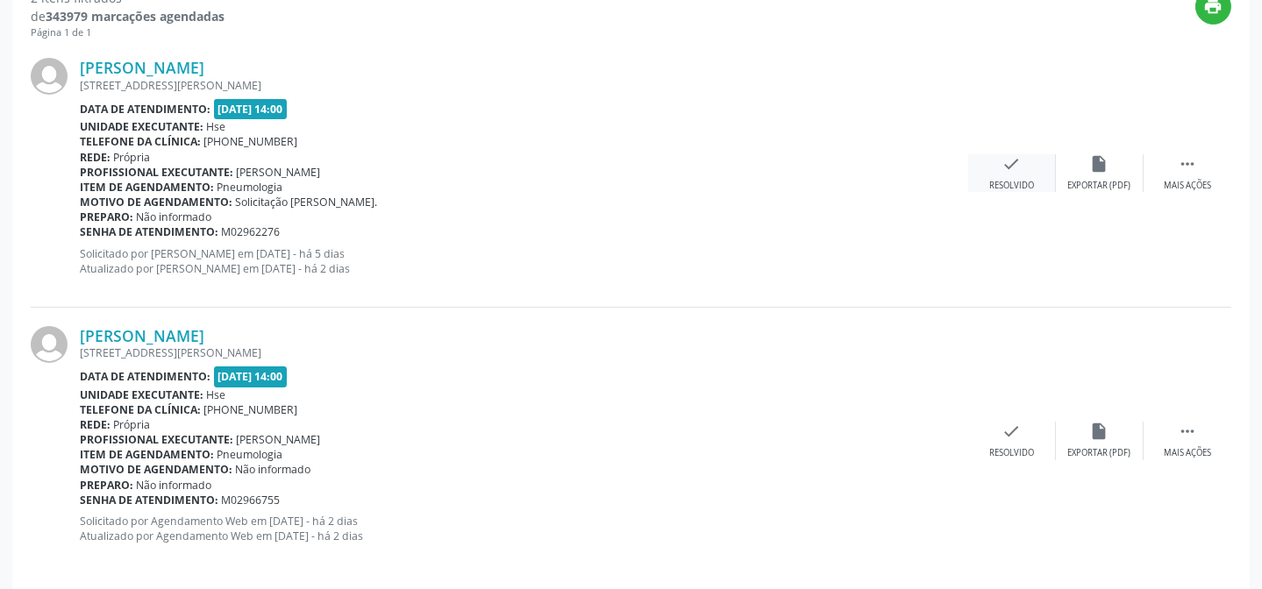
click at [999, 155] on div "check Resolvido" at bounding box center [1012, 173] width 88 height 38
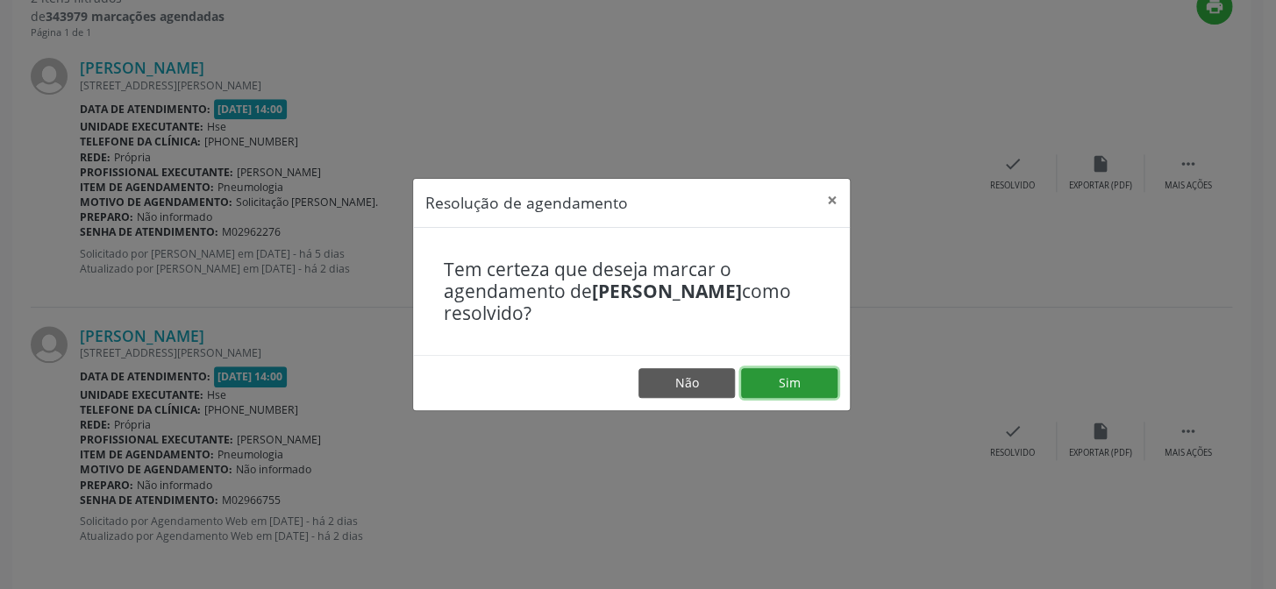
click at [793, 394] on button "Sim" at bounding box center [789, 383] width 96 height 30
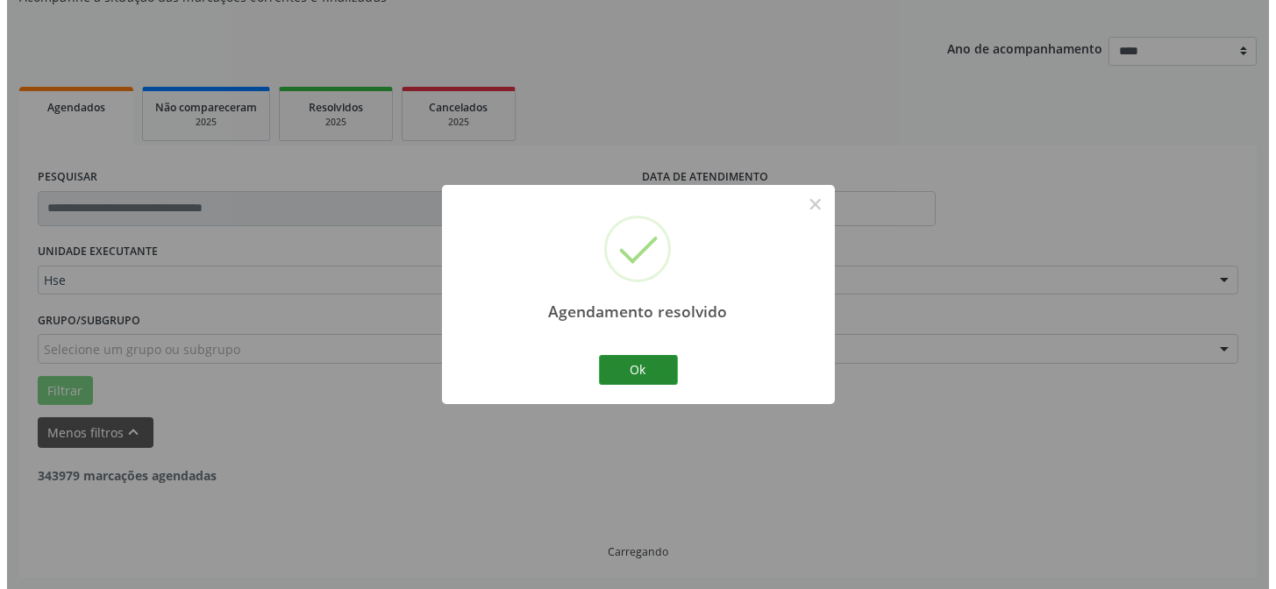
scroll to position [401, 0]
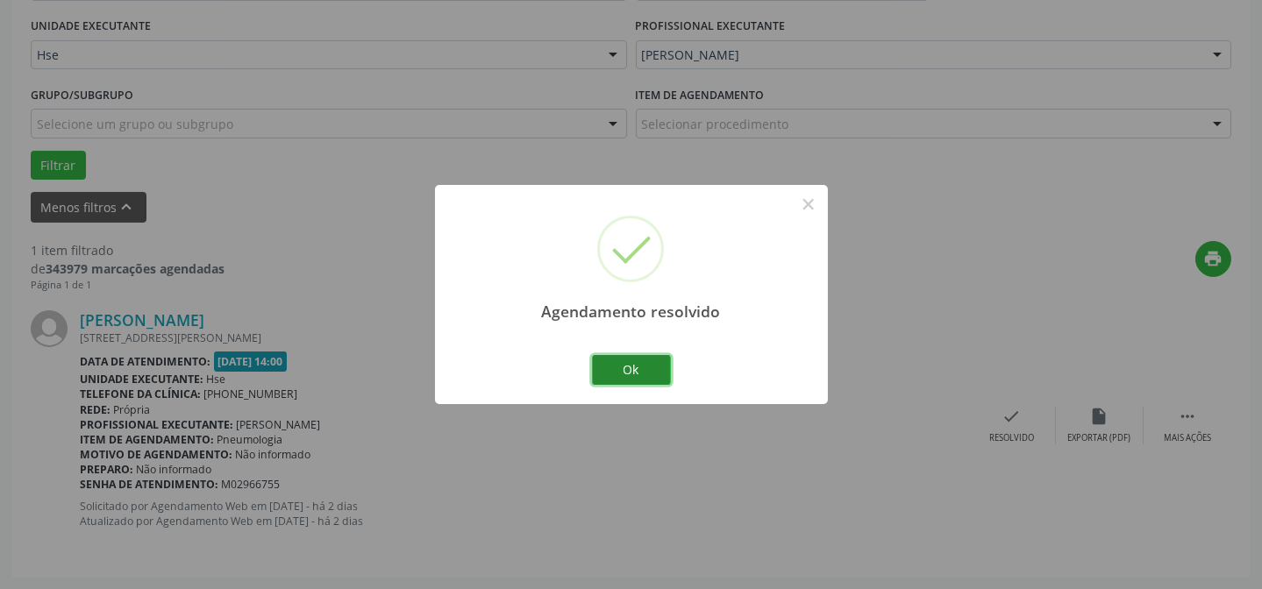
click at [649, 370] on button "Ok" at bounding box center [631, 370] width 79 height 30
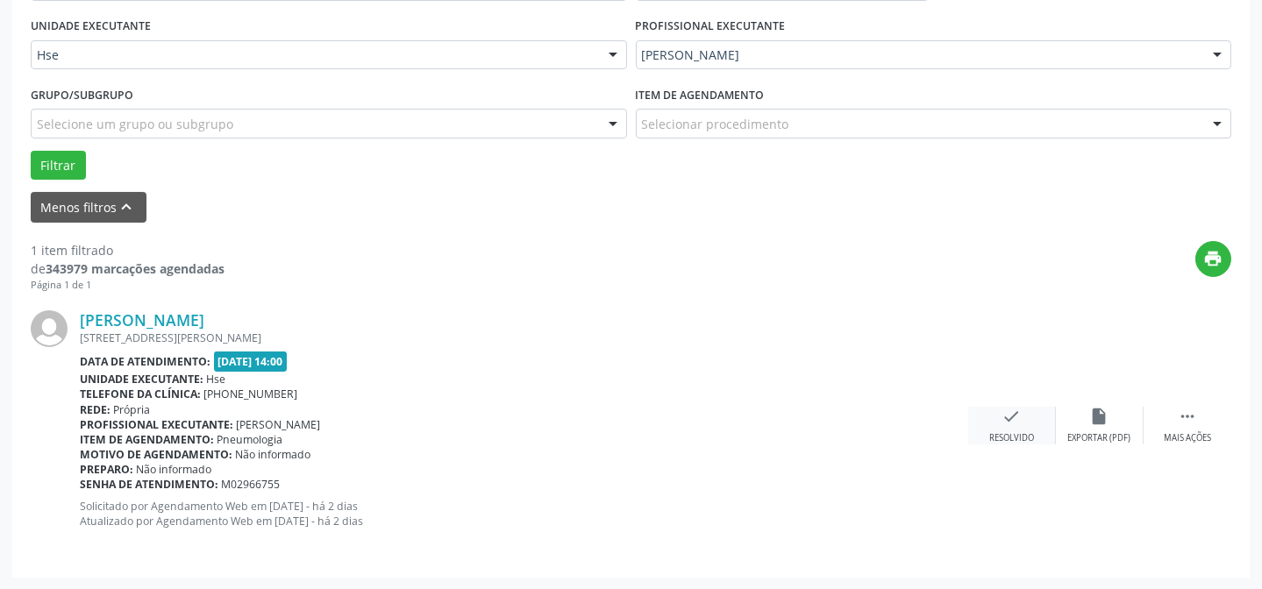
click at [1013, 421] on icon "check" at bounding box center [1011, 416] width 19 height 19
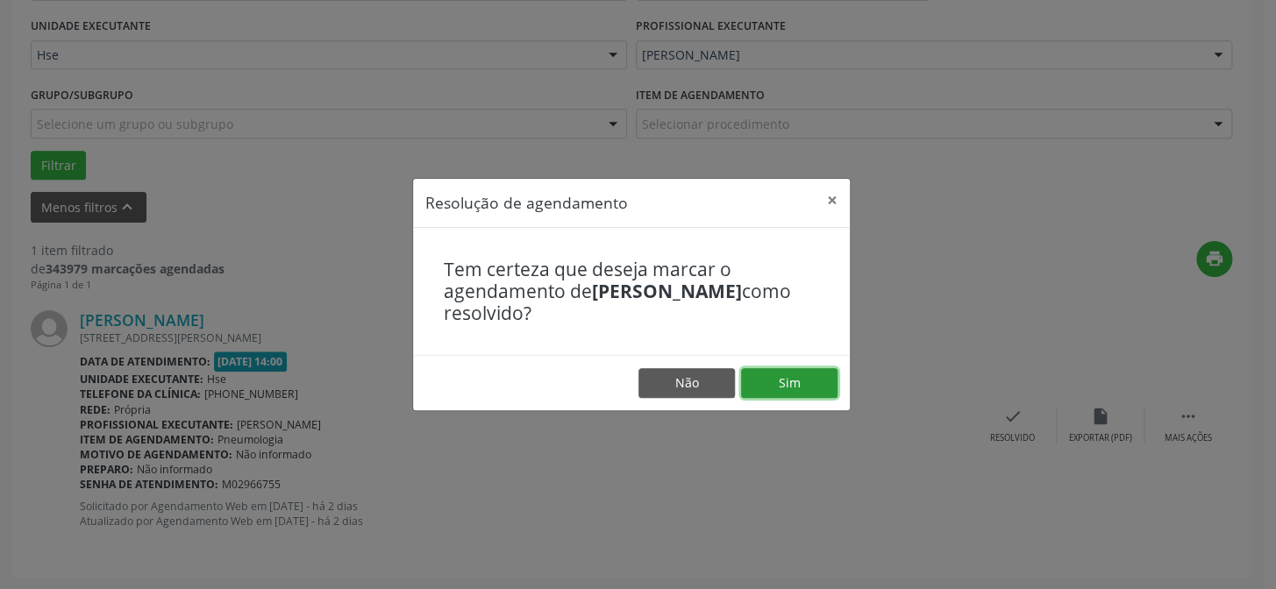
click at [779, 384] on button "Sim" at bounding box center [789, 383] width 96 height 30
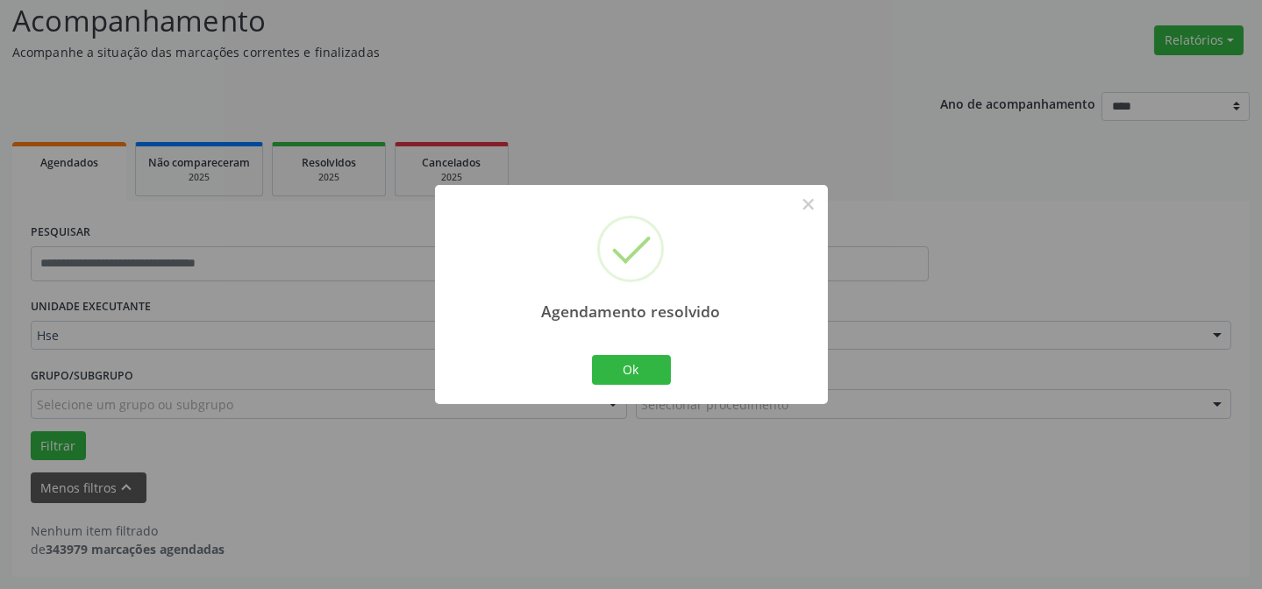
scroll to position [118, 0]
click at [651, 365] on button "Ok" at bounding box center [631, 370] width 79 height 30
